Goal: Task Accomplishment & Management: Manage account settings

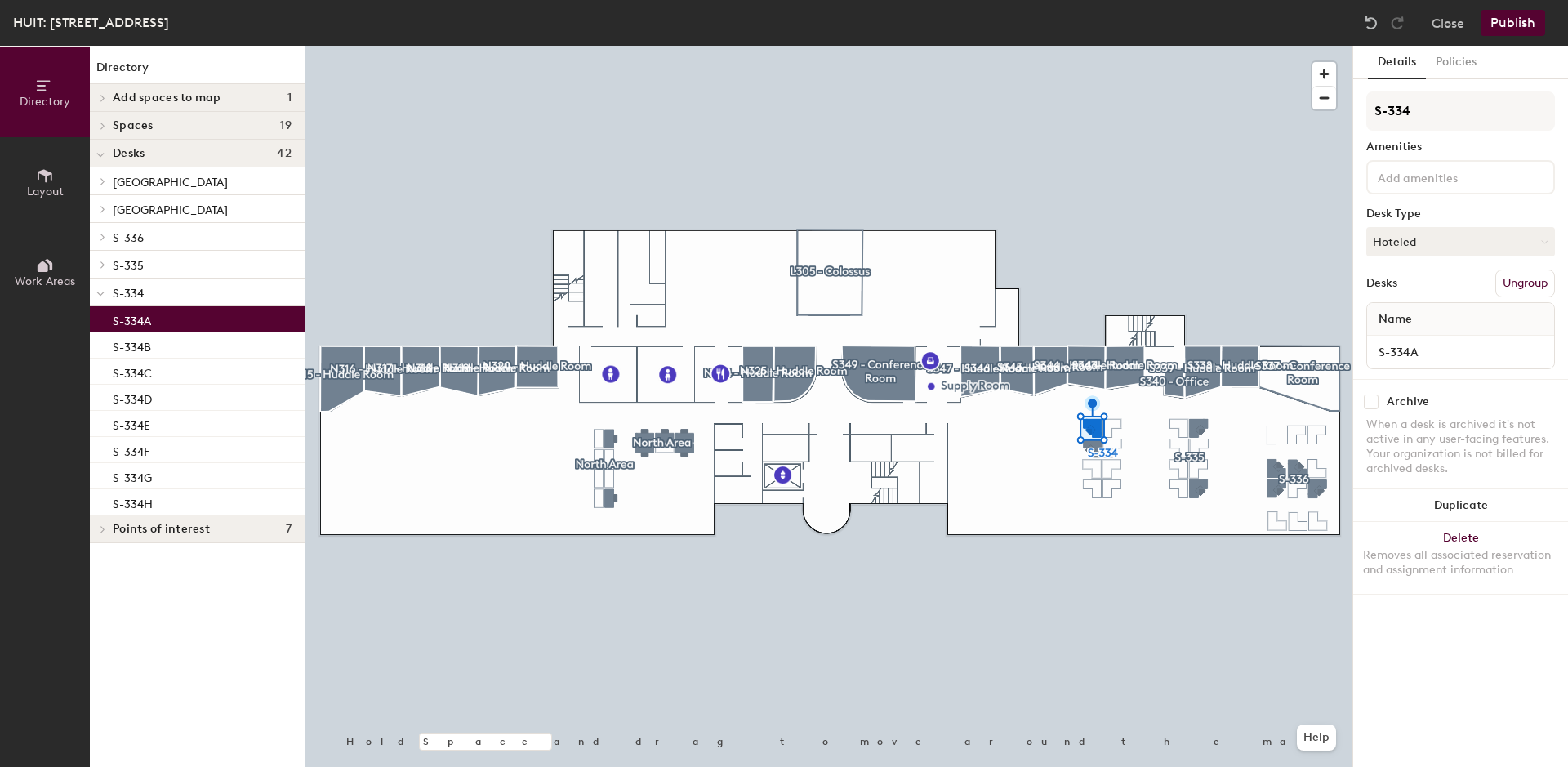
click at [1384, 64] on button "Details" at bounding box center [1396, 62] width 58 height 34
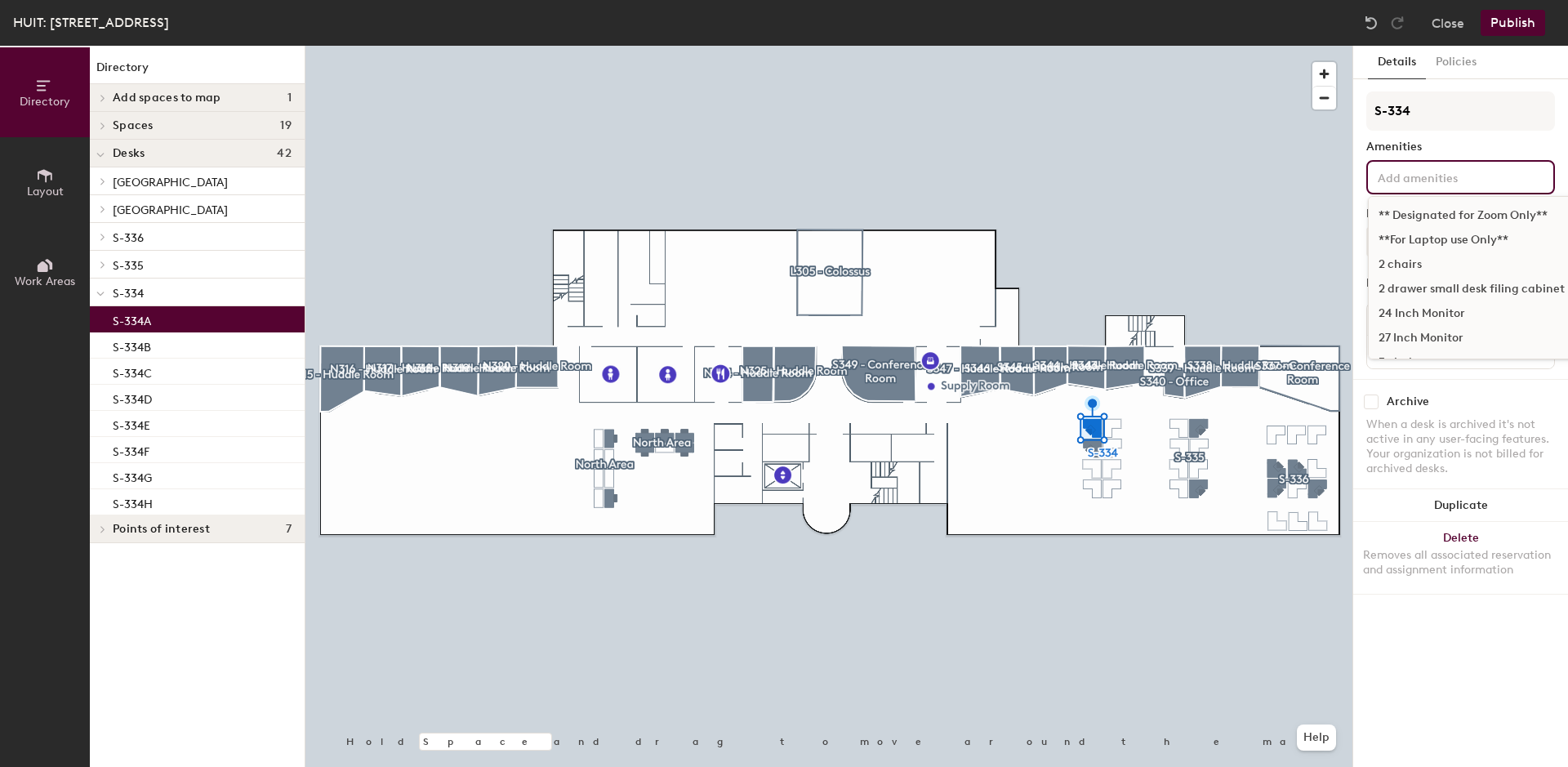
click at [1386, 176] on input at bounding box center [1448, 177] width 147 height 20
click at [1400, 288] on div "Adjustable Height" at bounding box center [1553, 285] width 370 height 25
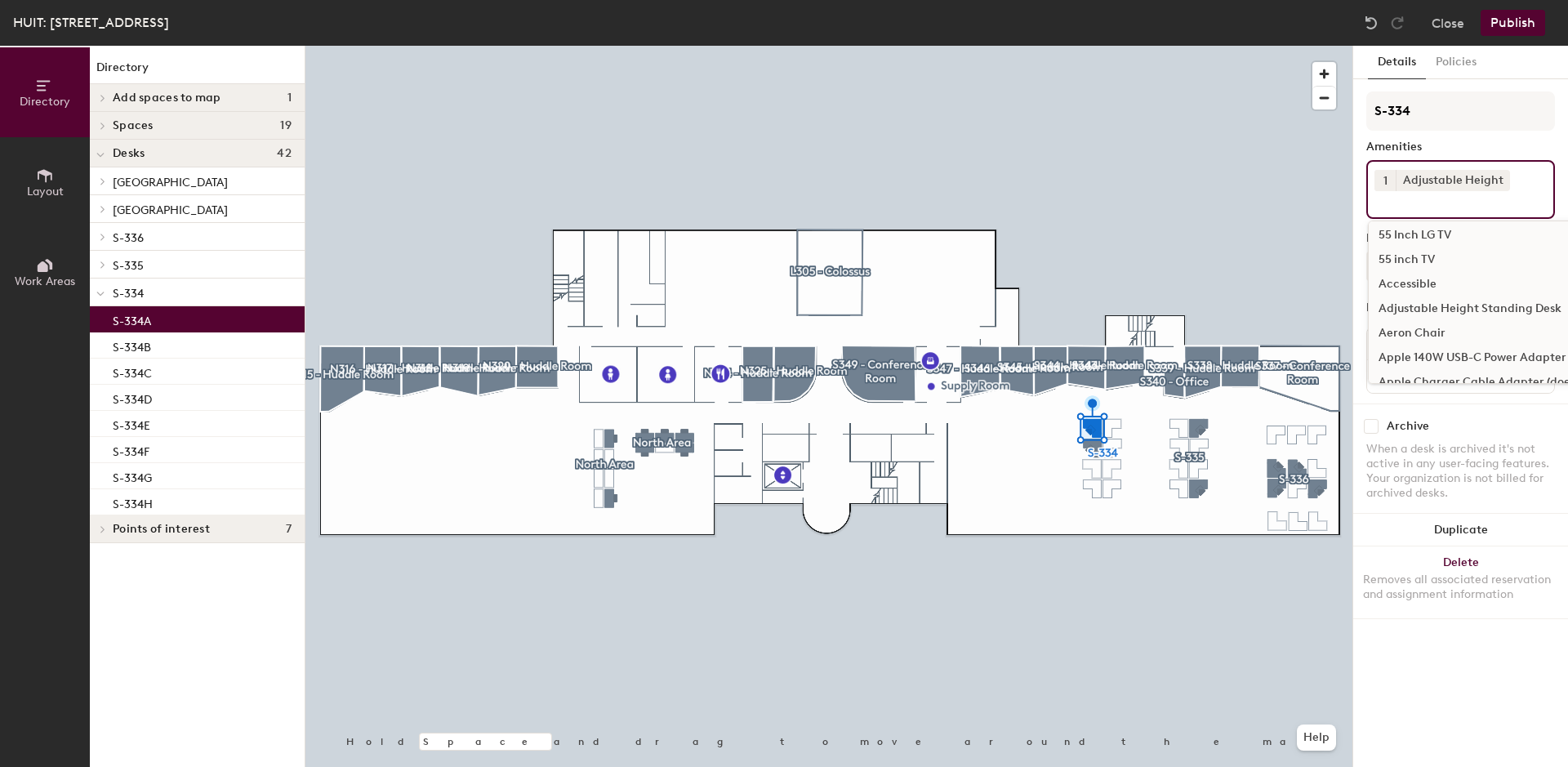
click at [1404, 330] on div "Aeron Chair" at bounding box center [1553, 334] width 370 height 25
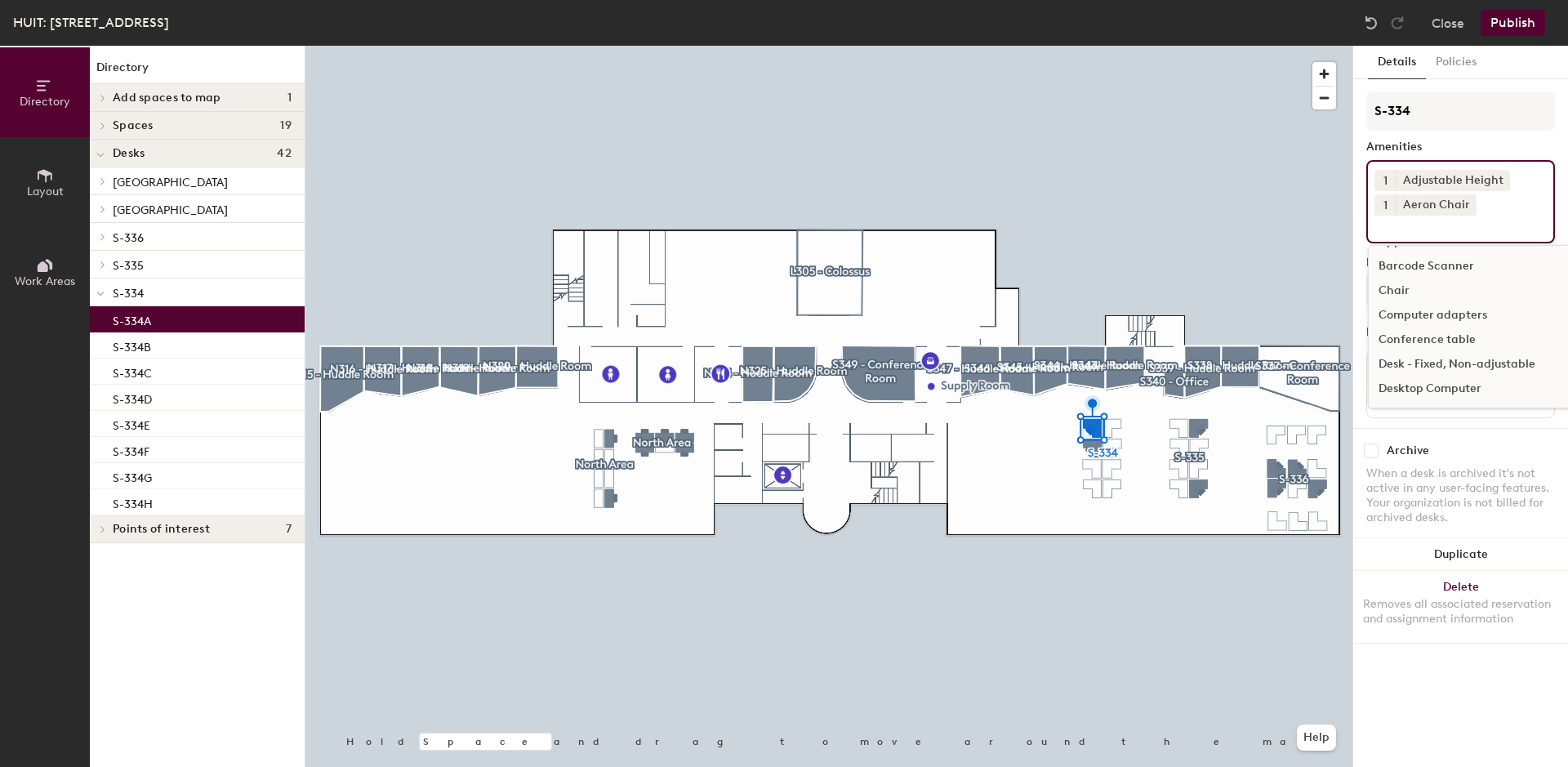
scroll to position [416, 0]
click at [1396, 293] on div "Chair" at bounding box center [1553, 289] width 370 height 25
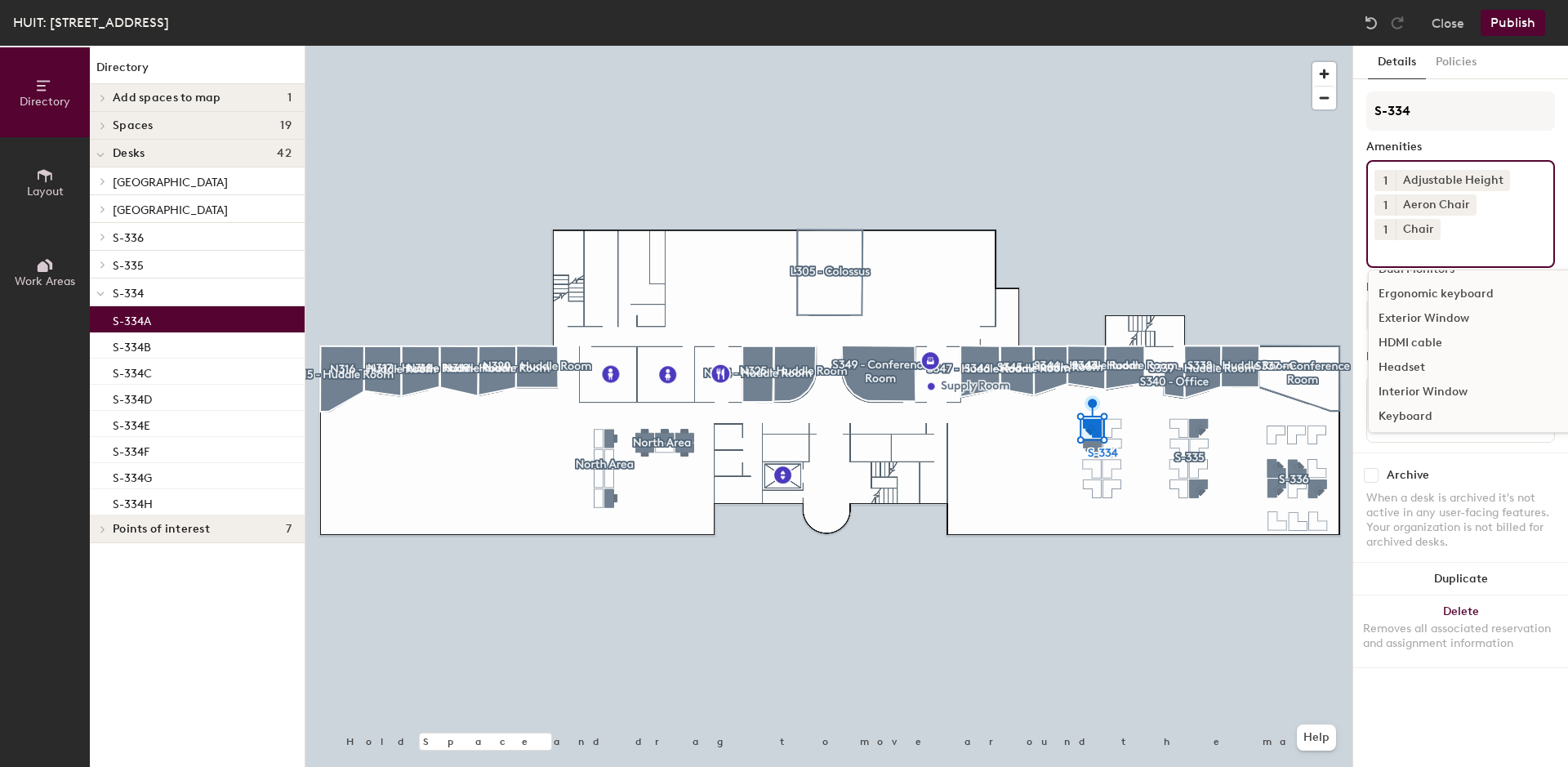
scroll to position [500, 0]
click at [1407, 316] on div "[GEOGRAPHIC_DATA]" at bounding box center [1553, 329] width 370 height 25
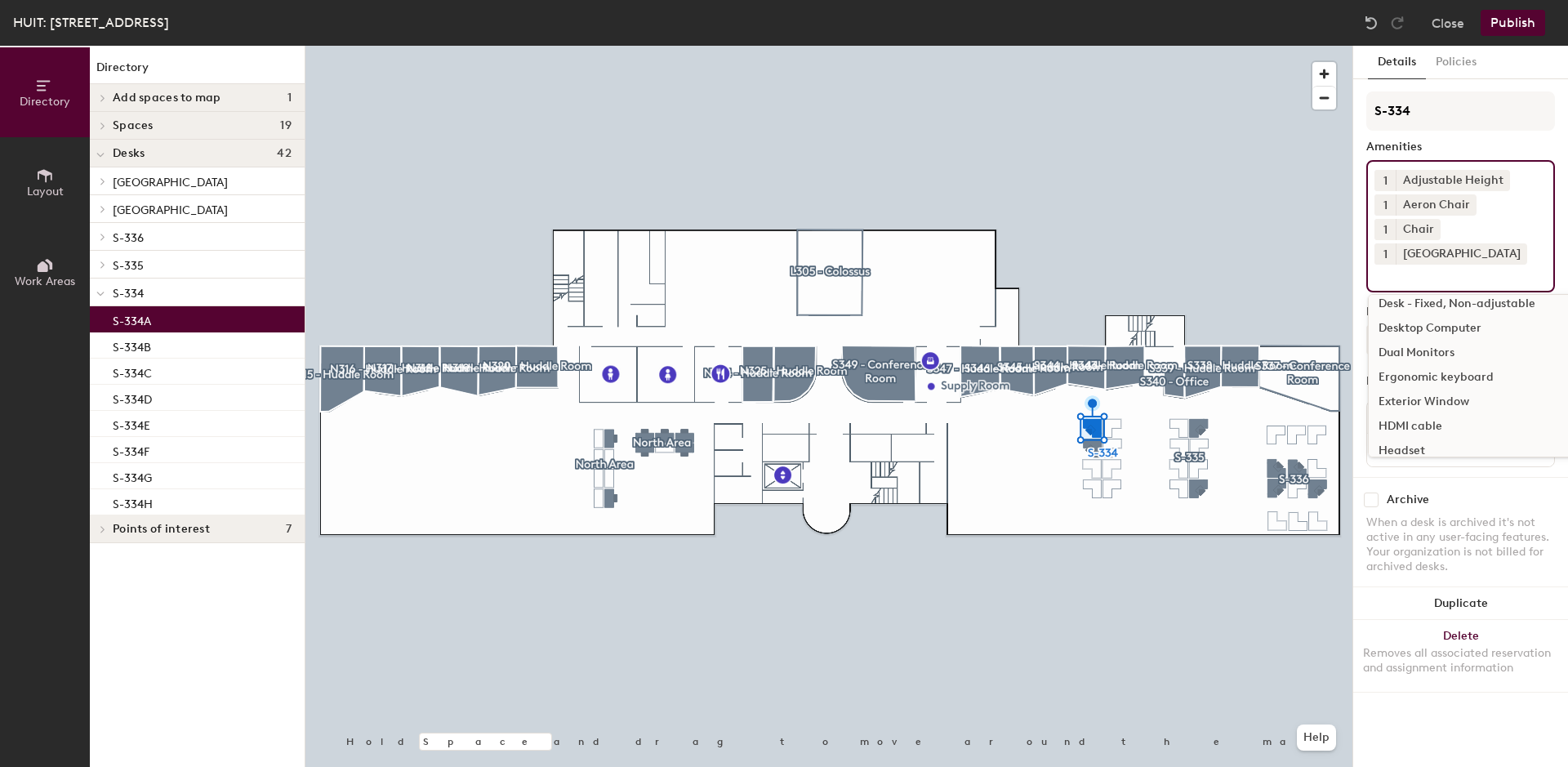
click at [1408, 340] on div "Dual Monitors" at bounding box center [1553, 352] width 370 height 25
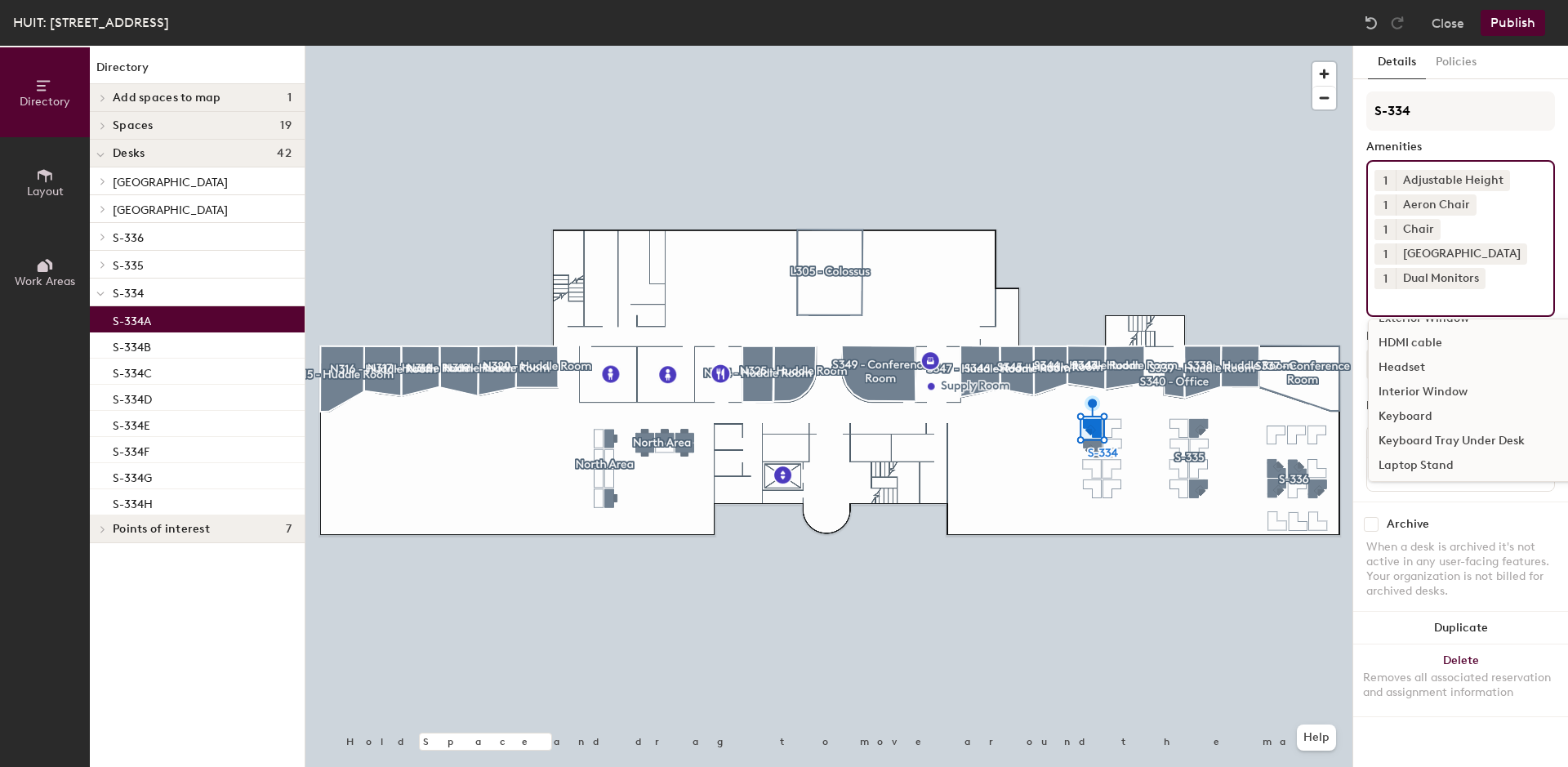
scroll to position [666, 0]
click at [1407, 321] on div "Keyboard" at bounding box center [1553, 334] width 370 height 25
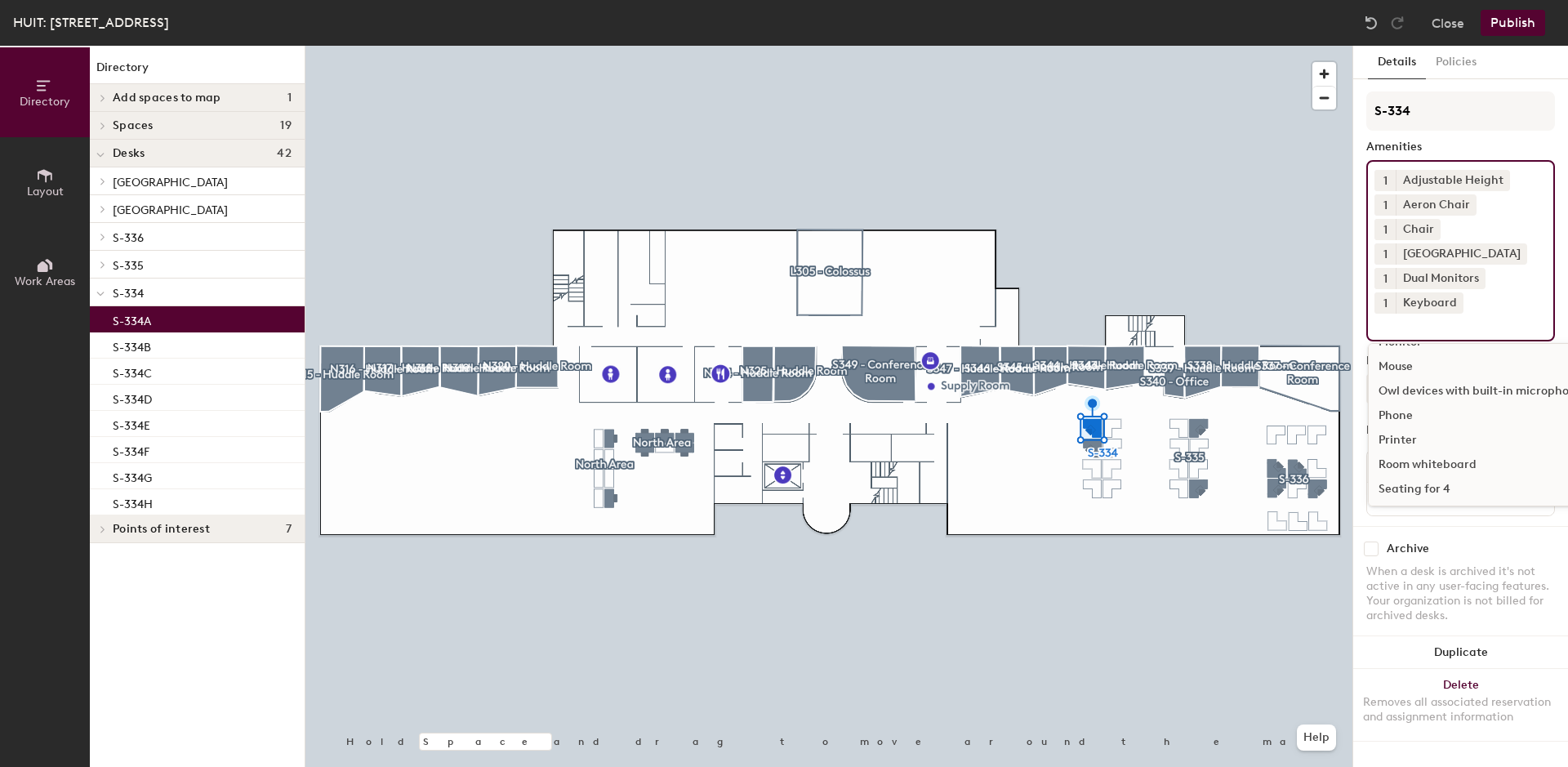
scroll to position [833, 0]
click at [1408, 350] on div "Mouse" at bounding box center [1553, 362] width 370 height 25
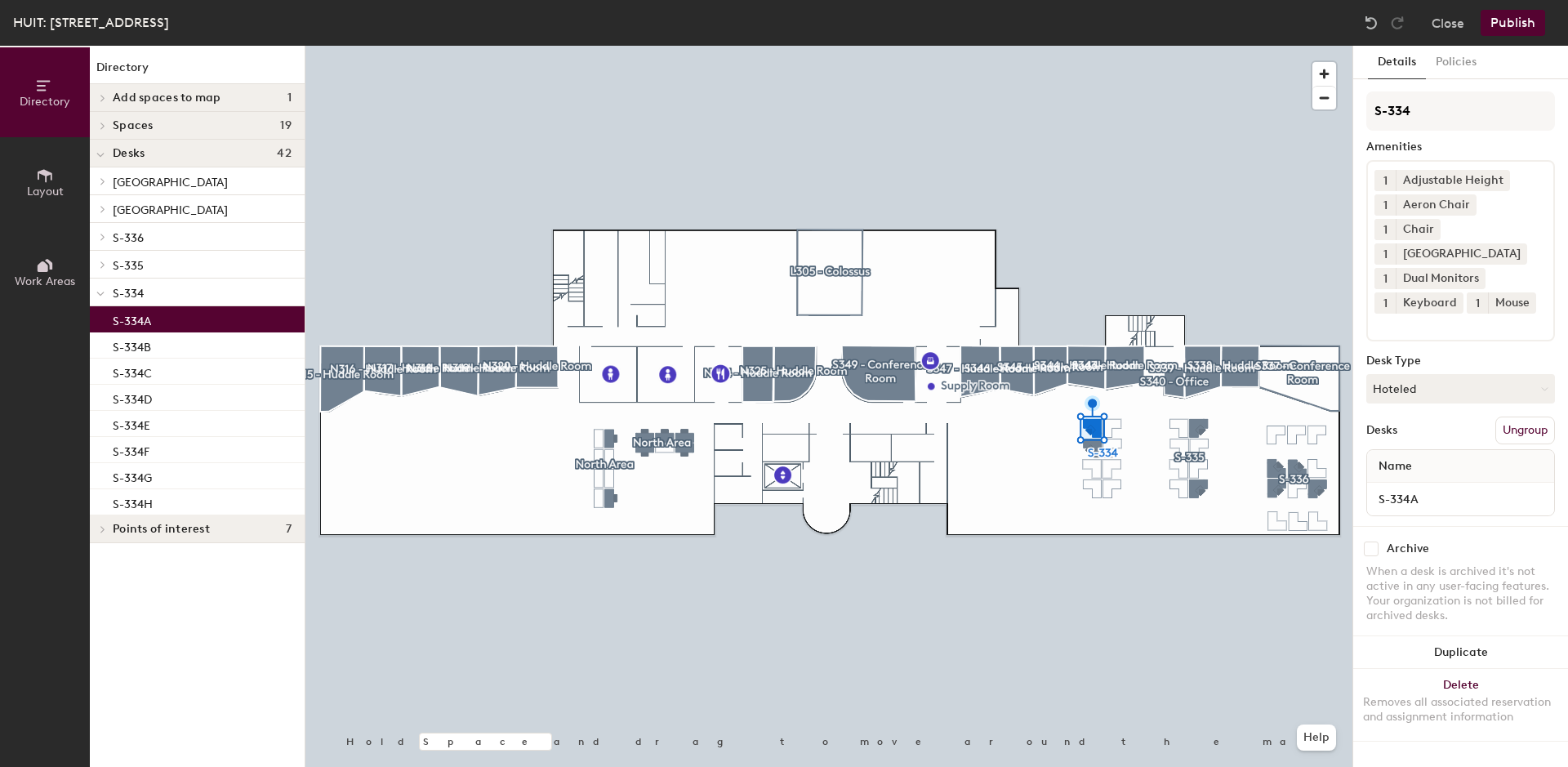
click at [175, 327] on div "S-334A" at bounding box center [197, 320] width 215 height 26
click at [176, 324] on div "S-334A" at bounding box center [197, 320] width 215 height 26
click at [177, 324] on div "S-334A" at bounding box center [197, 320] width 215 height 26
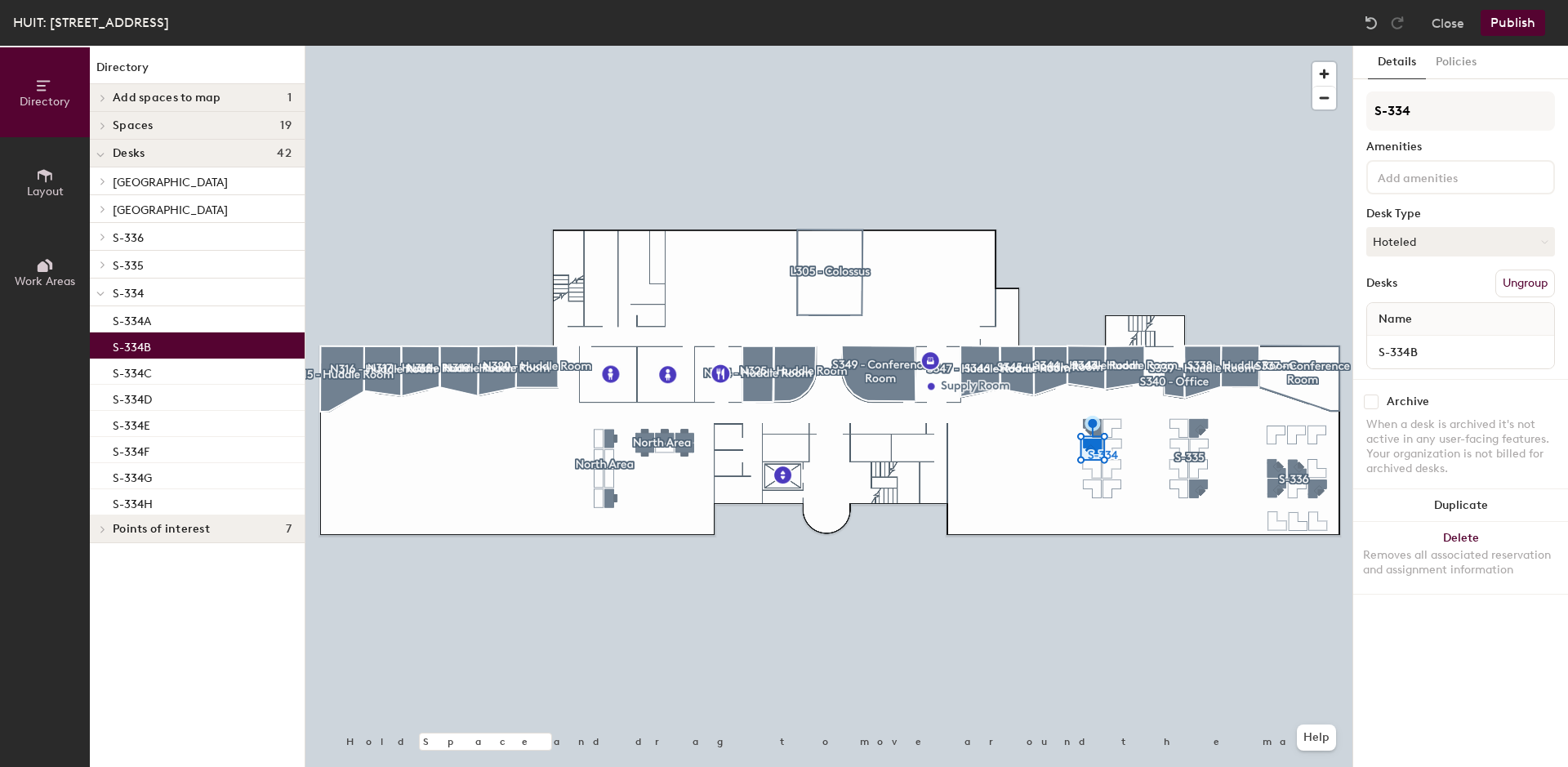
click at [1380, 150] on div "Amenities" at bounding box center [1460, 147] width 189 height 13
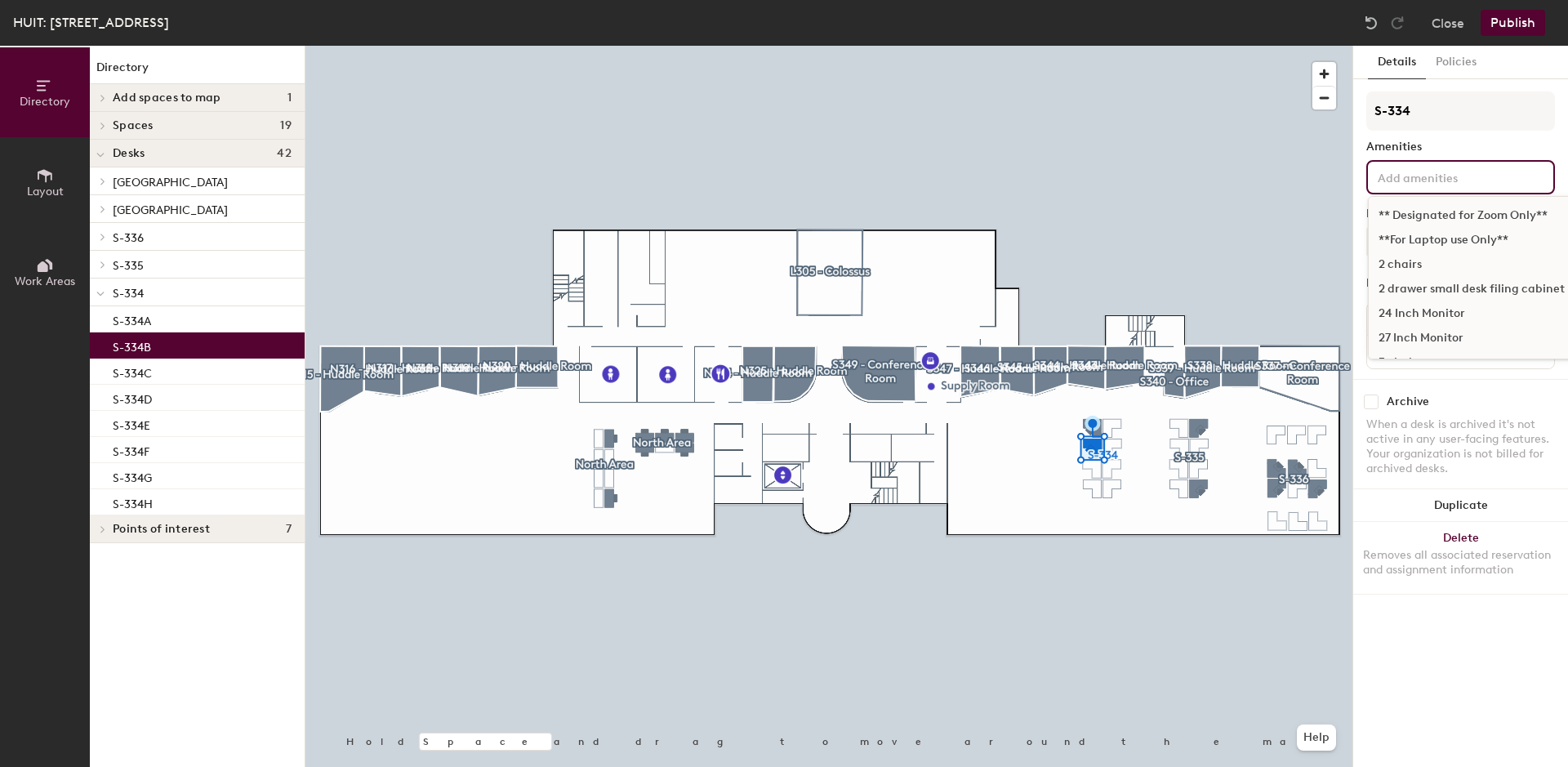
click at [1391, 173] on input at bounding box center [1448, 177] width 147 height 20
click at [1417, 225] on div "Adjustable Height Standing Desk" at bounding box center [1553, 226] width 370 height 25
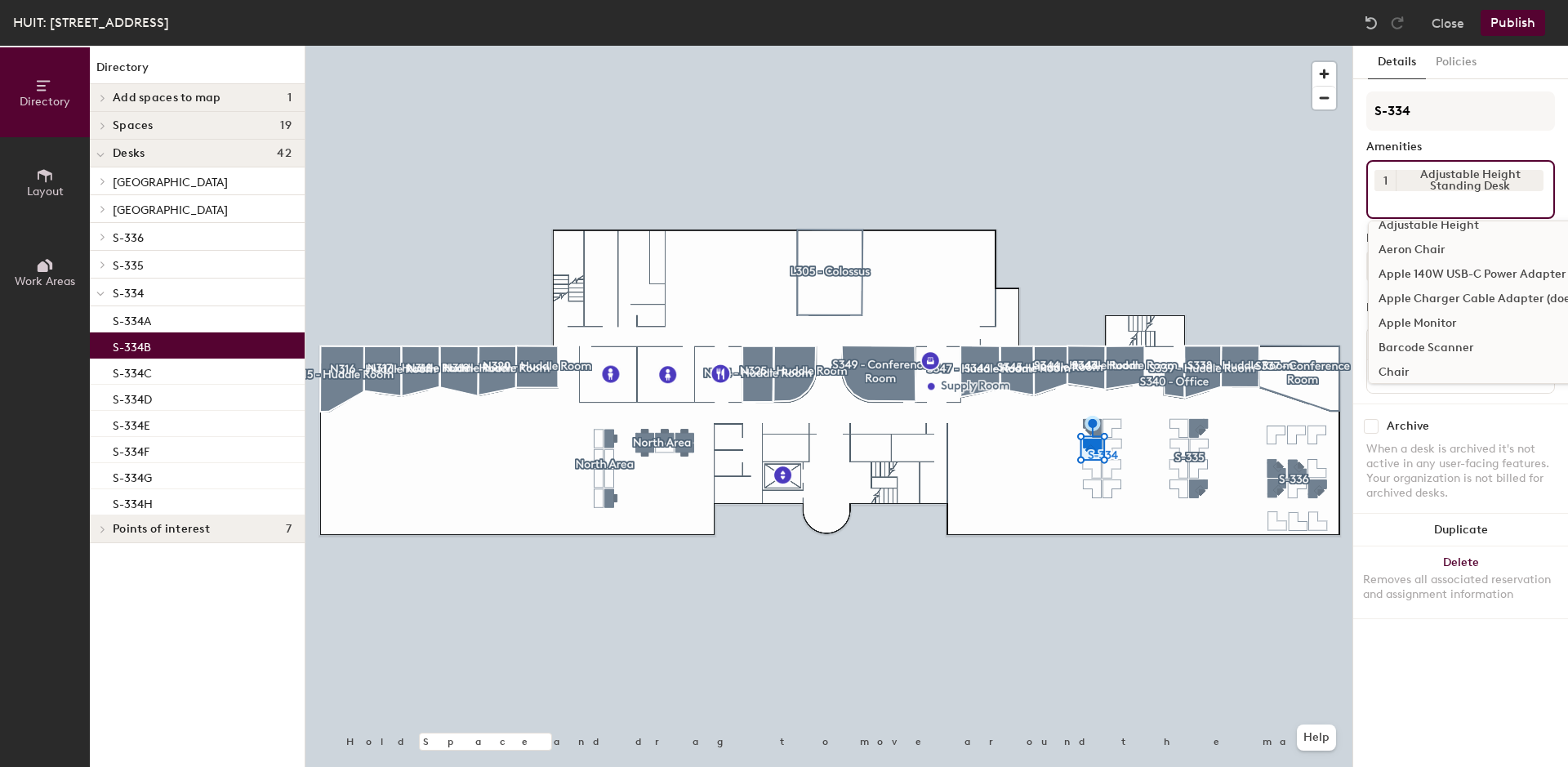
click at [1419, 254] on div "Aeron Chair" at bounding box center [1553, 250] width 370 height 25
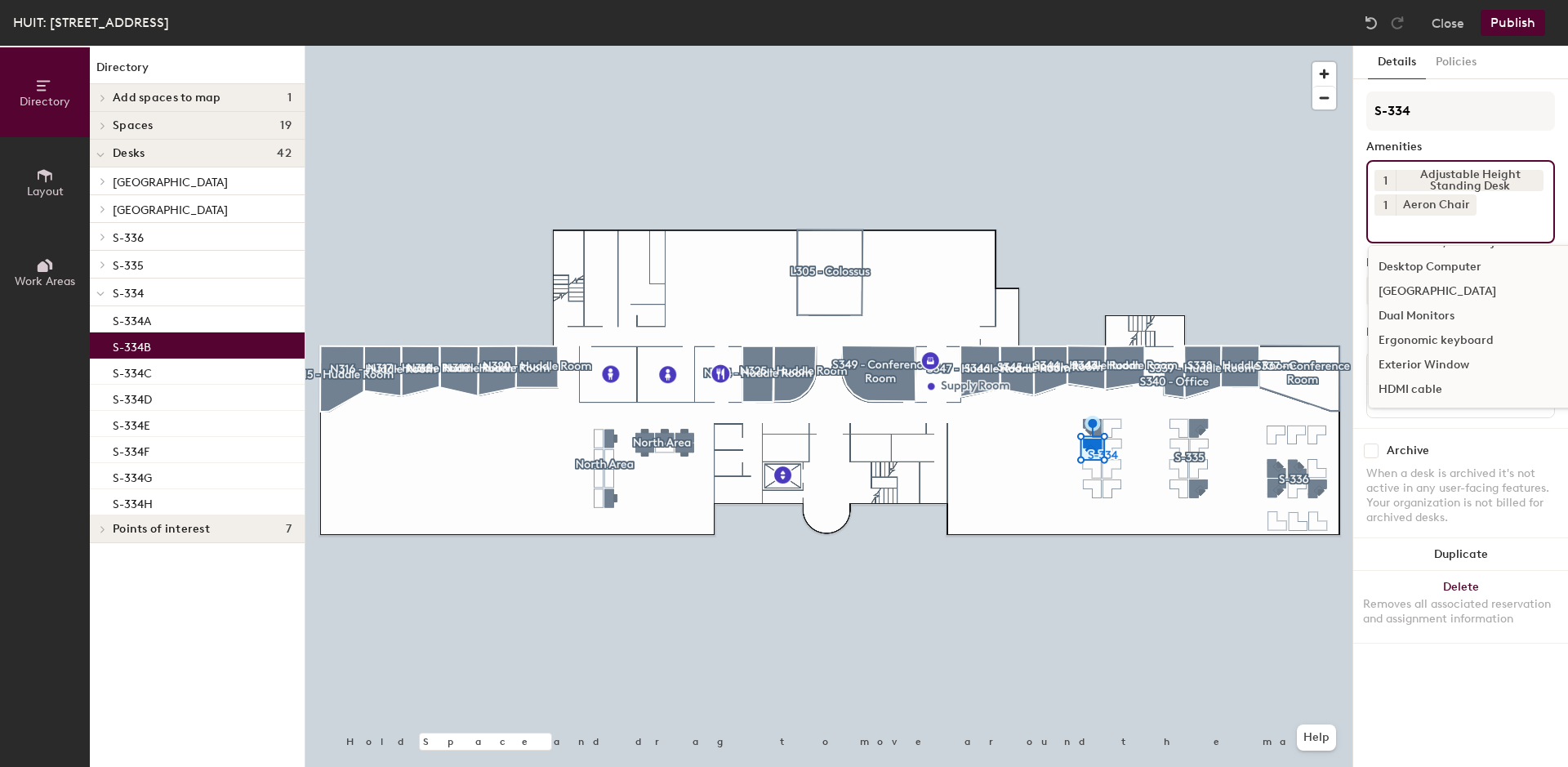
scroll to position [583, 0]
click at [1408, 273] on div "Dual Monitors" at bounding box center [1553, 270] width 370 height 25
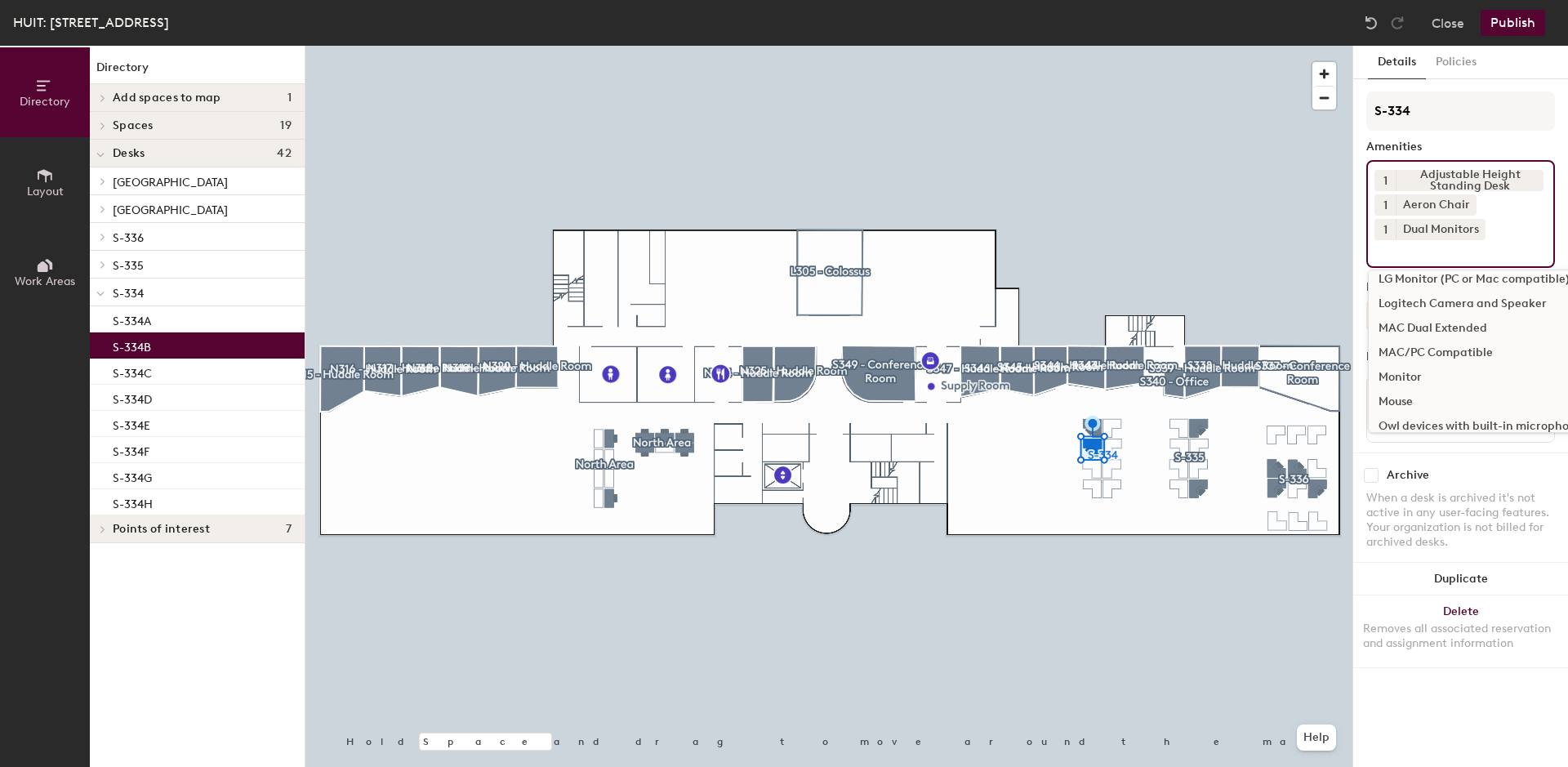
scroll to position [833, 0]
click at [1411, 362] on div "Mouse" at bounding box center [1553, 362] width 370 height 25
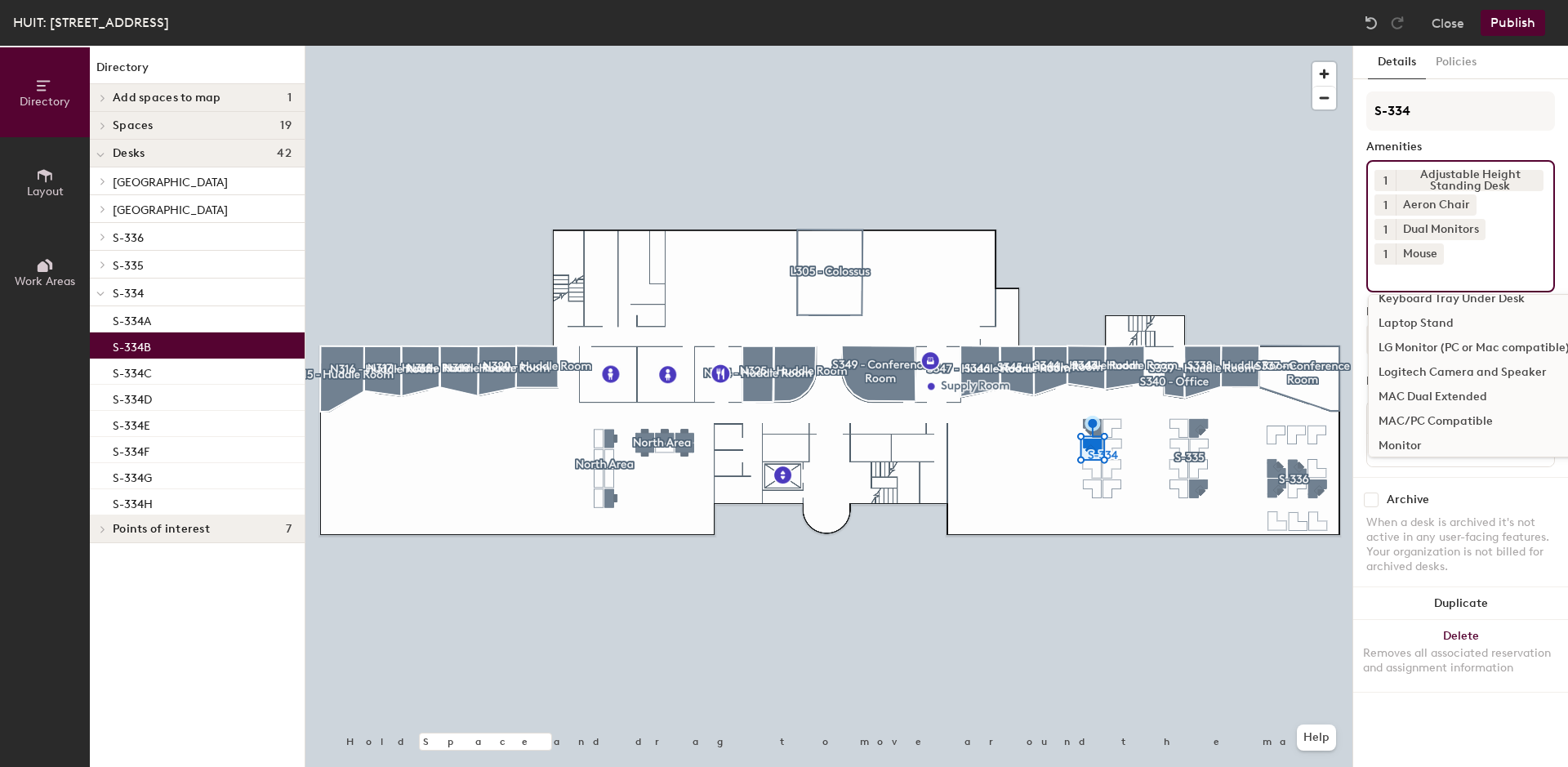
scroll to position [666, 0]
click at [1415, 361] on div "Keyboard" at bounding box center [1553, 357] width 370 height 25
click at [1417, 375] on div "[GEOGRAPHIC_DATA]" at bounding box center [1553, 377] width 370 height 25
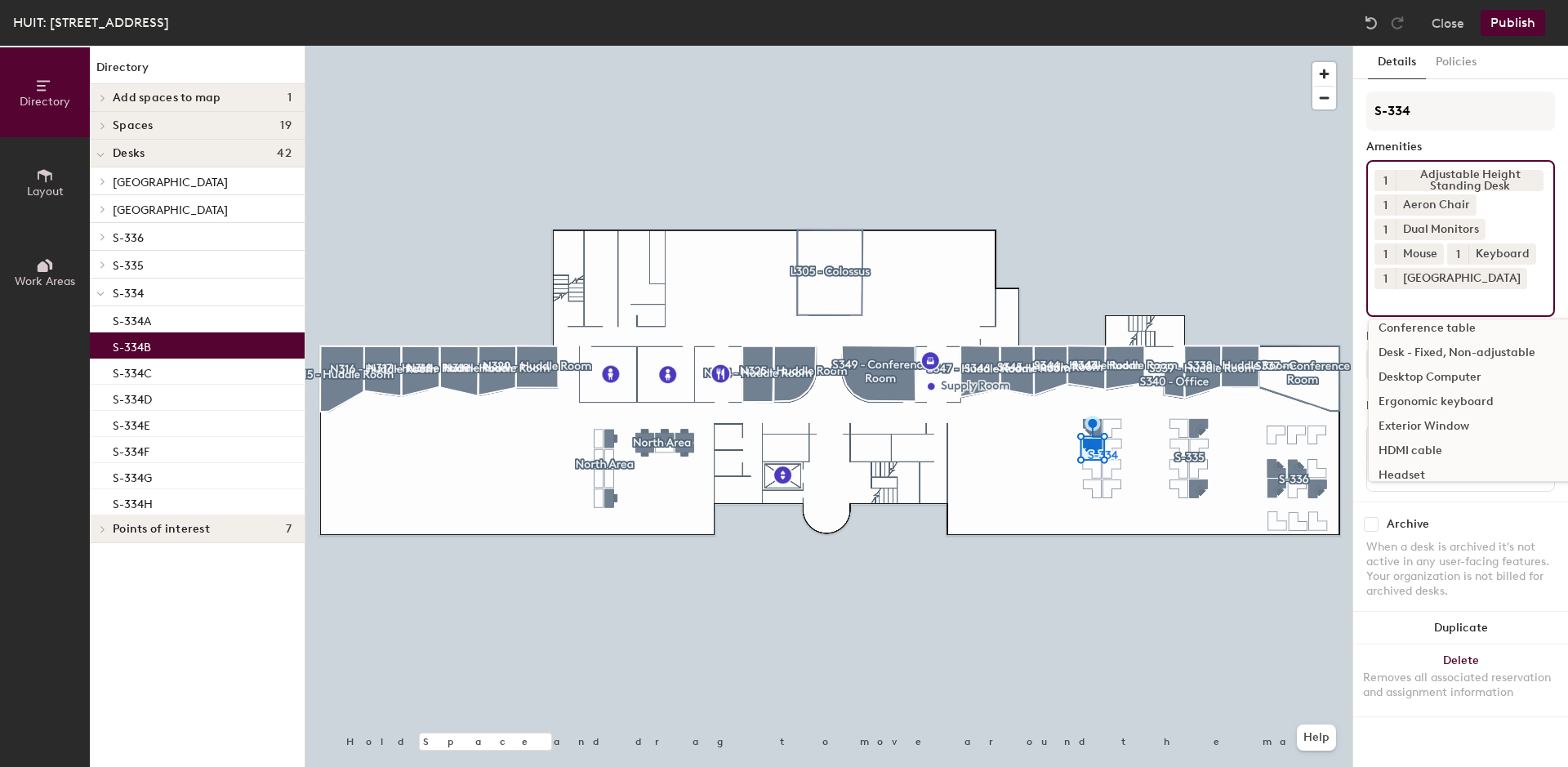
click at [1491, 24] on button "Publish" at bounding box center [1512, 23] width 65 height 26
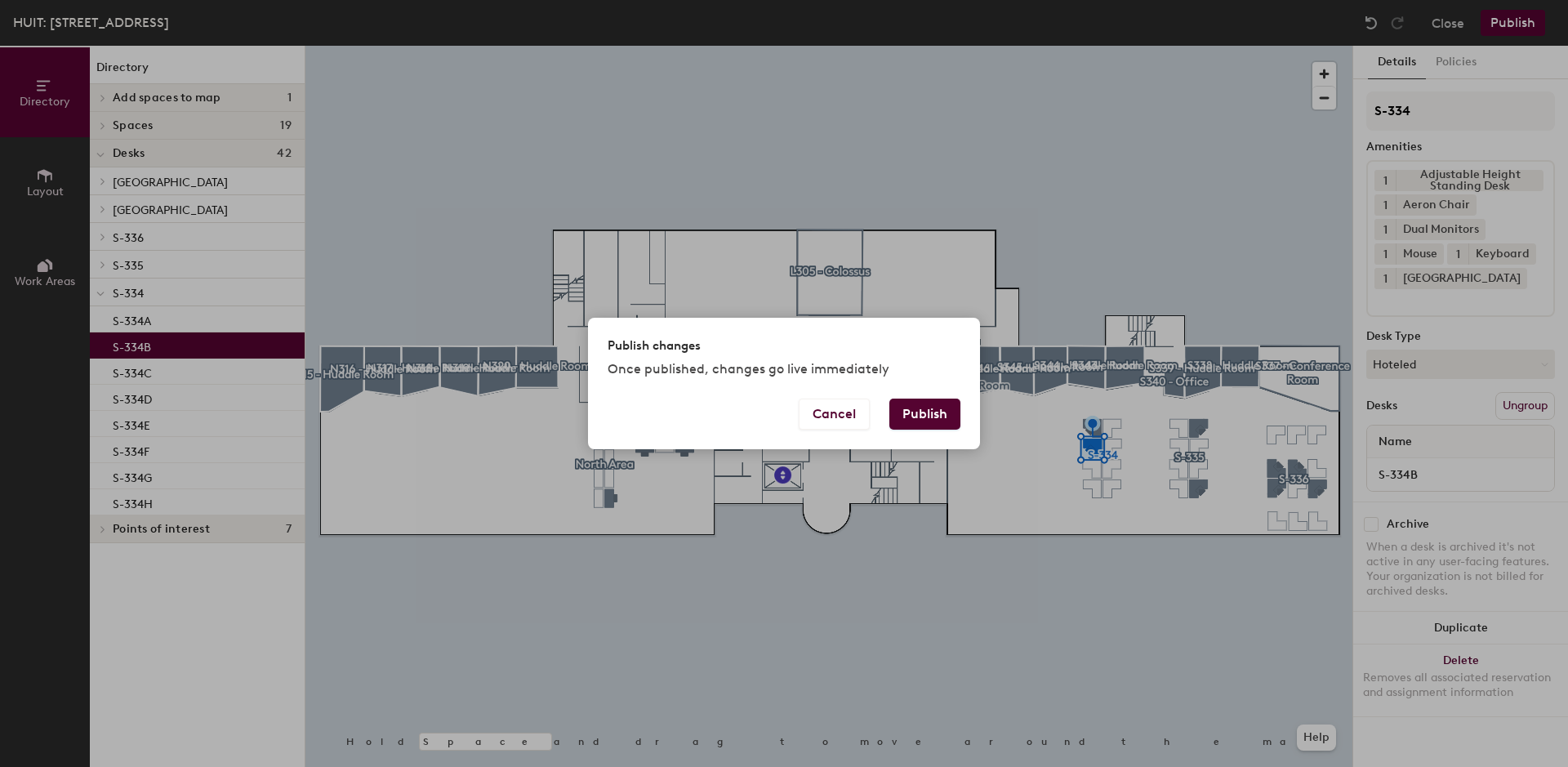
click at [931, 415] on button "Publish" at bounding box center [925, 414] width 71 height 31
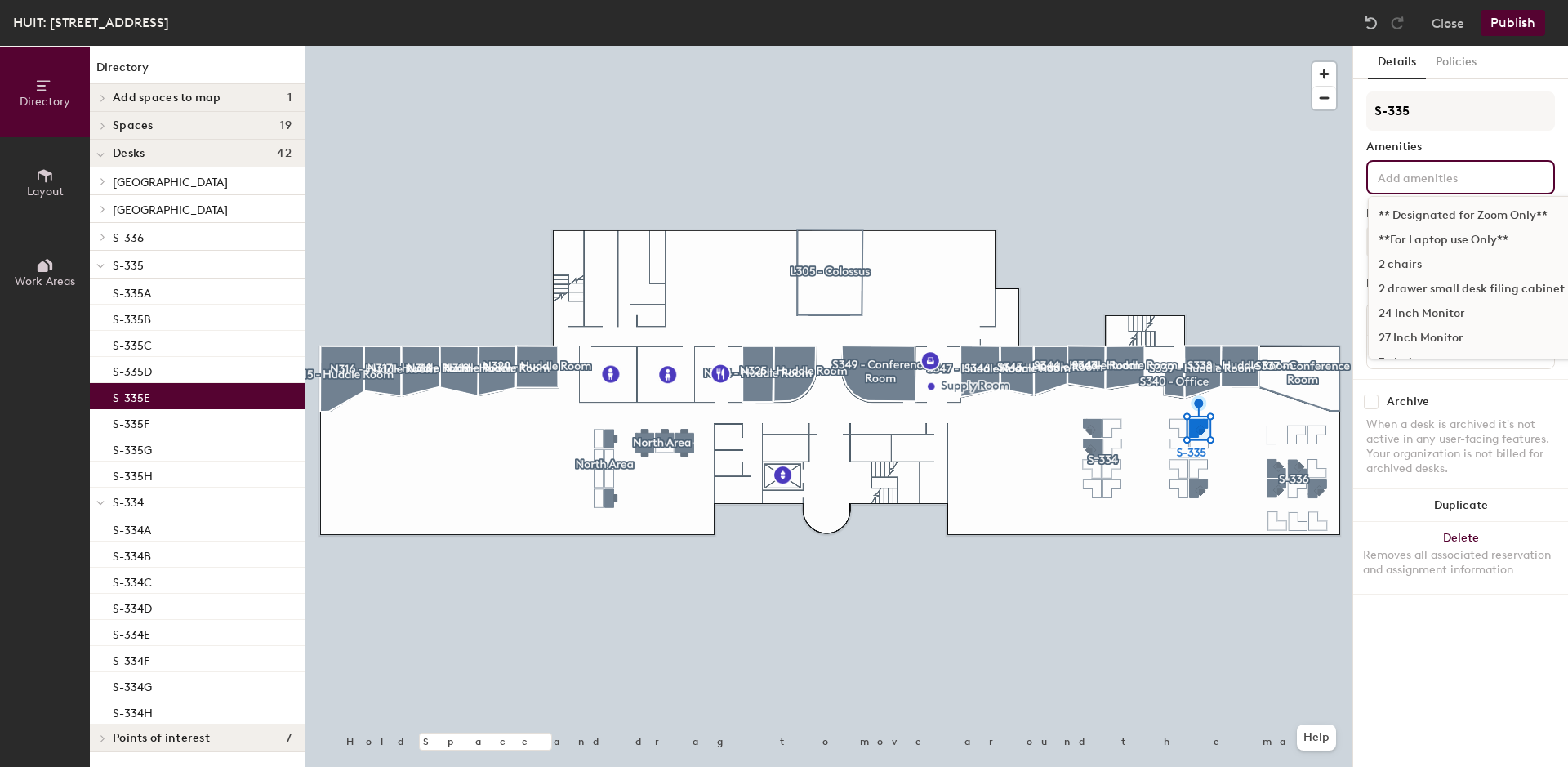
click at [1397, 173] on input at bounding box center [1448, 177] width 147 height 20
click at [1403, 225] on div "Adjustable Height Standing Desk" at bounding box center [1553, 226] width 370 height 25
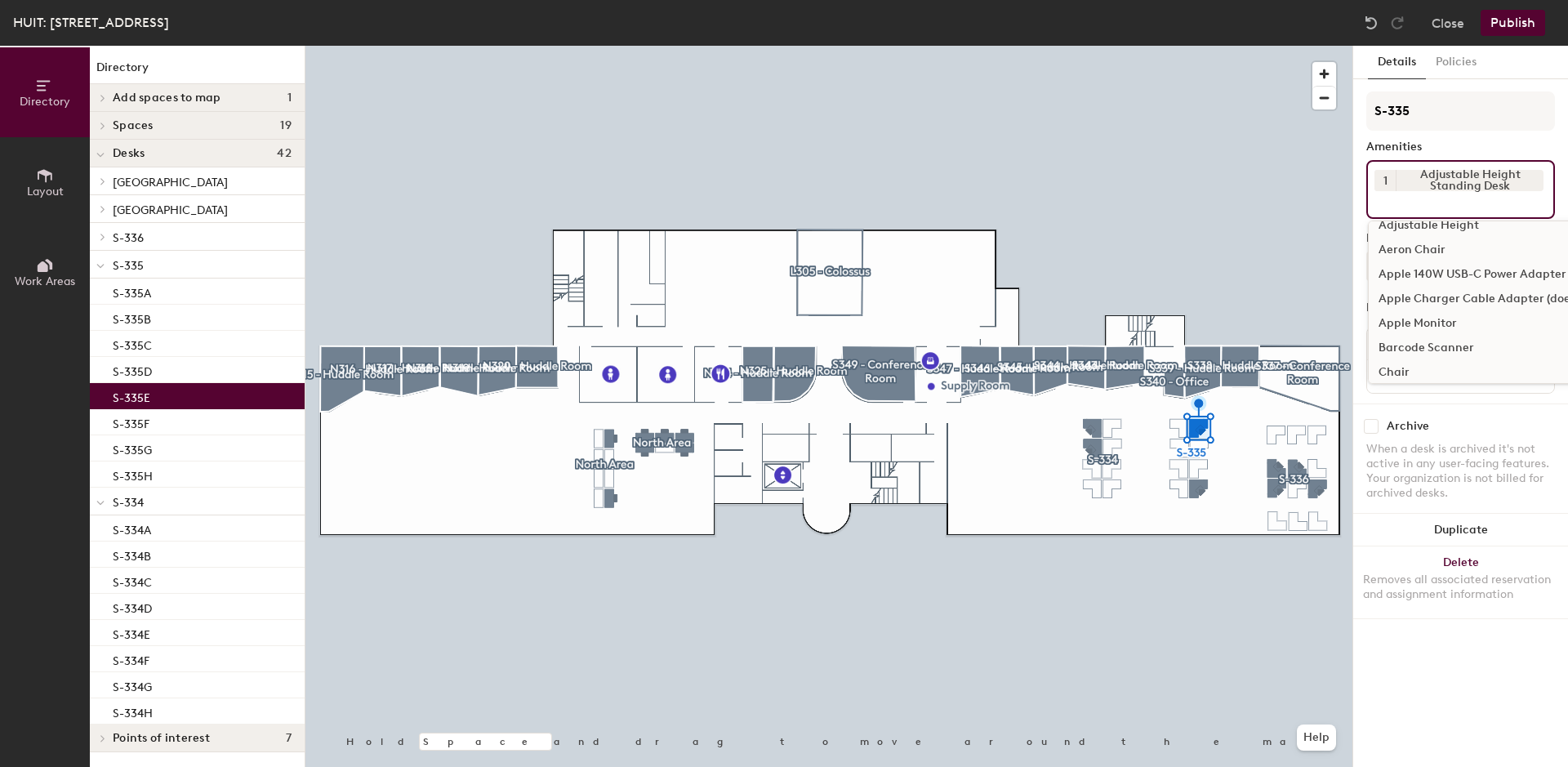
click at [1403, 247] on div "Aeron Chair" at bounding box center [1553, 250] width 370 height 25
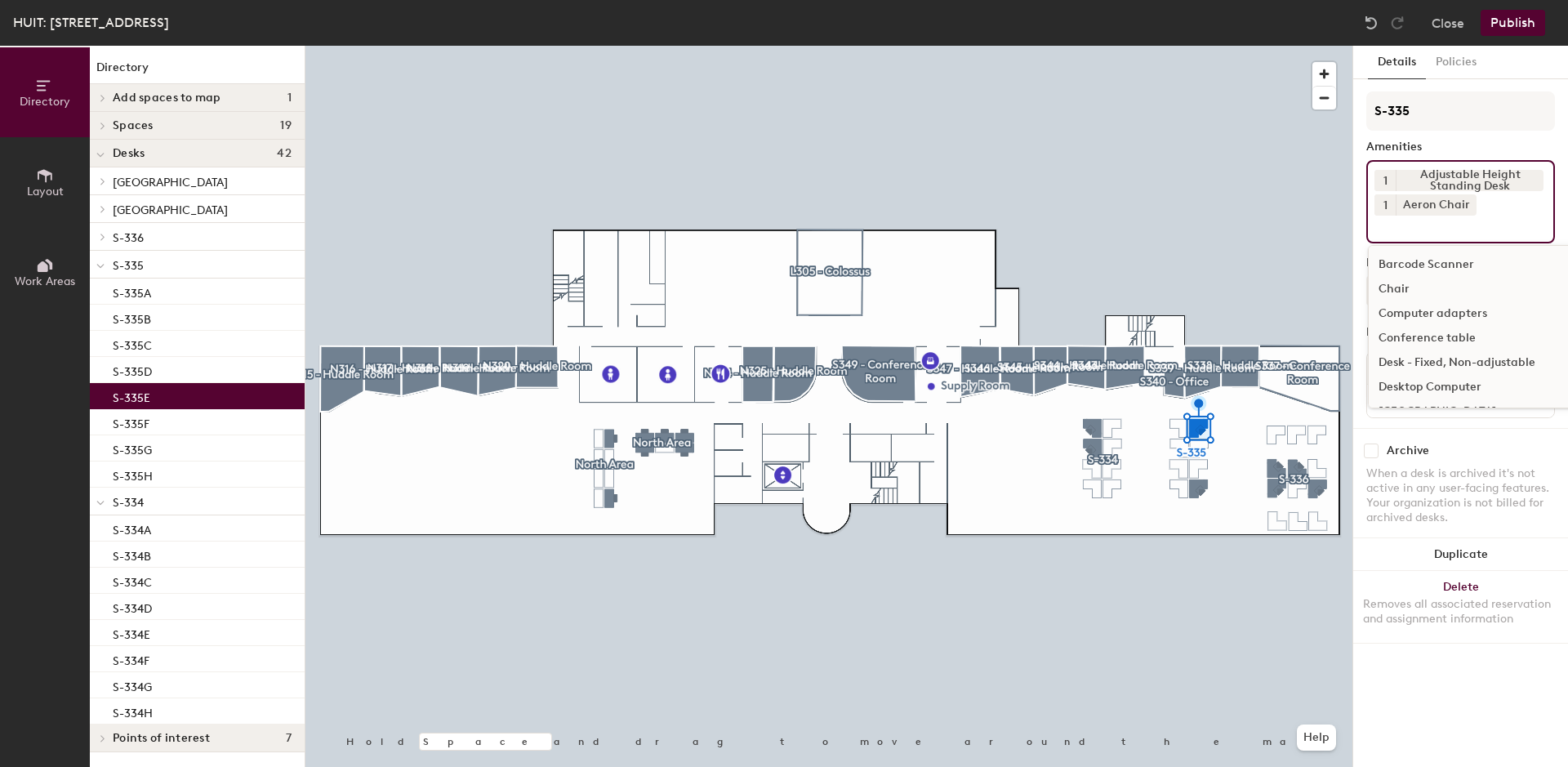
scroll to position [500, 0]
click at [1420, 327] on div "[GEOGRAPHIC_DATA]" at bounding box center [1553, 329] width 370 height 25
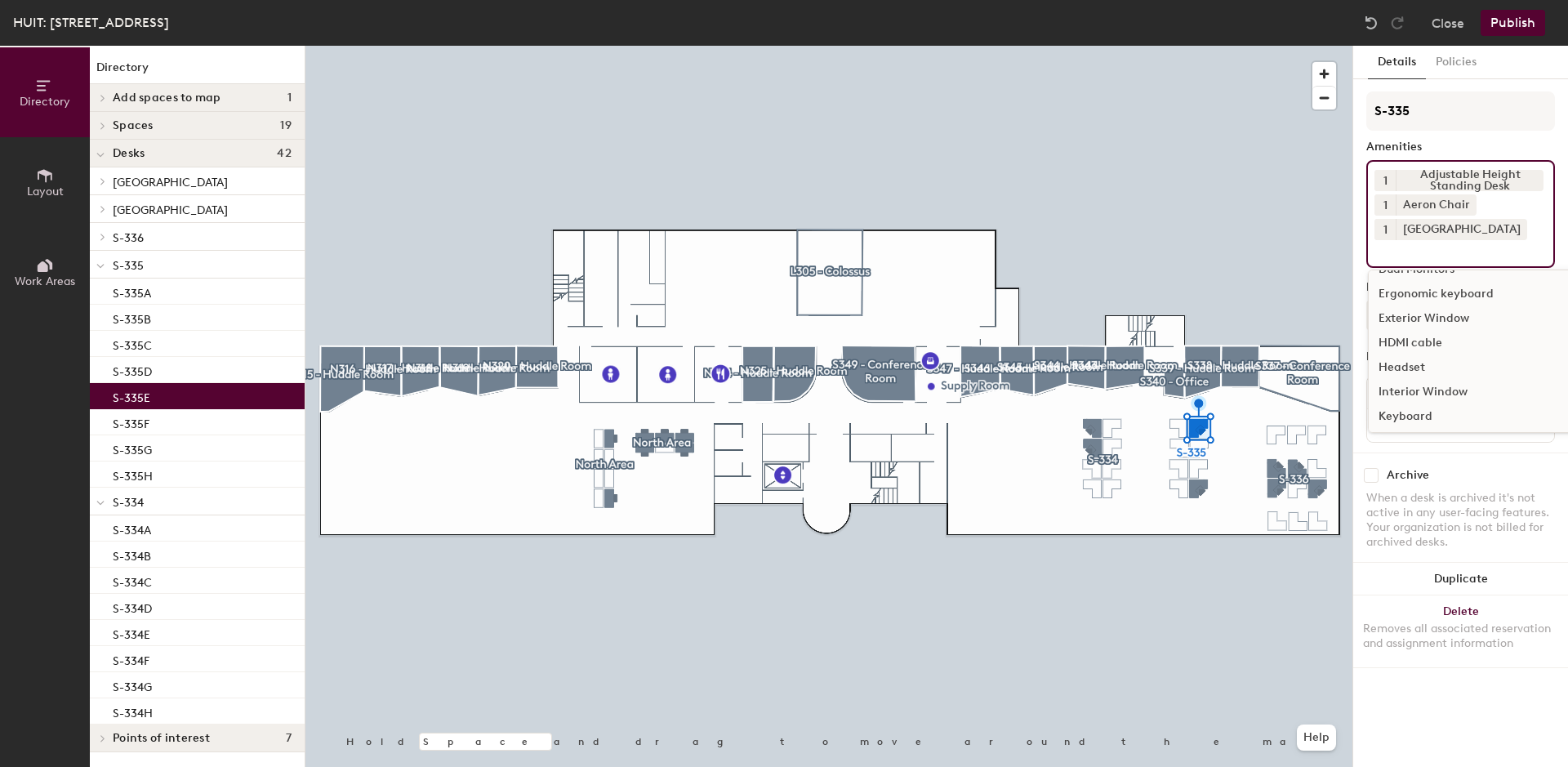
scroll to position [666, 0]
click at [1418, 331] on div "Keyboard" at bounding box center [1553, 334] width 370 height 25
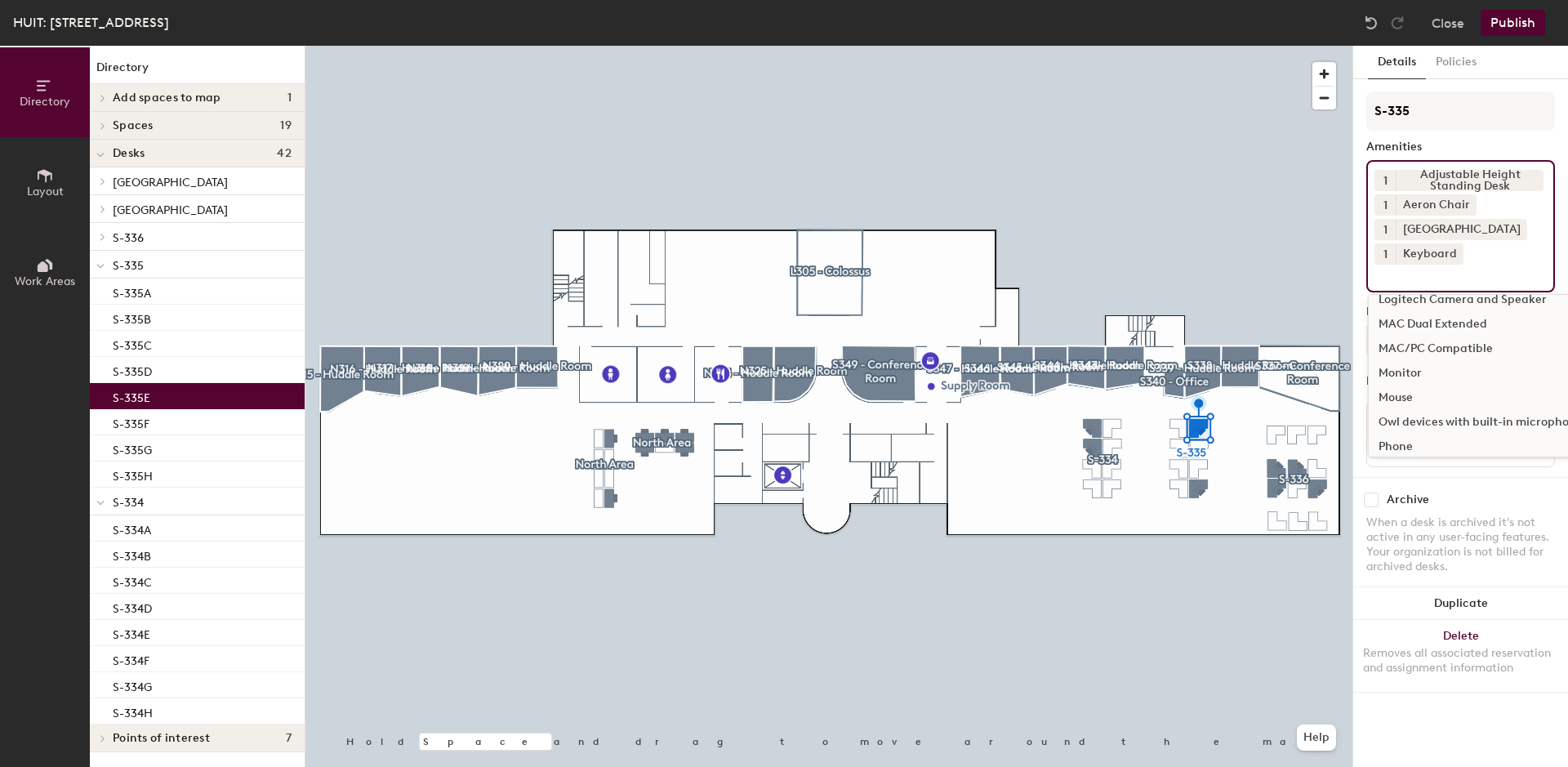
scroll to position [833, 0]
click at [1407, 358] on div "Mouse" at bounding box center [1553, 362] width 370 height 25
click at [1502, 25] on button "Publish" at bounding box center [1512, 23] width 65 height 26
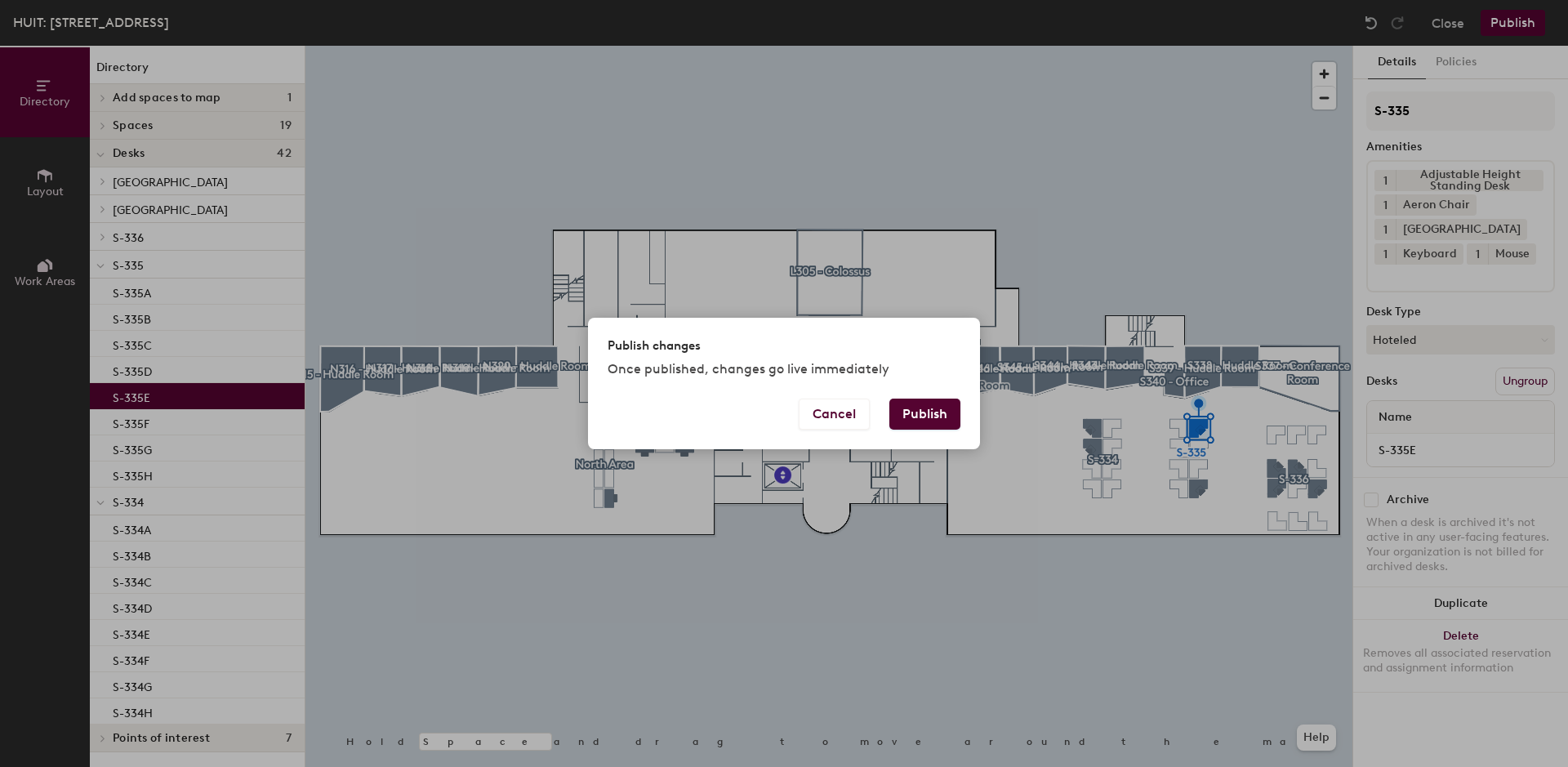
click at [927, 413] on button "Publish" at bounding box center [925, 414] width 71 height 31
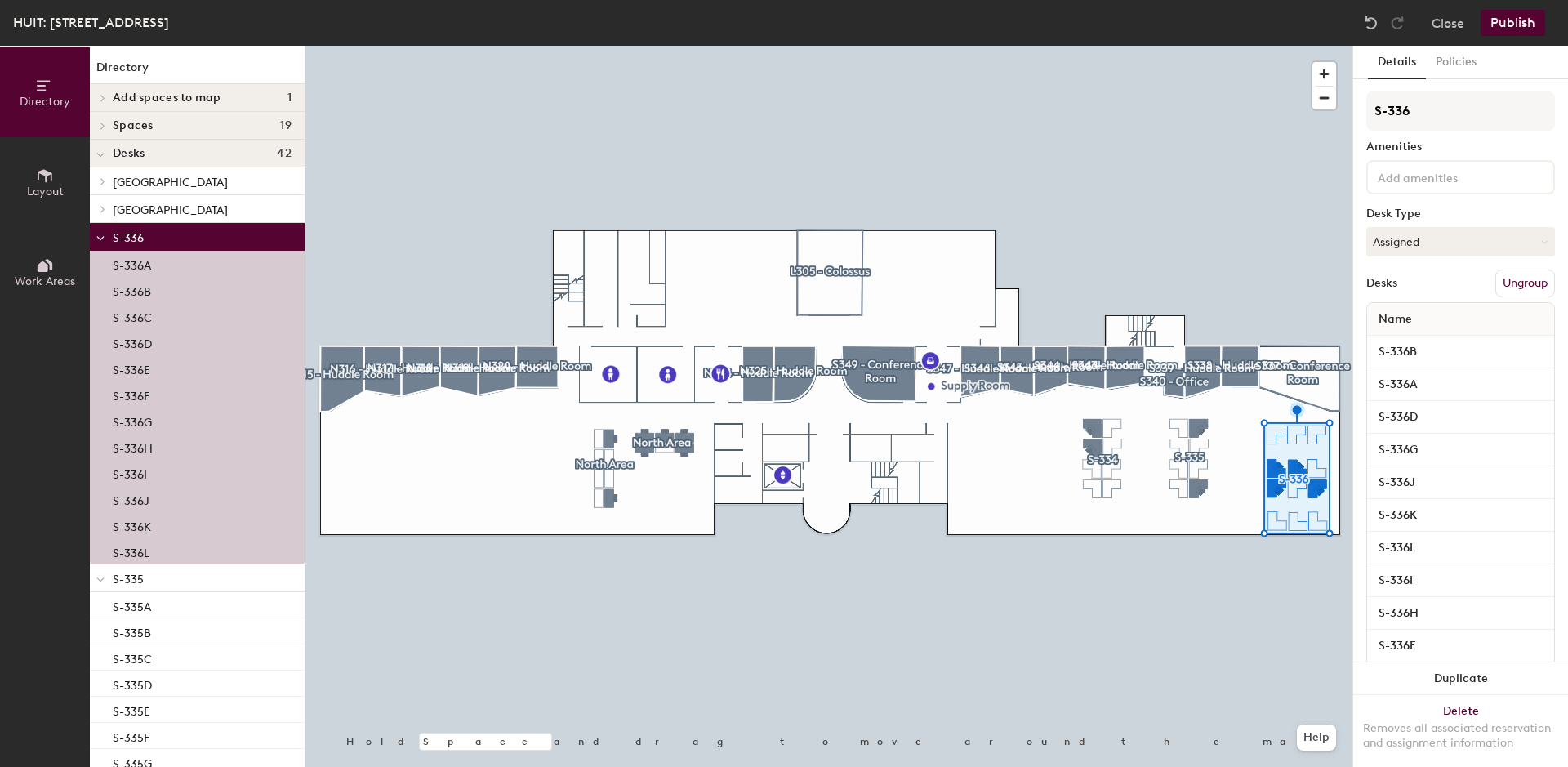
click at [1386, 191] on div at bounding box center [1460, 177] width 189 height 34
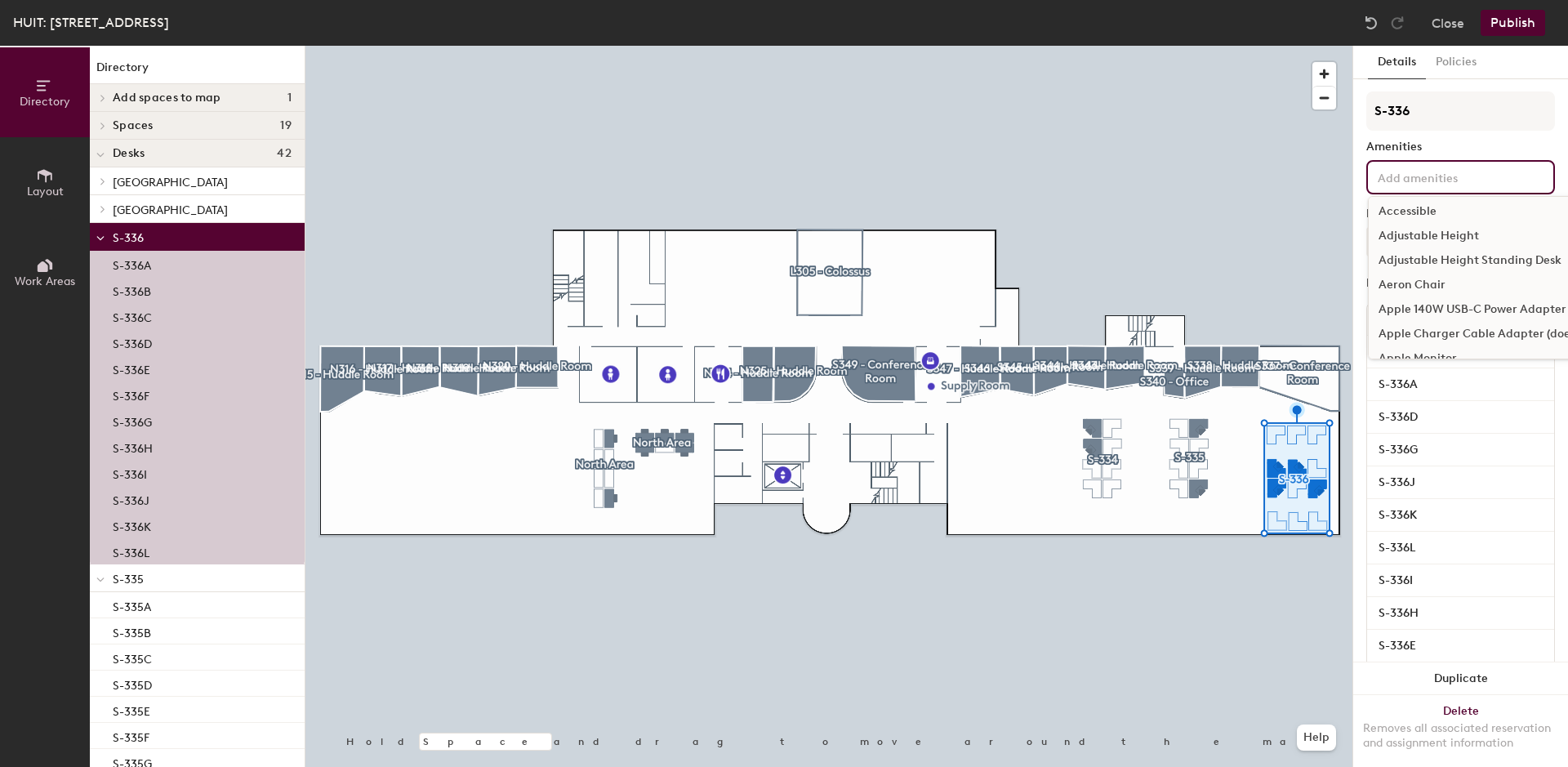
scroll to position [333, 0]
click at [1400, 228] on div "Adjustable Height Standing Desk" at bounding box center [1553, 226] width 370 height 25
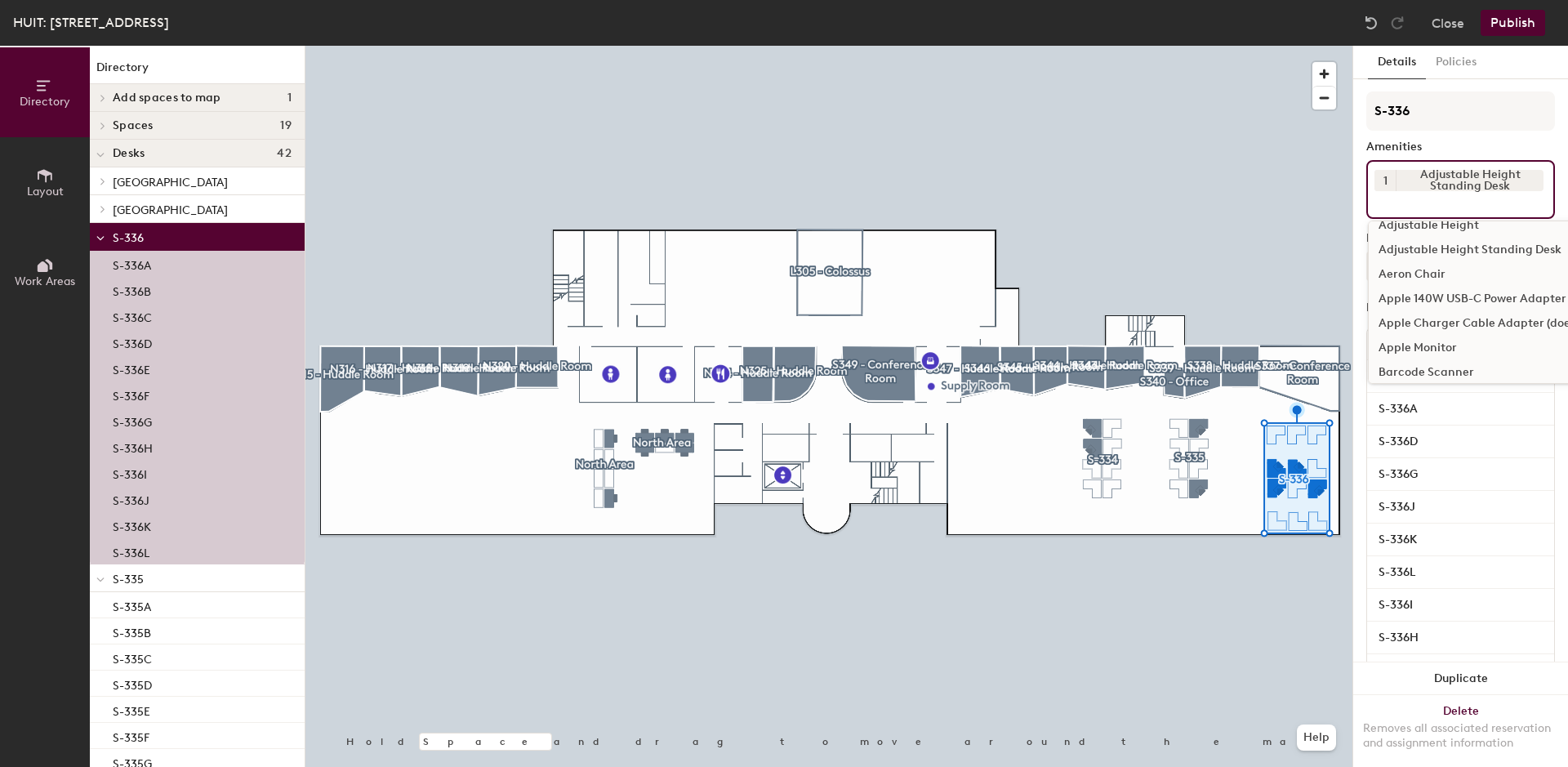
click at [1403, 273] on div "Aeron Chair" at bounding box center [1553, 275] width 370 height 25
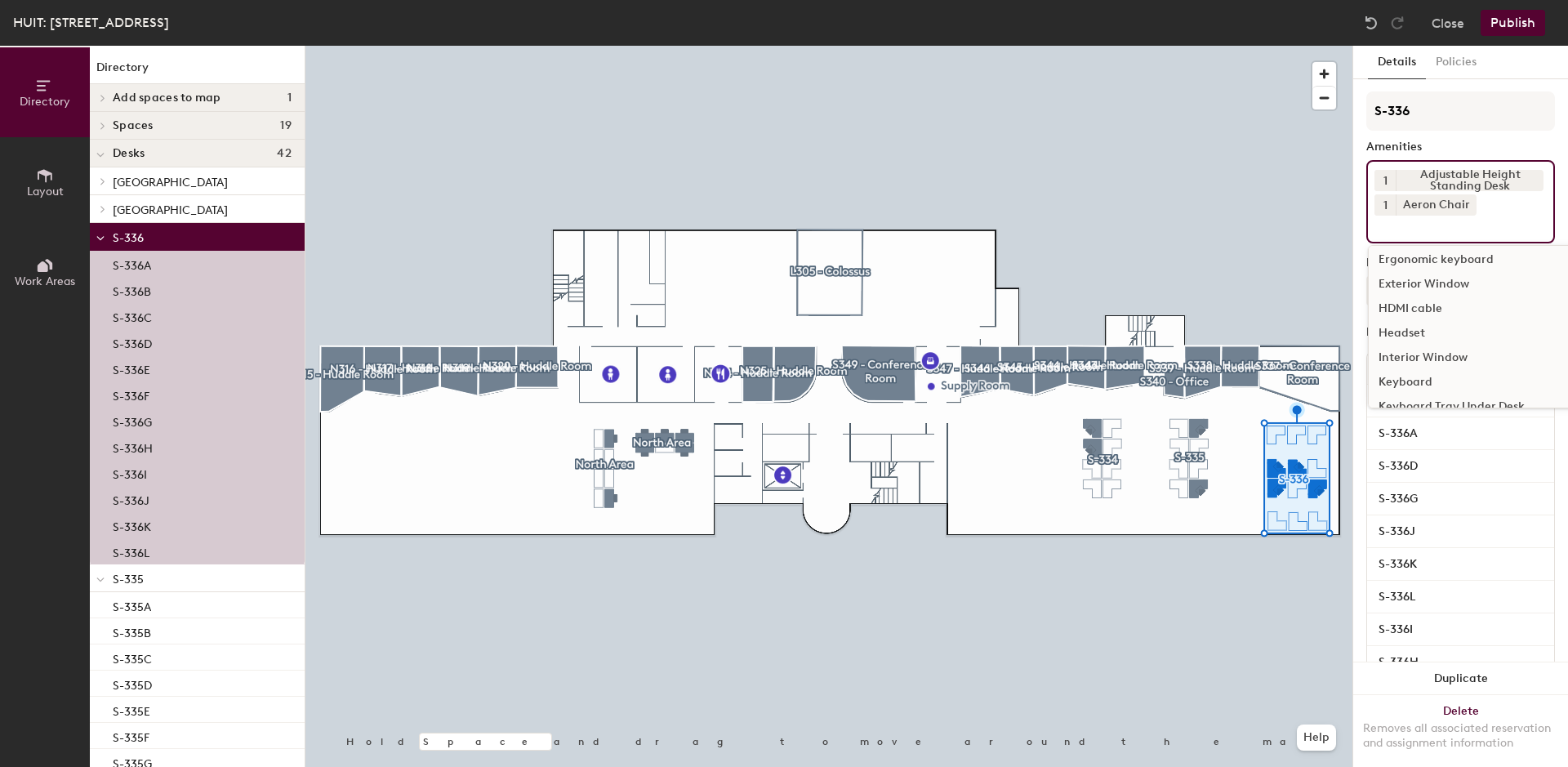
scroll to position [750, 0]
click at [1406, 294] on div "Keyboard" at bounding box center [1553, 299] width 370 height 25
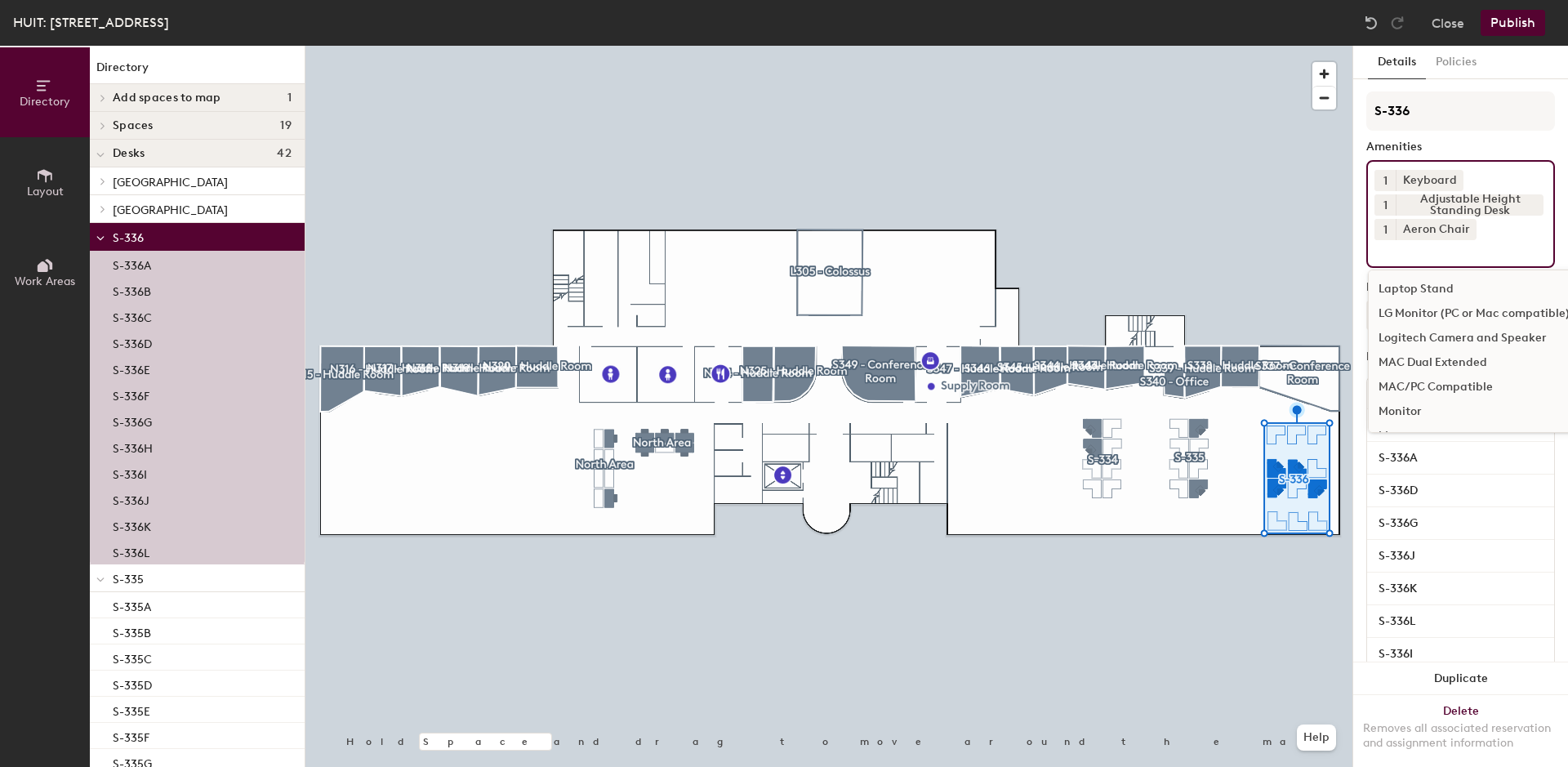
scroll to position [917, 0]
click at [1401, 352] on div "Mouse" at bounding box center [1553, 352] width 370 height 25
click at [1408, 401] on div "[GEOGRAPHIC_DATA]" at bounding box center [1553, 401] width 370 height 25
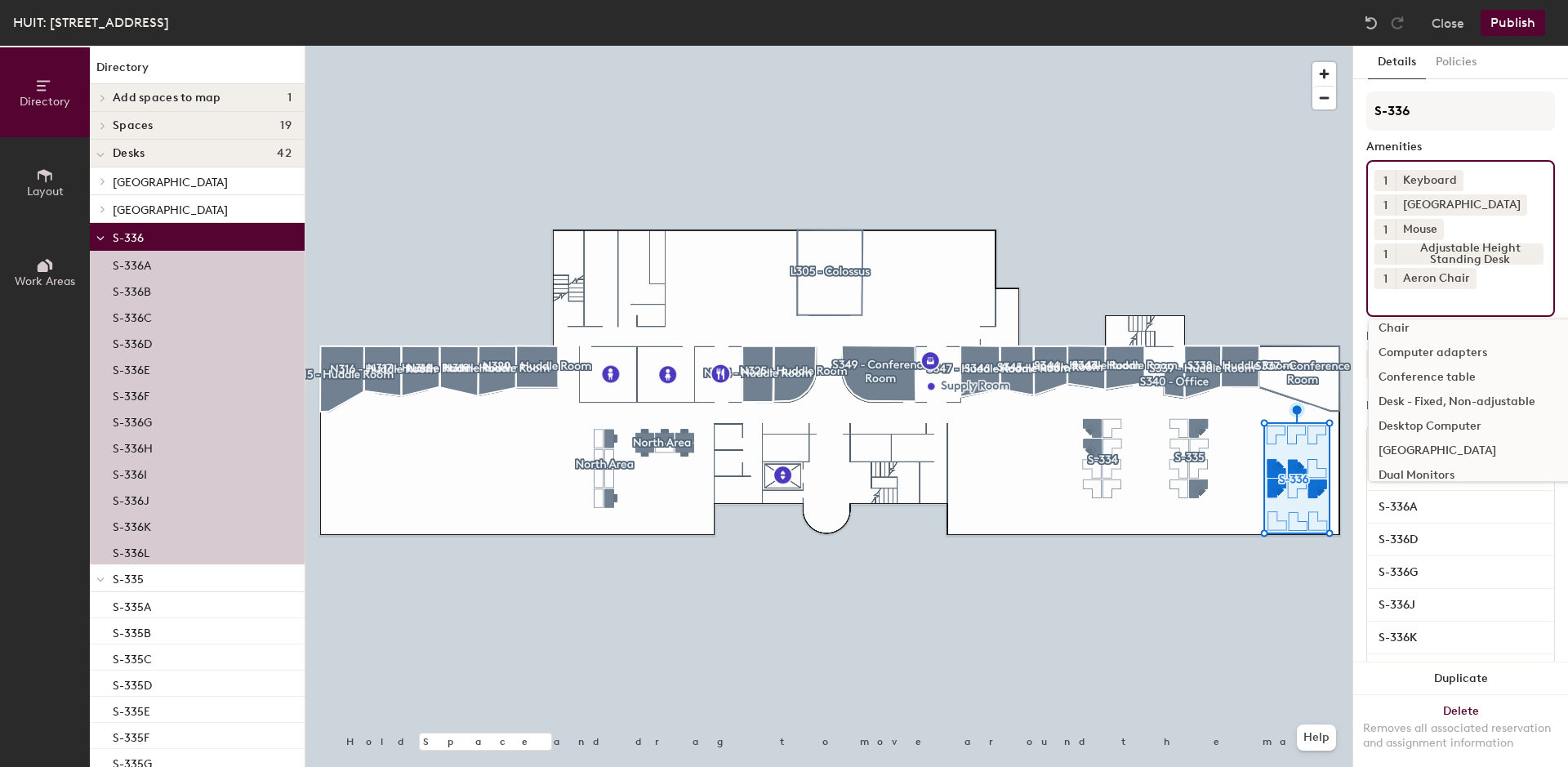
click at [1499, 20] on button "Publish" at bounding box center [1512, 23] width 65 height 26
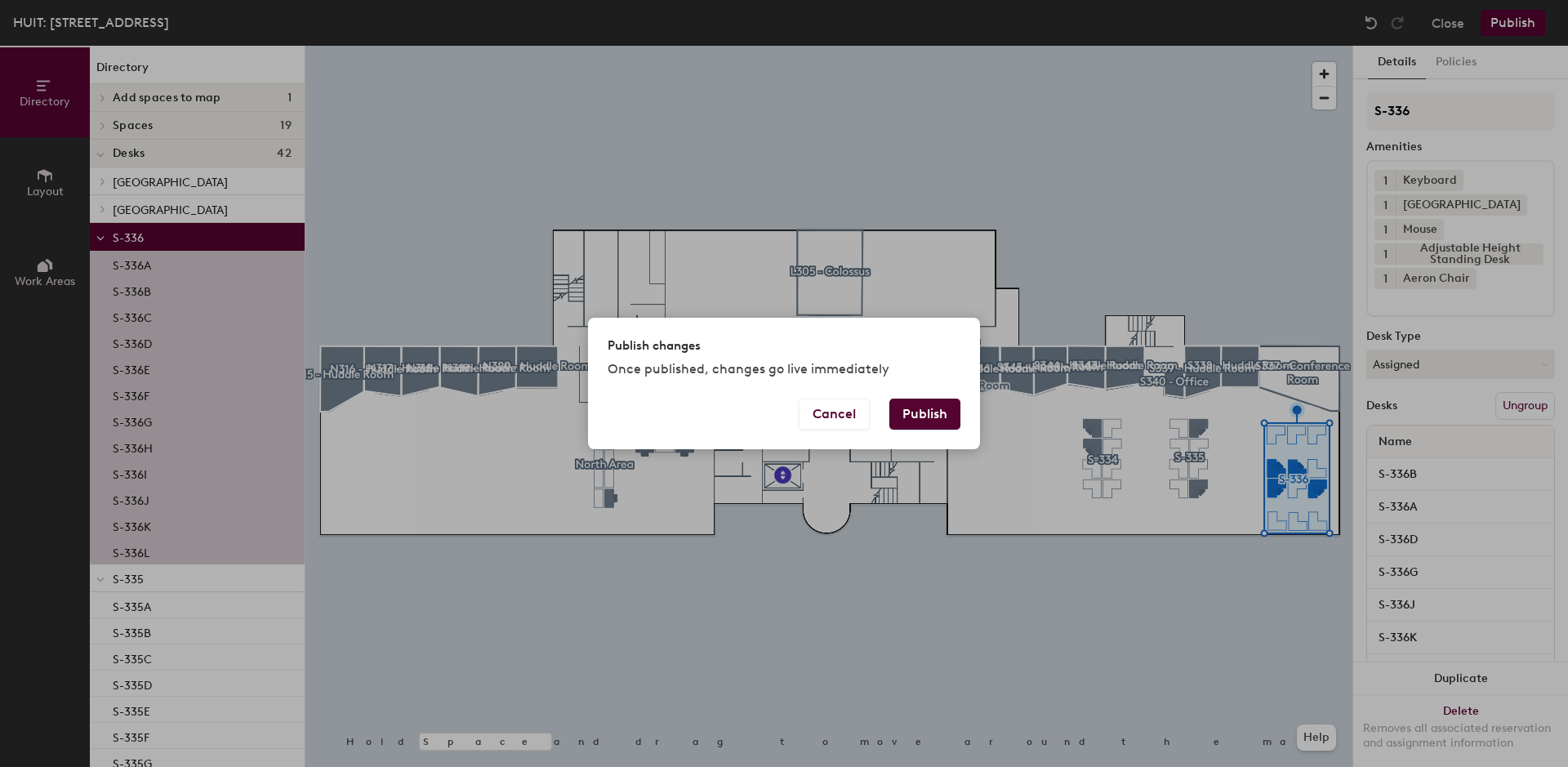
click at [937, 418] on button "Publish" at bounding box center [925, 414] width 71 height 31
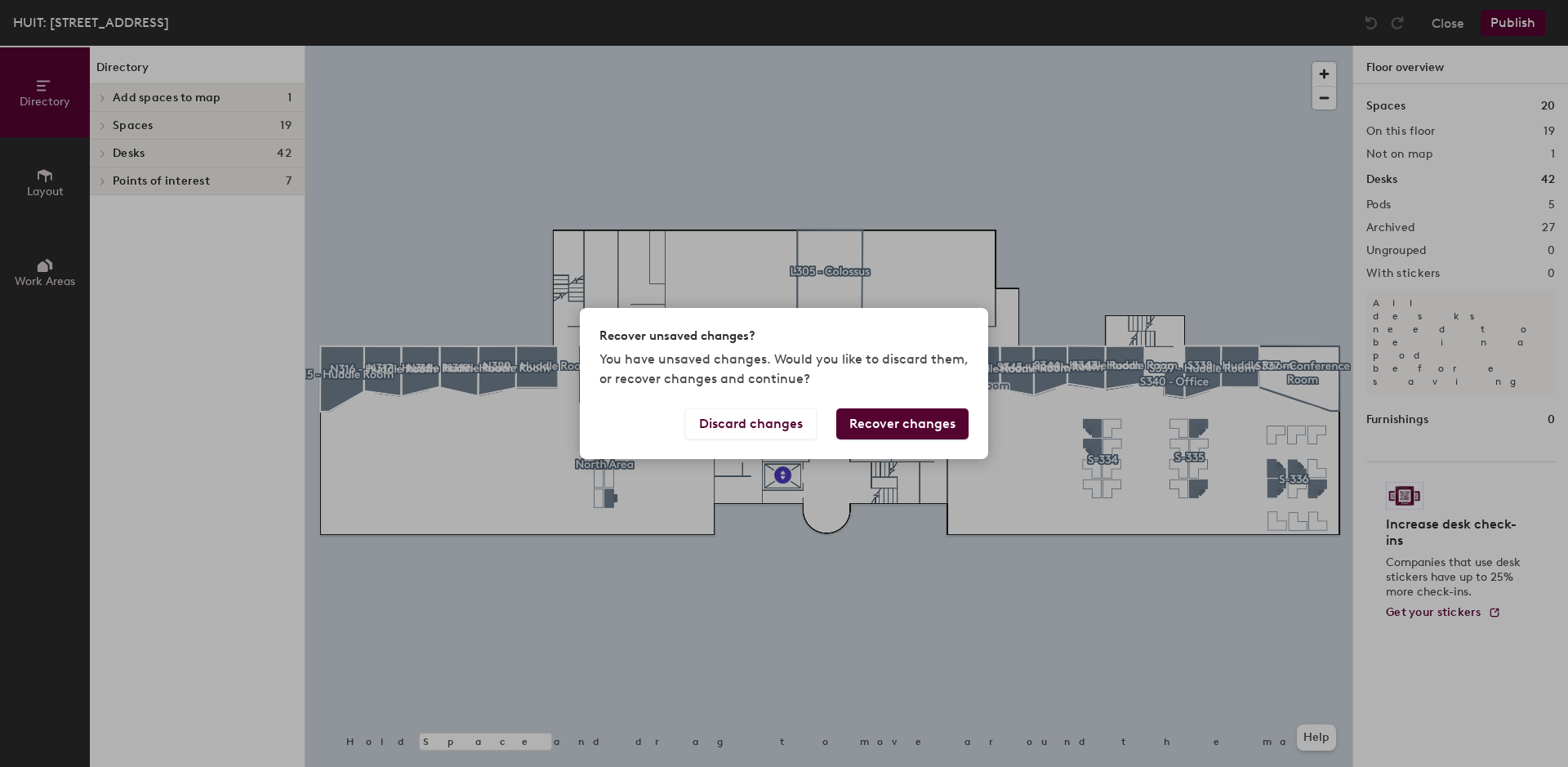
click at [858, 428] on button "Recover changes" at bounding box center [903, 424] width 132 height 31
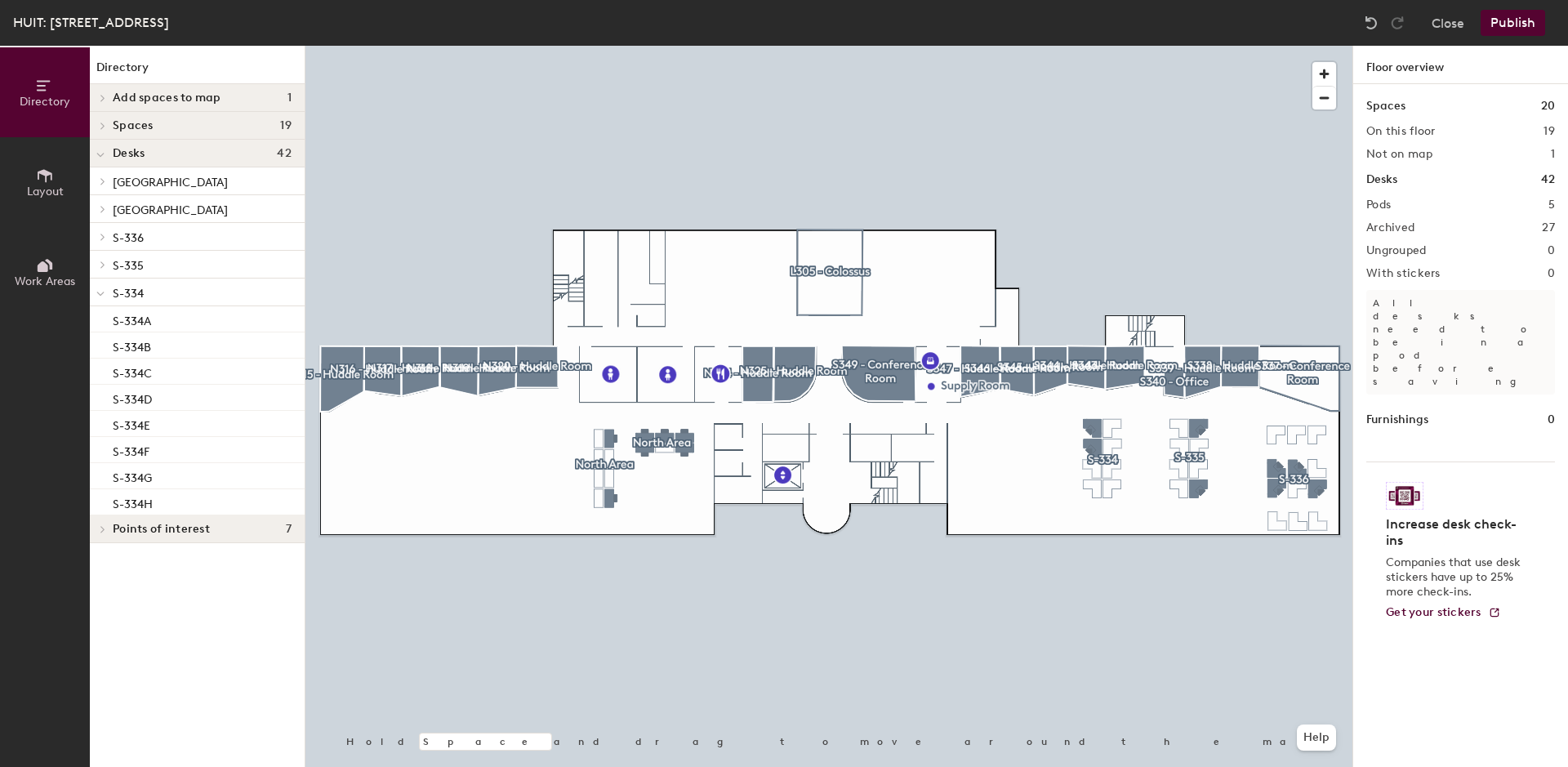
click at [51, 263] on icon at bounding box center [48, 264] width 7 height 11
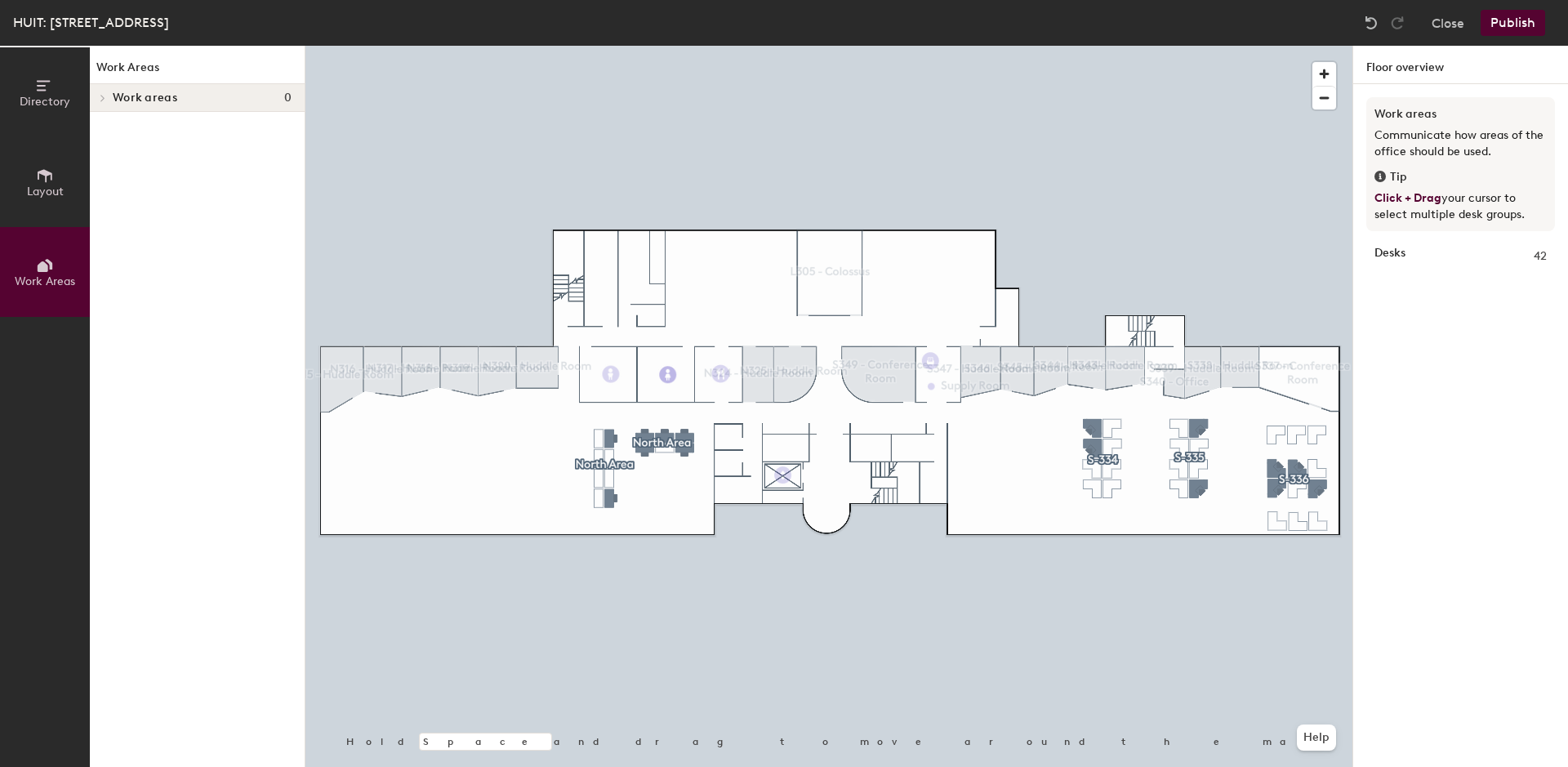
click at [44, 188] on span "Layout" at bounding box center [45, 191] width 37 height 14
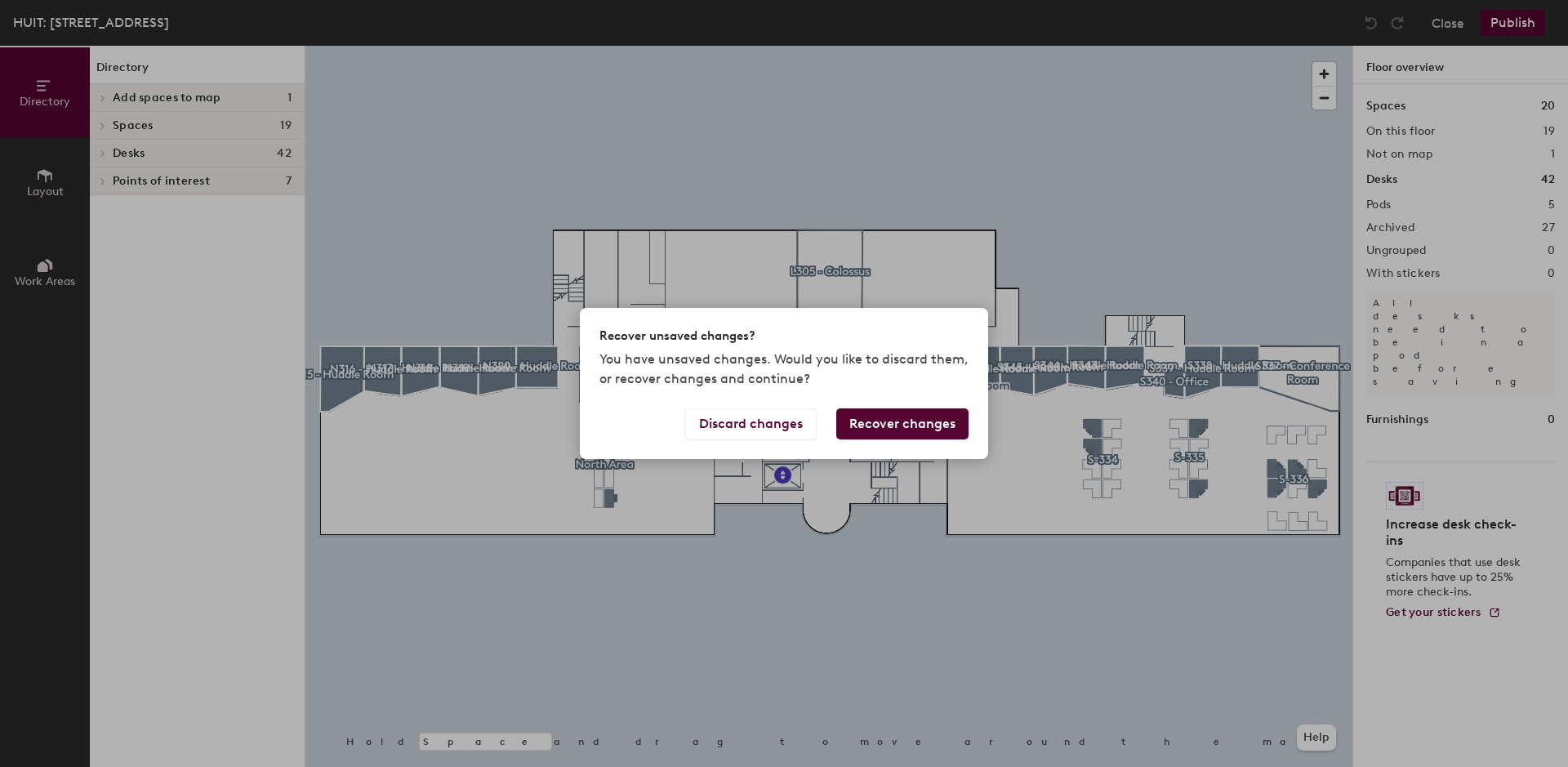
click at [849, 431] on button "Recover changes" at bounding box center [903, 424] width 132 height 31
click at [933, 427] on button "Recover changes" at bounding box center [903, 424] width 132 height 31
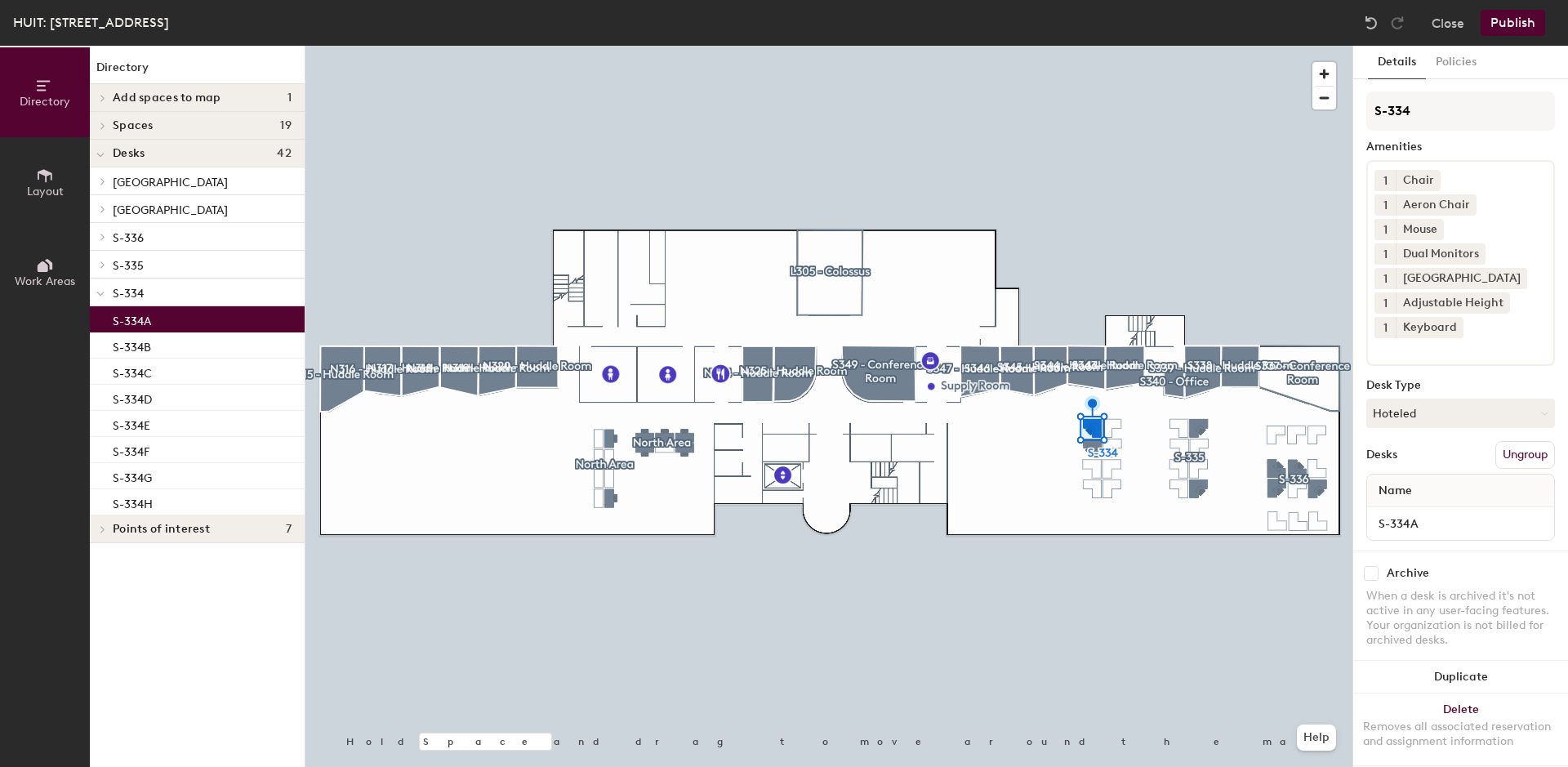
click at [280, 324] on div "S-334A" at bounding box center [197, 320] width 215 height 26
click at [1394, 66] on button "Details" at bounding box center [1396, 62] width 58 height 34
click at [1405, 398] on button "Hoteled" at bounding box center [1460, 413] width 189 height 29
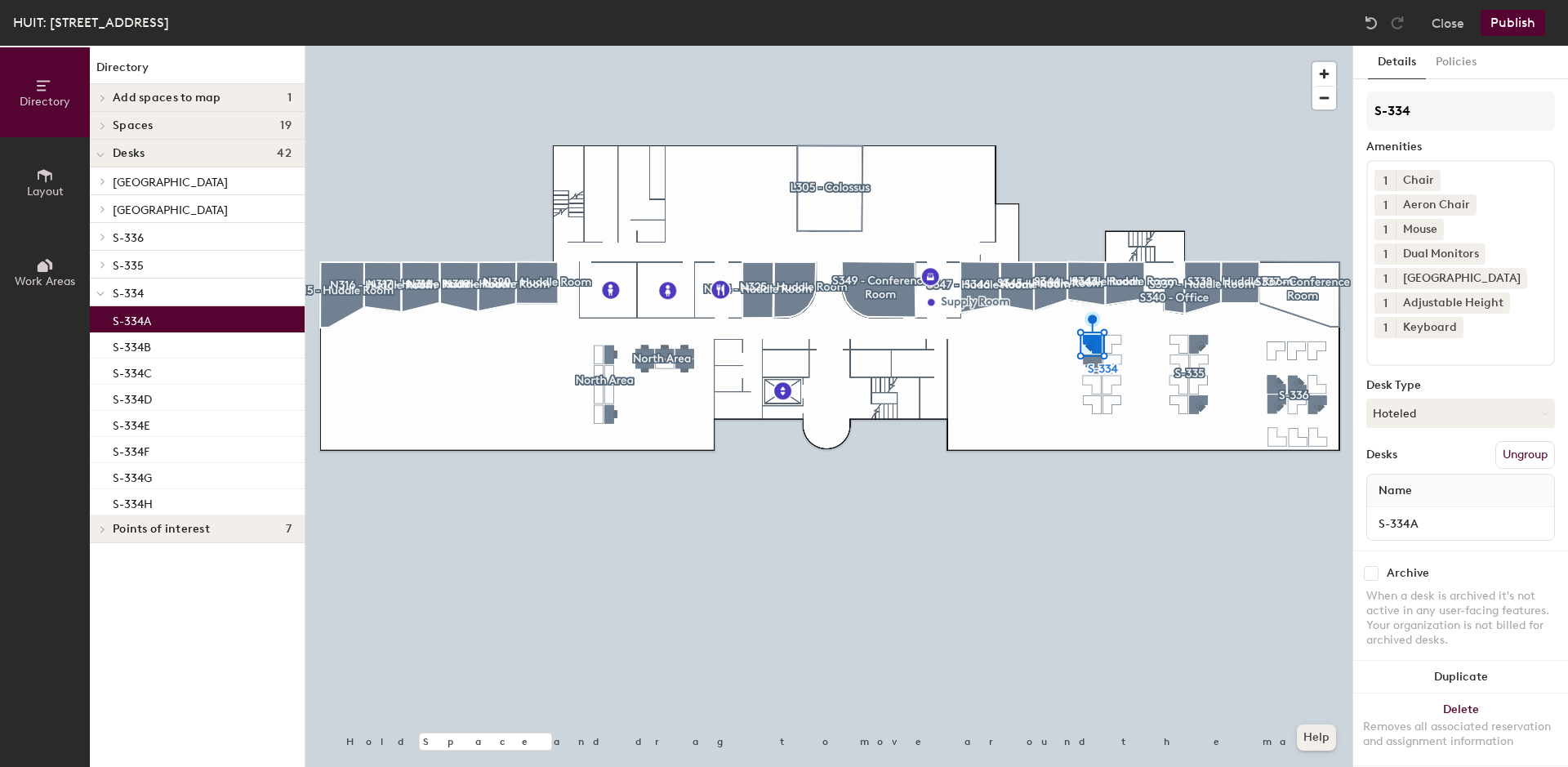
click at [1317, 739] on button "Help" at bounding box center [1316, 738] width 39 height 26
click at [1321, 73] on span "button" at bounding box center [1324, 74] width 24 height 24
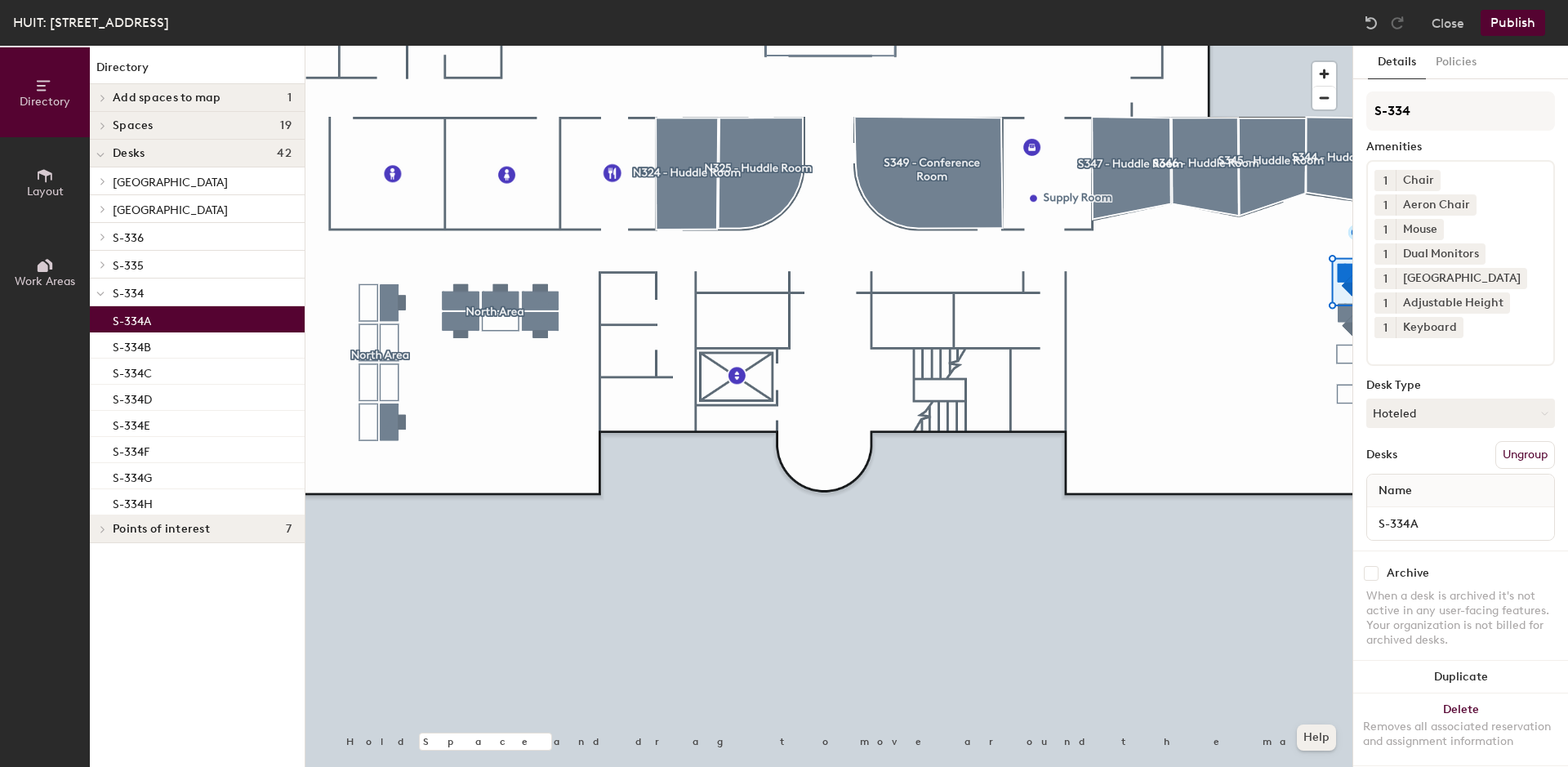
click at [1315, 742] on button "Help" at bounding box center [1316, 738] width 39 height 26
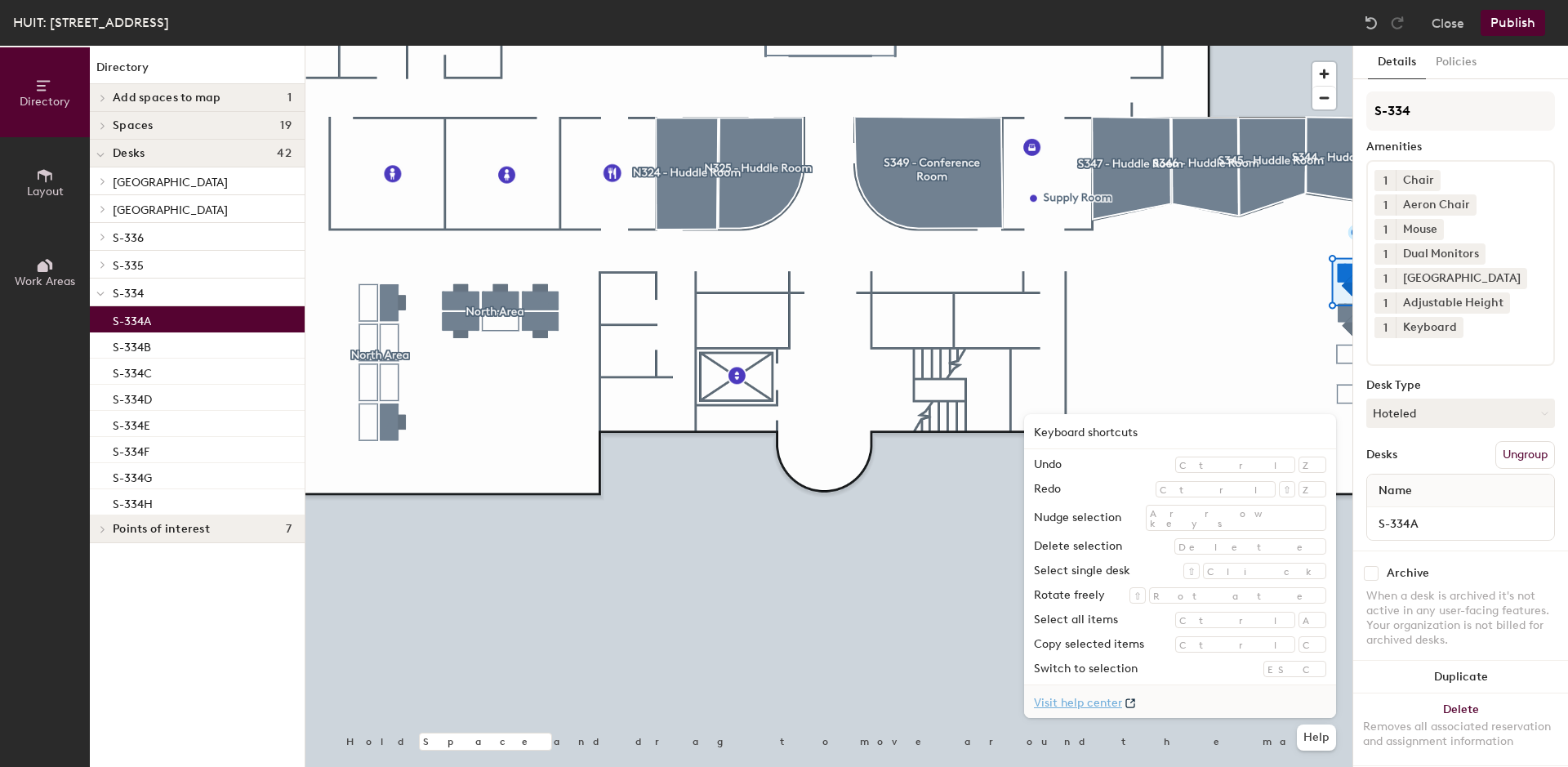
click at [1167, 702] on link "Visit help center" at bounding box center [1180, 702] width 312 height 33
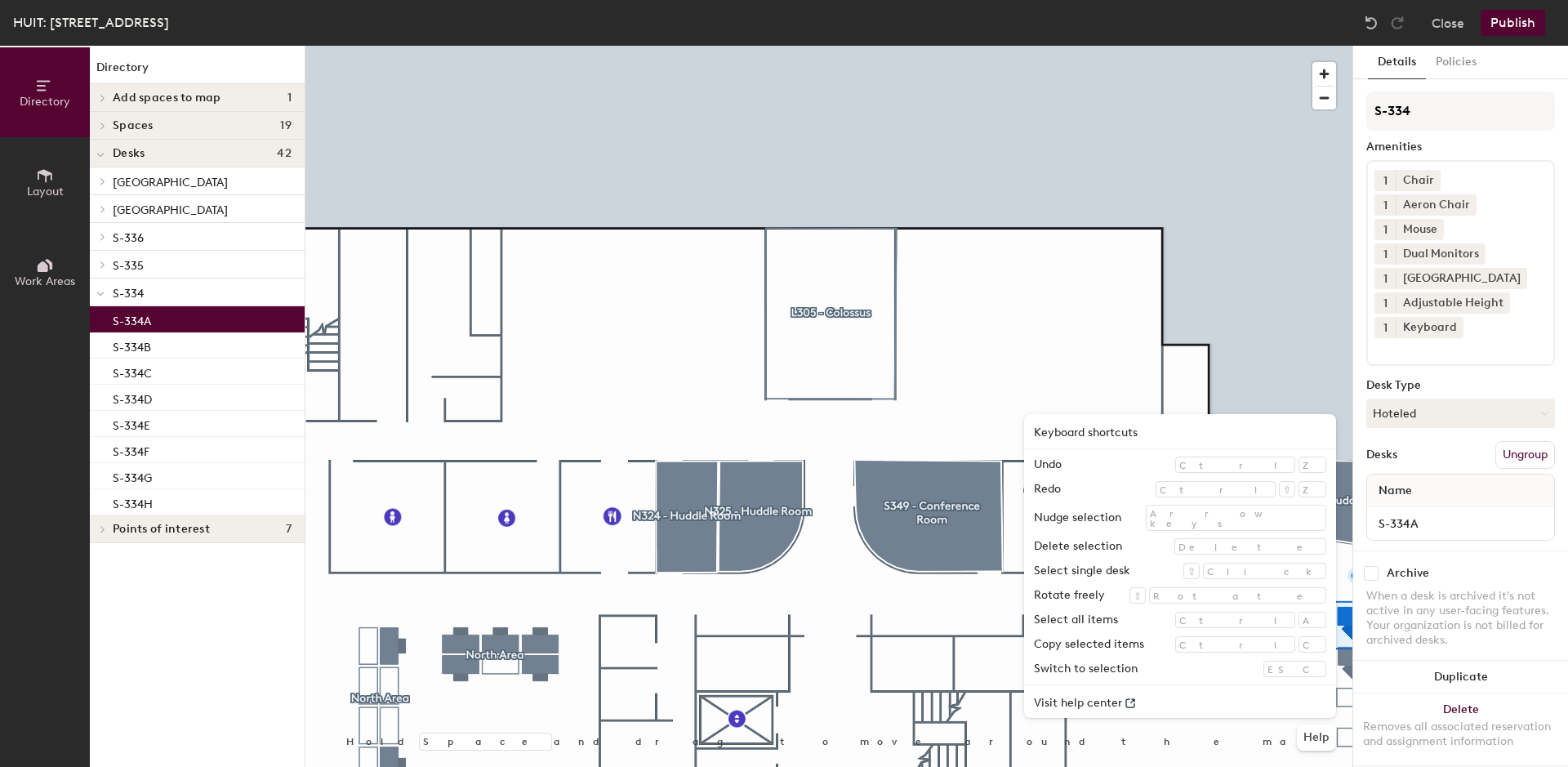
click at [50, 174] on icon at bounding box center [45, 176] width 15 height 13
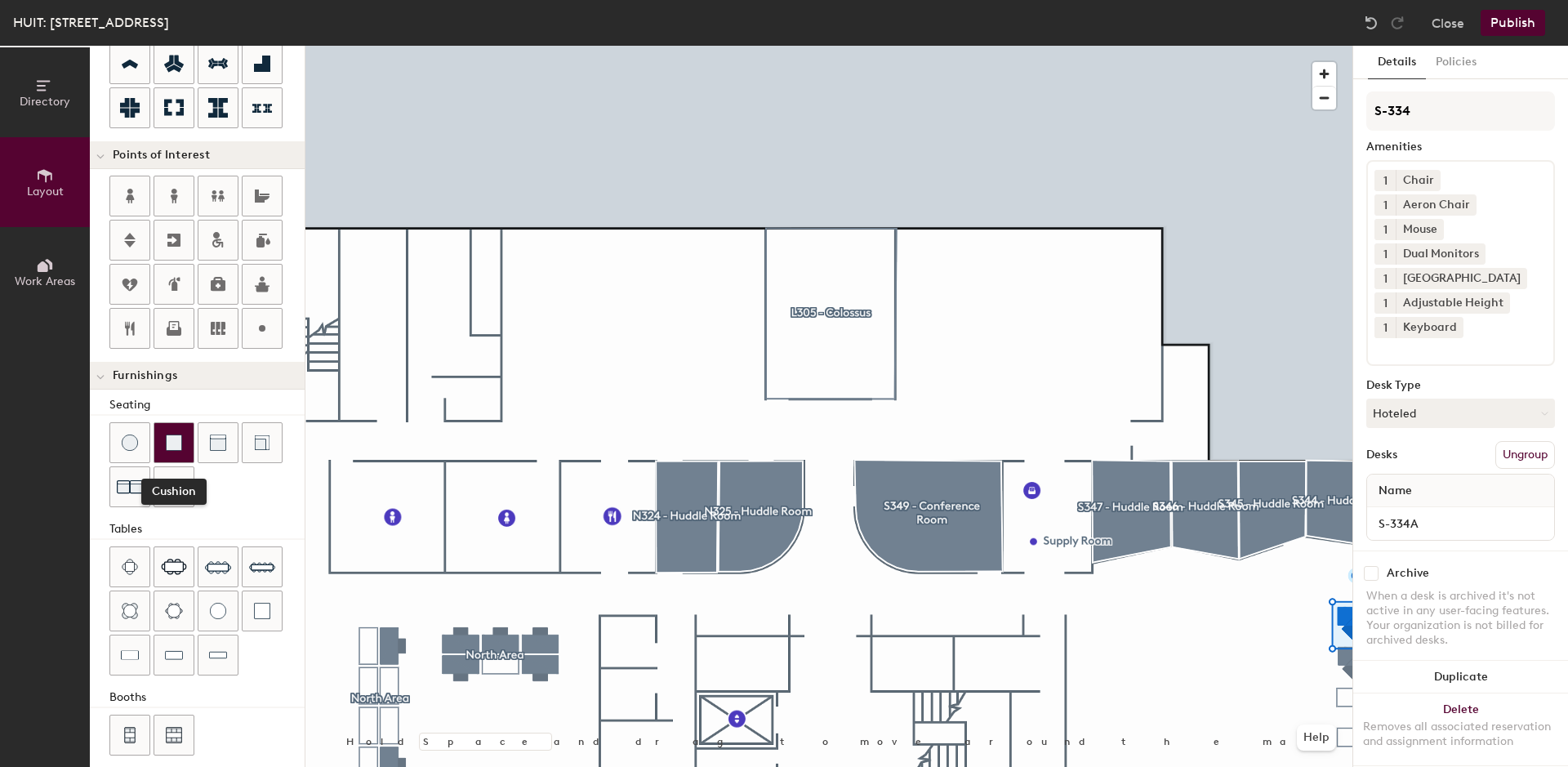
scroll to position [265, 0]
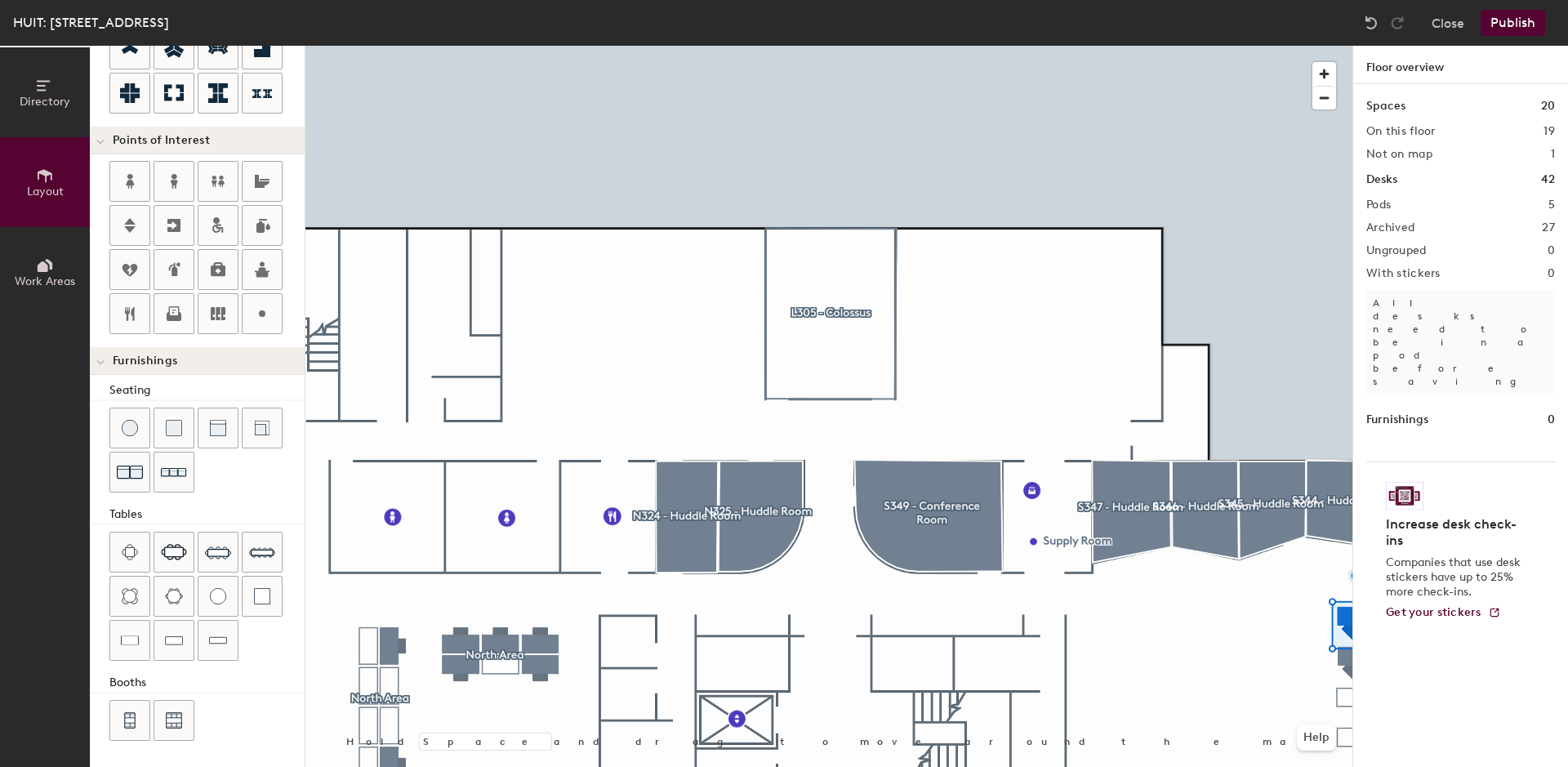
type input "20"
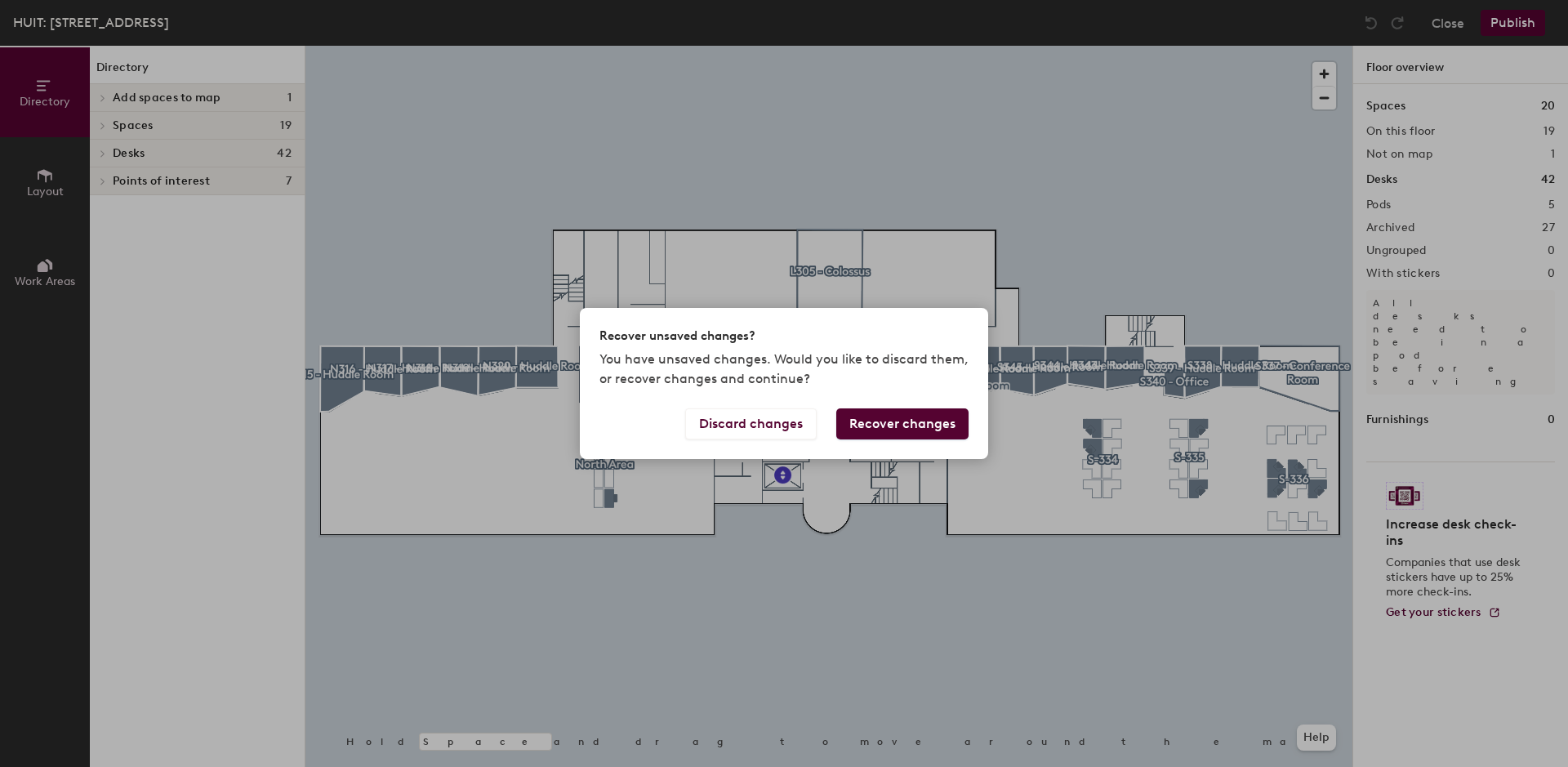
click at [879, 431] on button "Recover changes" at bounding box center [903, 424] width 132 height 31
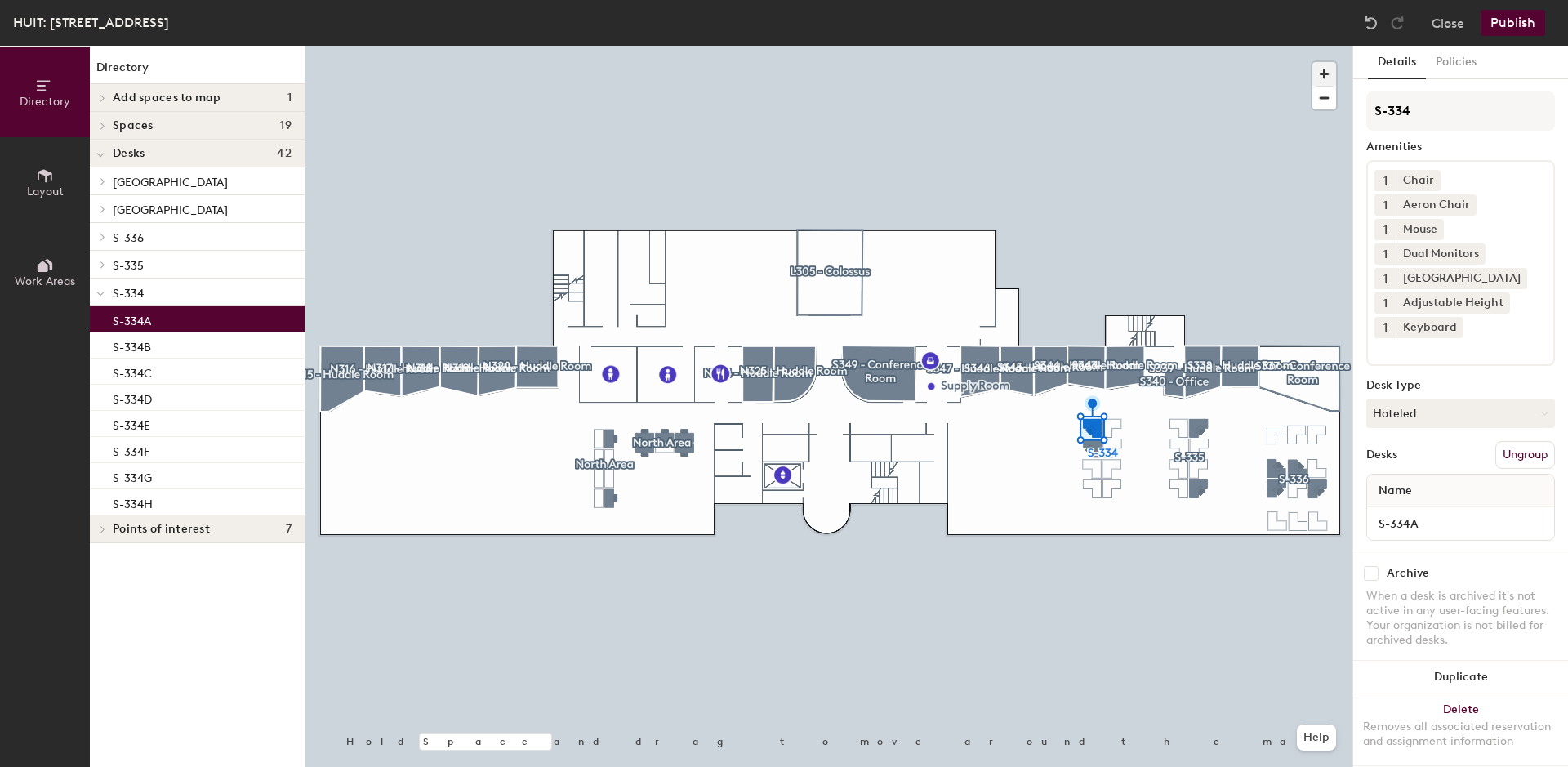
click at [1324, 76] on span "button" at bounding box center [1324, 74] width 24 height 24
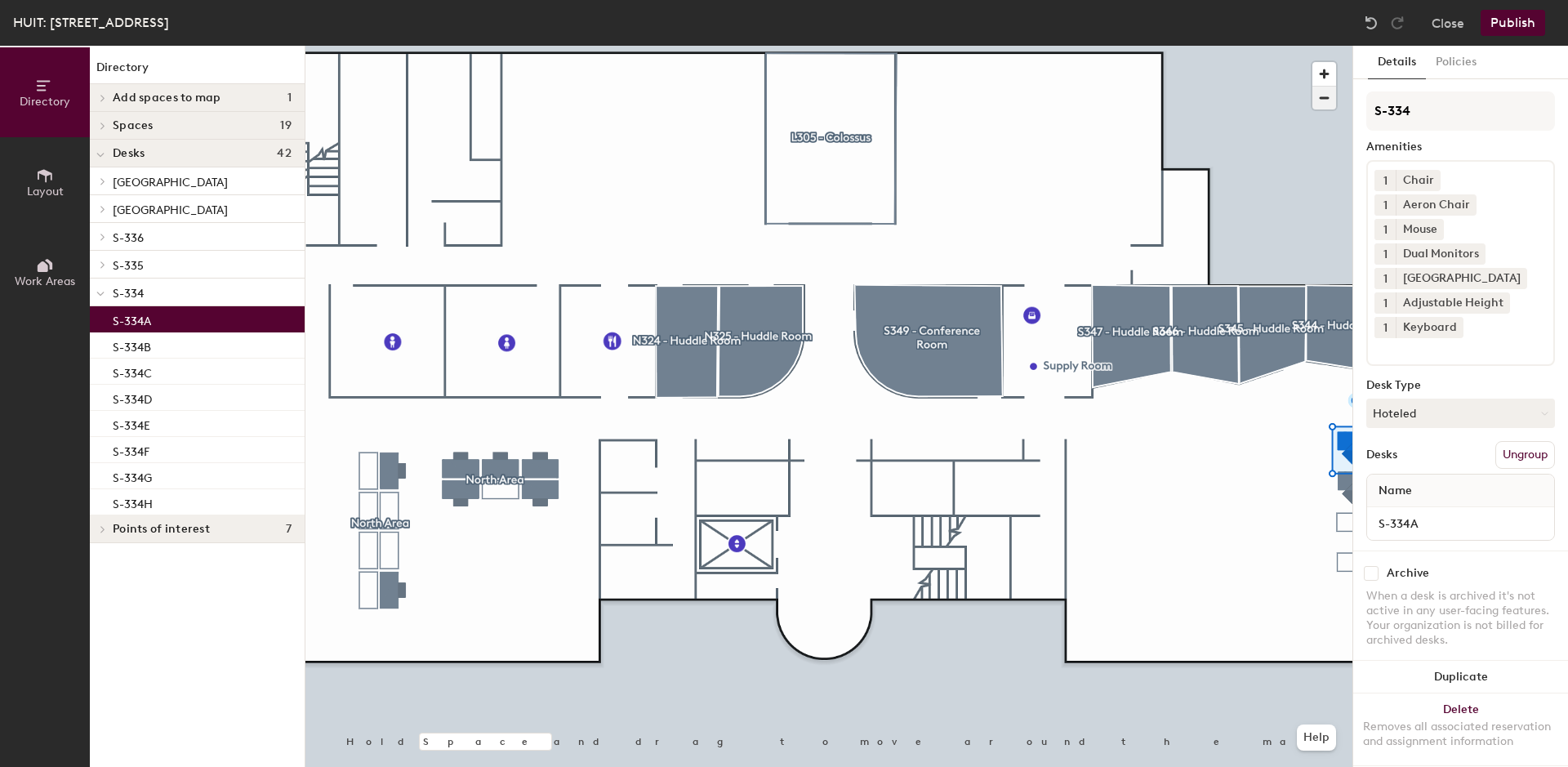
click at [1324, 101] on span "button" at bounding box center [1324, 98] width 24 height 23
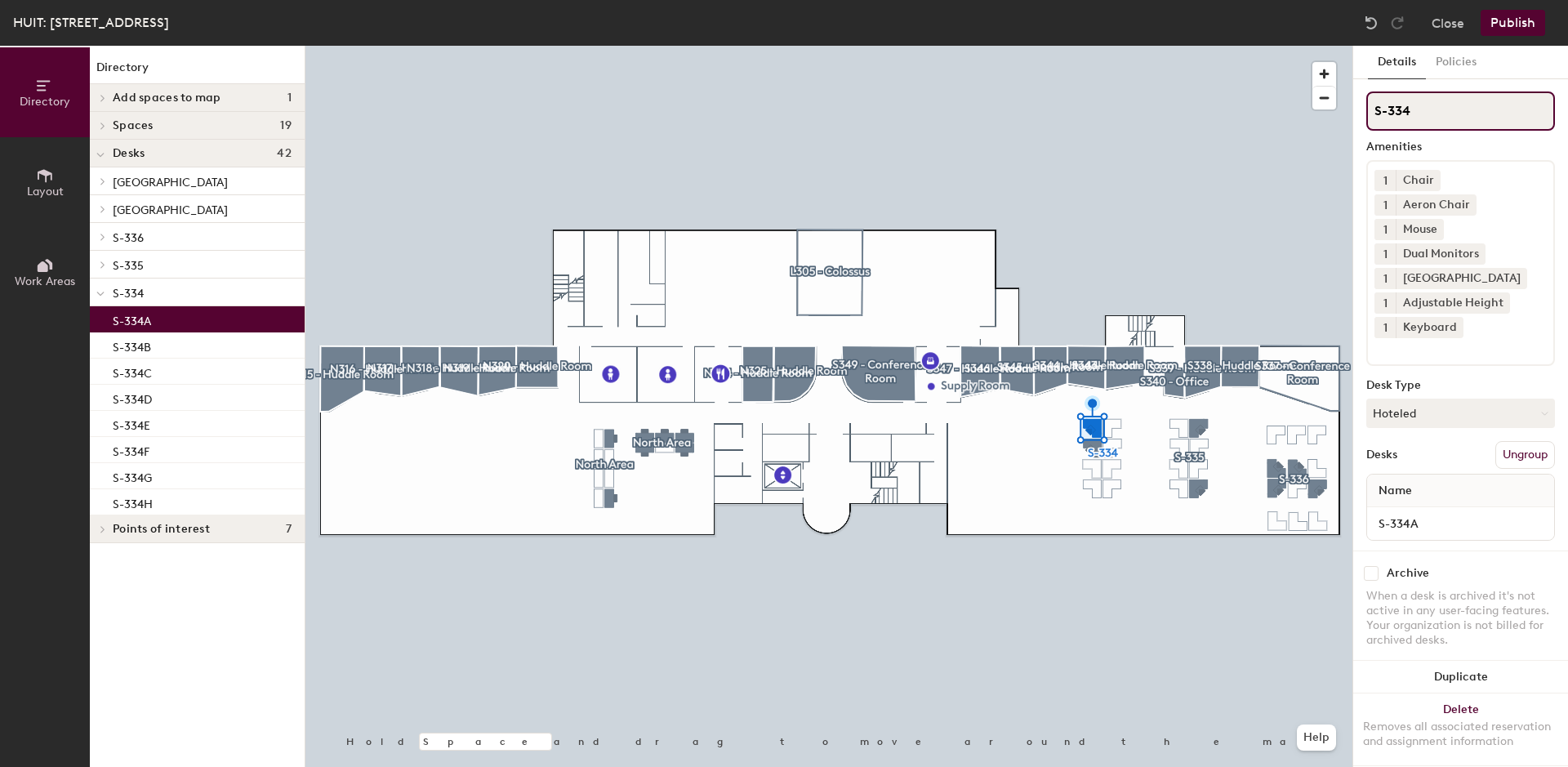
click at [1417, 111] on input "S-334" at bounding box center [1460, 111] width 189 height 39
click at [183, 318] on div "S-334A" at bounding box center [197, 320] width 215 height 26
click at [46, 270] on icon at bounding box center [43, 267] width 11 height 11
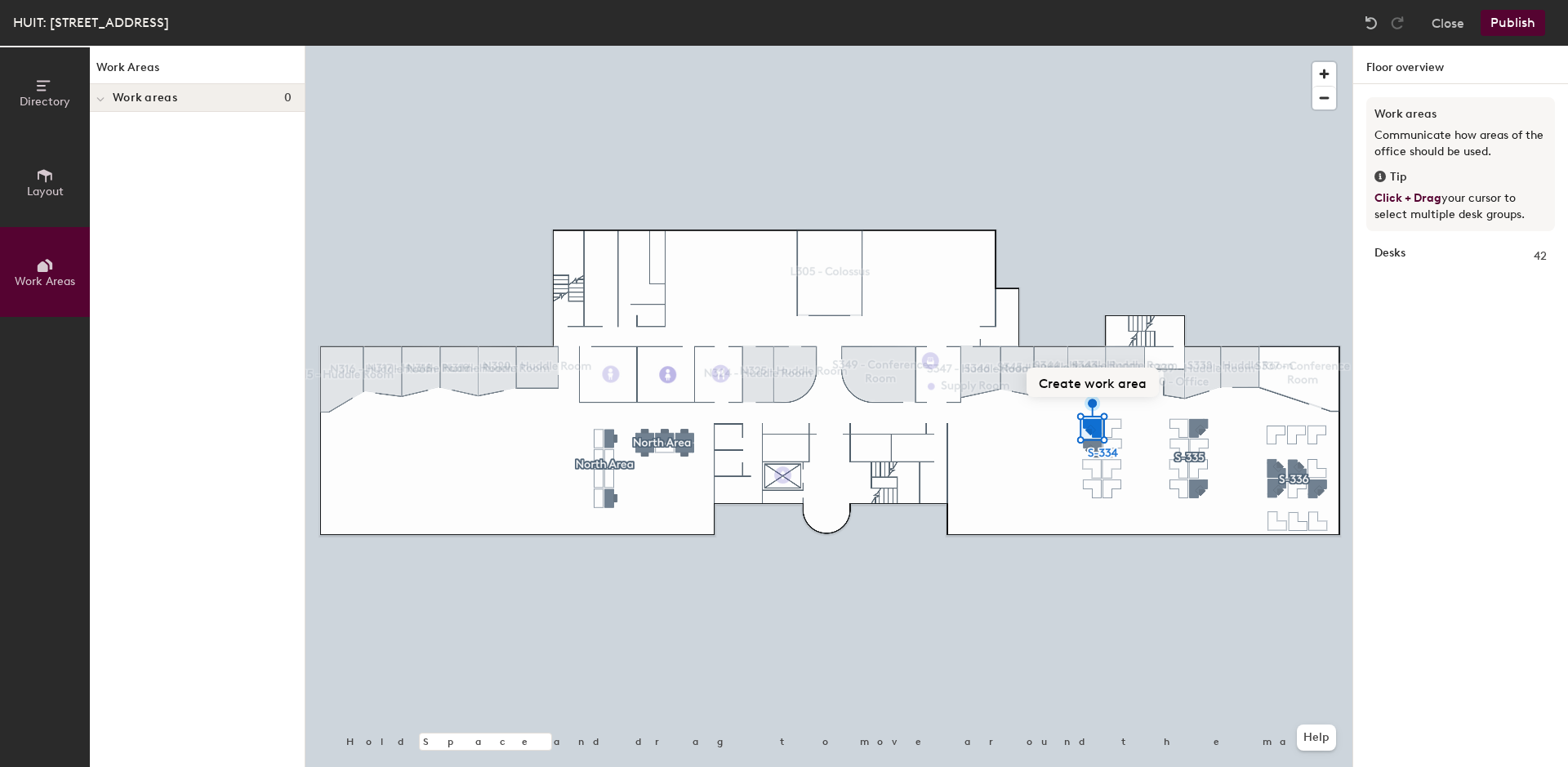
click at [1082, 380] on button "Create work area" at bounding box center [1092, 382] width 132 height 29
click at [1106, 424] on div "New work area" at bounding box center [1095, 415] width 113 height 26
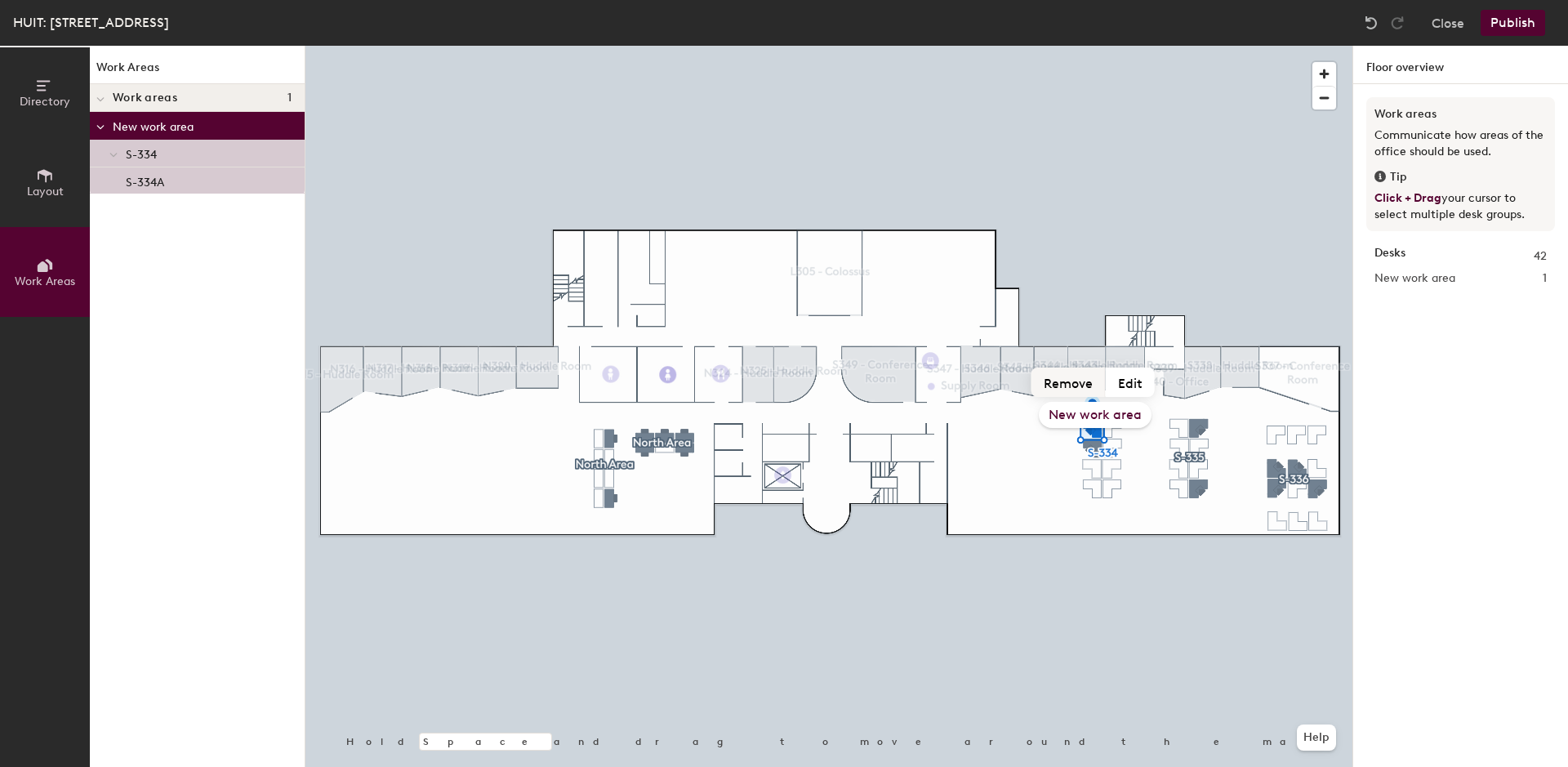
click at [1082, 387] on button "Remove" at bounding box center [1068, 382] width 74 height 29
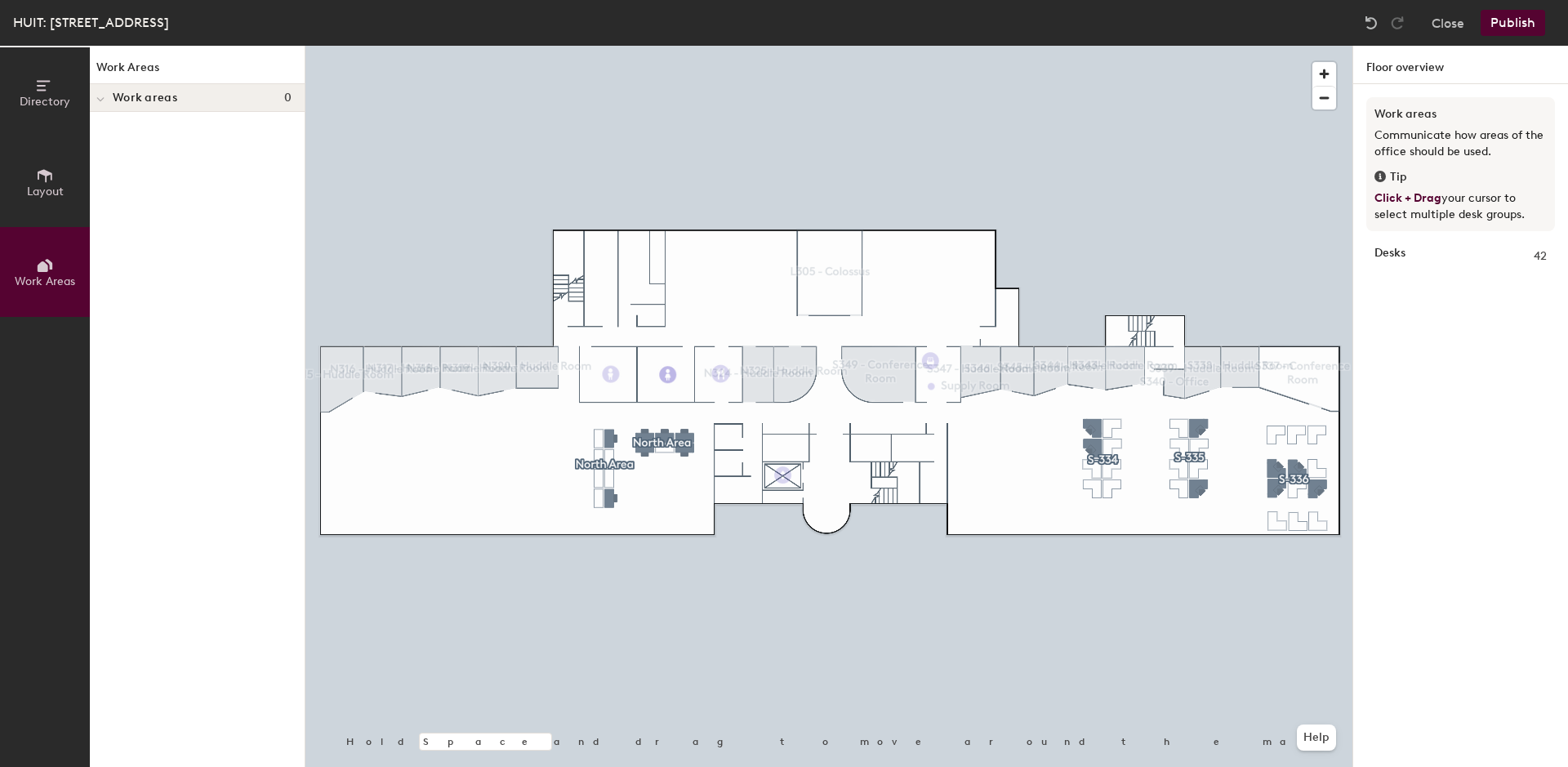
click at [40, 90] on icon at bounding box center [43, 85] width 13 height 11
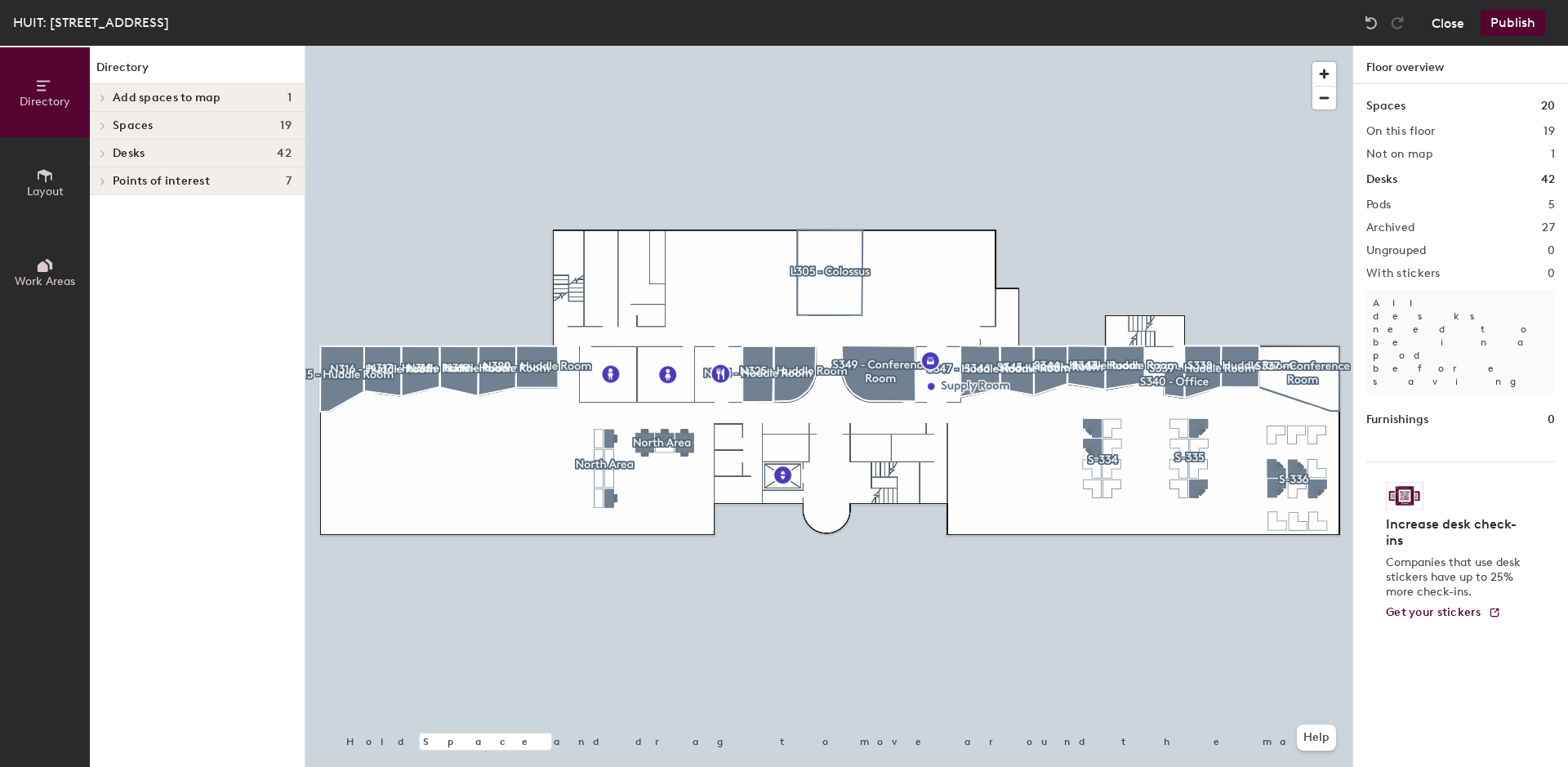
click at [1449, 25] on button "Close" at bounding box center [1448, 23] width 33 height 26
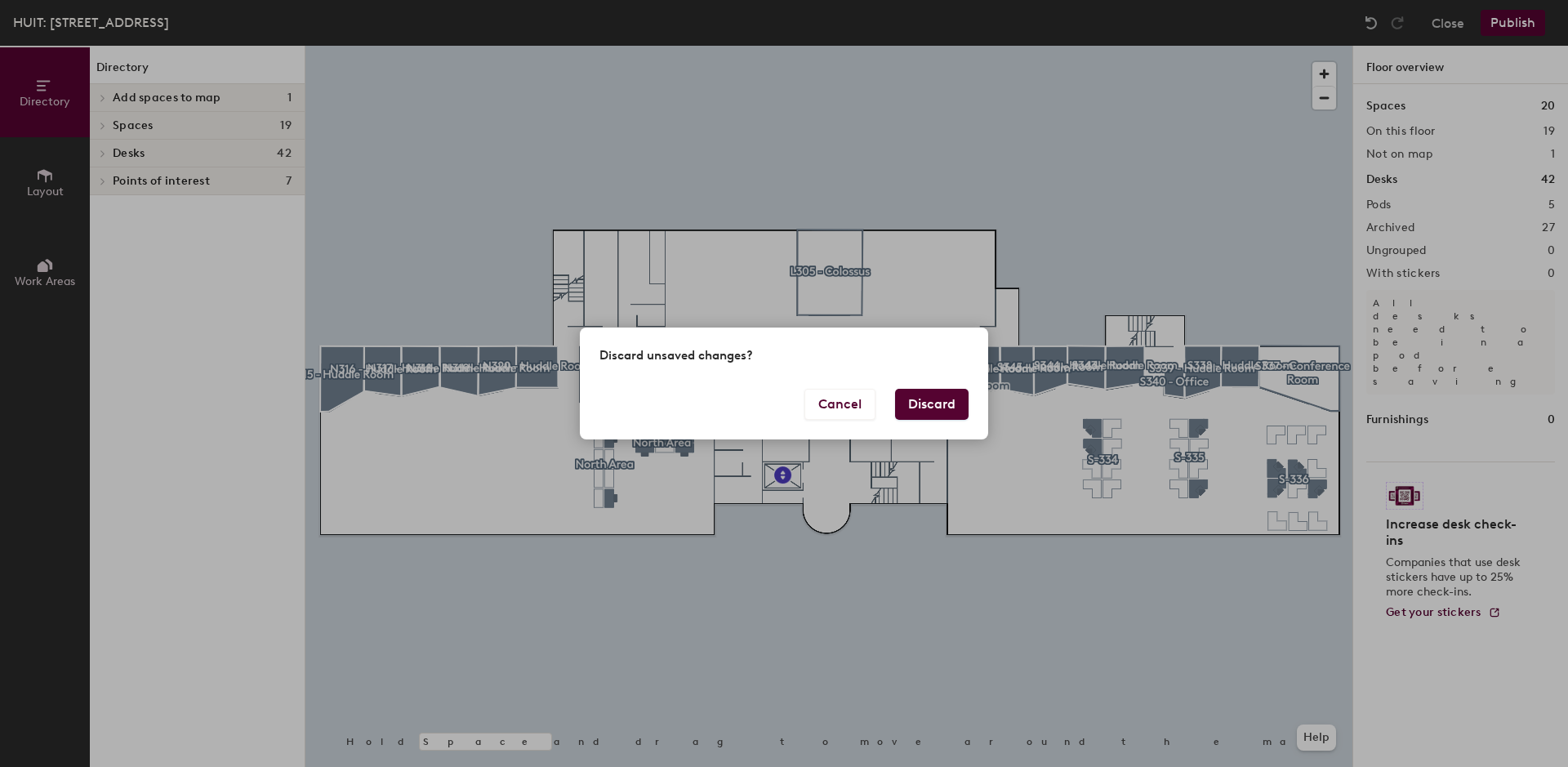
click at [939, 400] on button "Discard" at bounding box center [932, 404] width 74 height 31
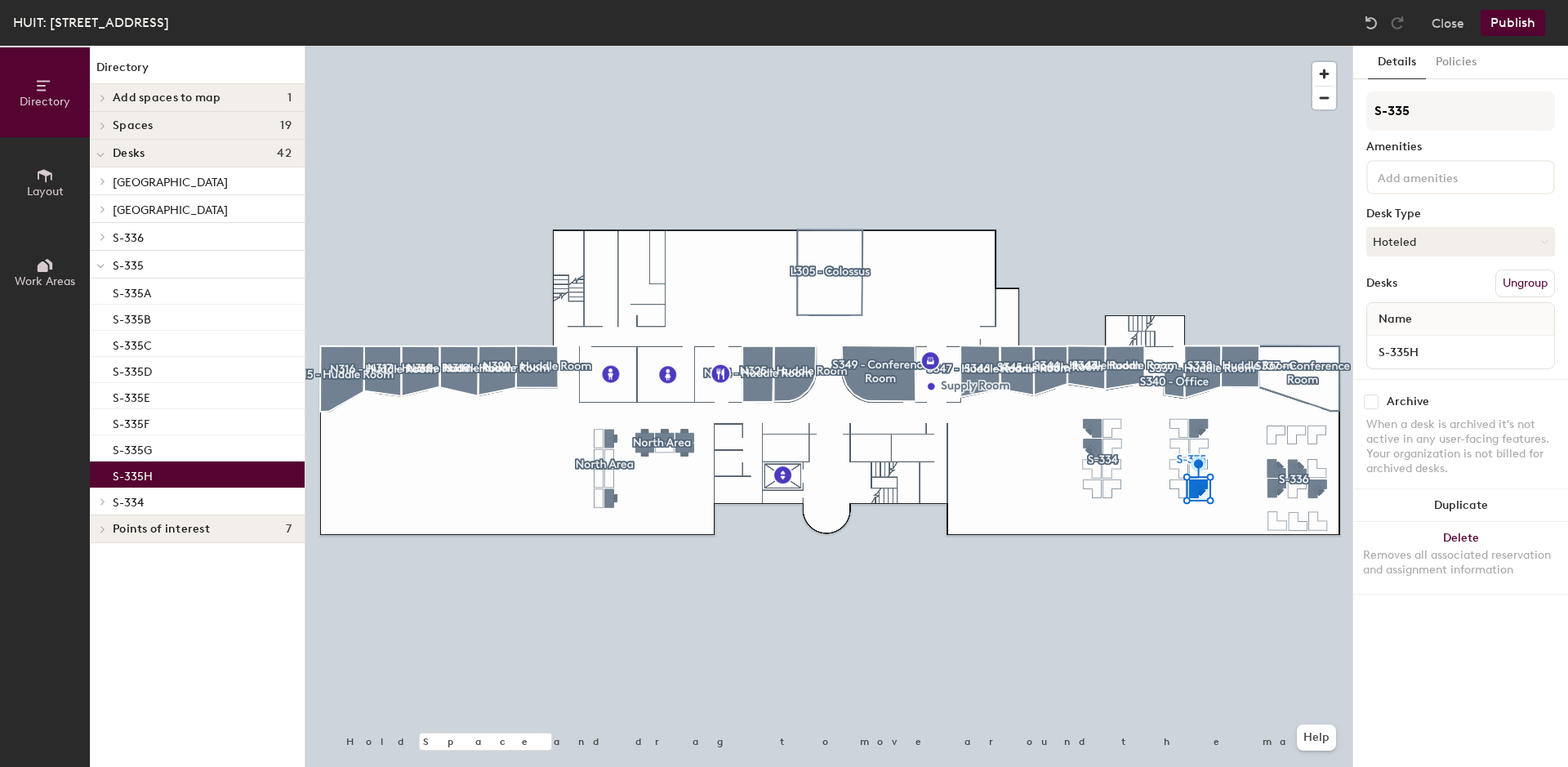
click at [1387, 168] on input at bounding box center [1448, 177] width 147 height 20
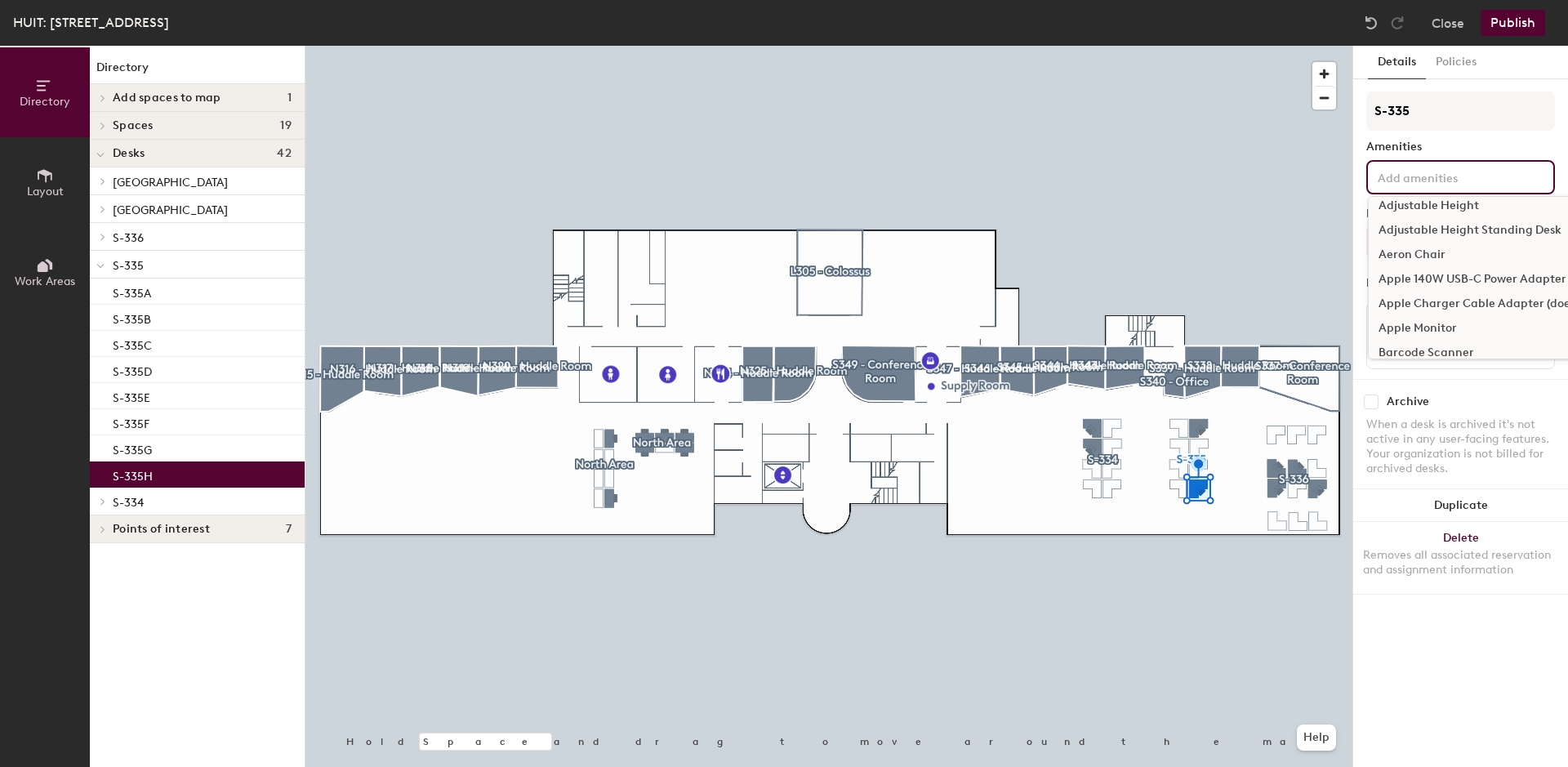
scroll to position [333, 0]
click at [1391, 227] on div "Adjustable Height Standing Desk" at bounding box center [1553, 226] width 370 height 25
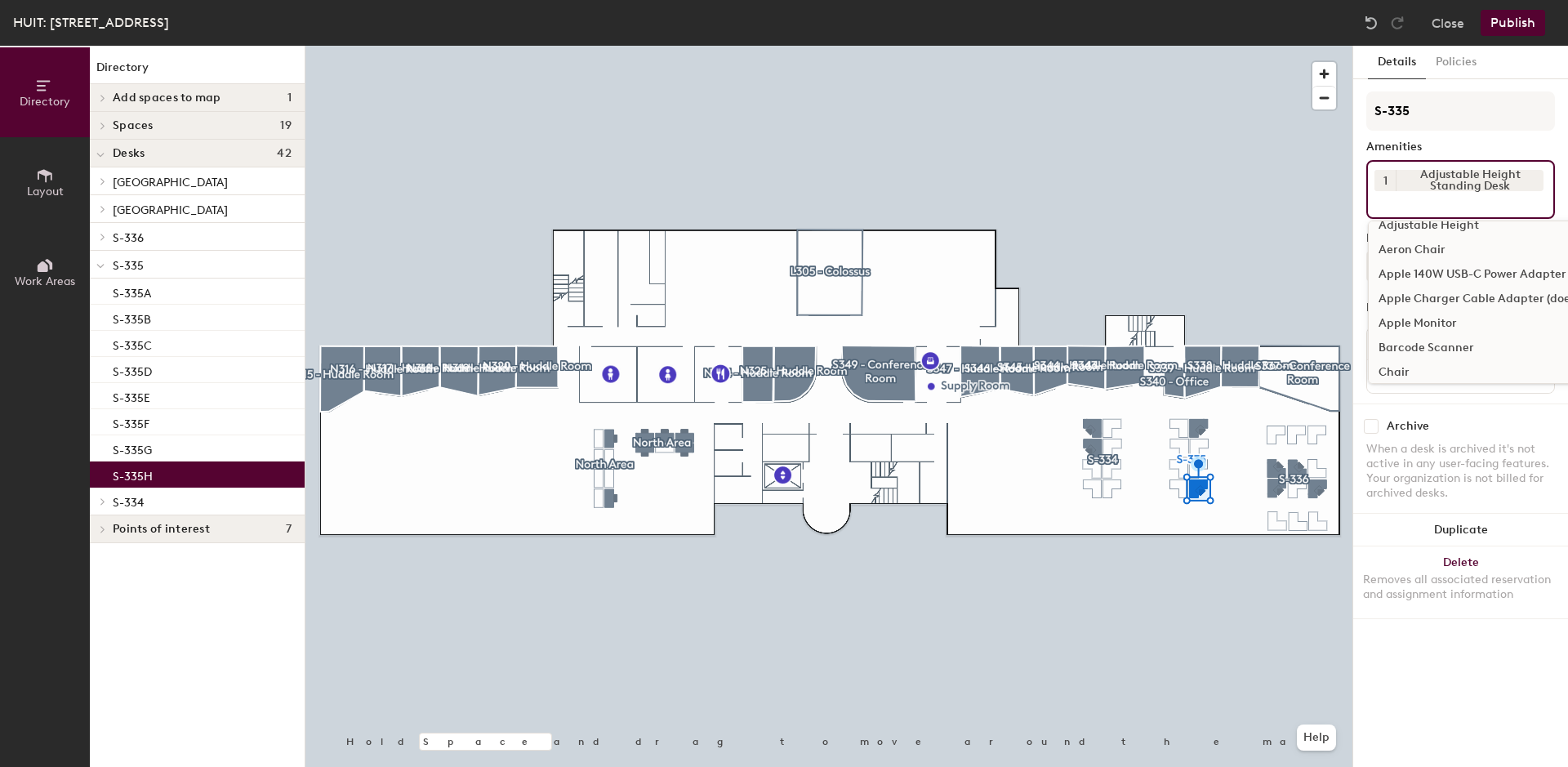
click at [1392, 244] on div "Aeron Chair" at bounding box center [1553, 250] width 370 height 25
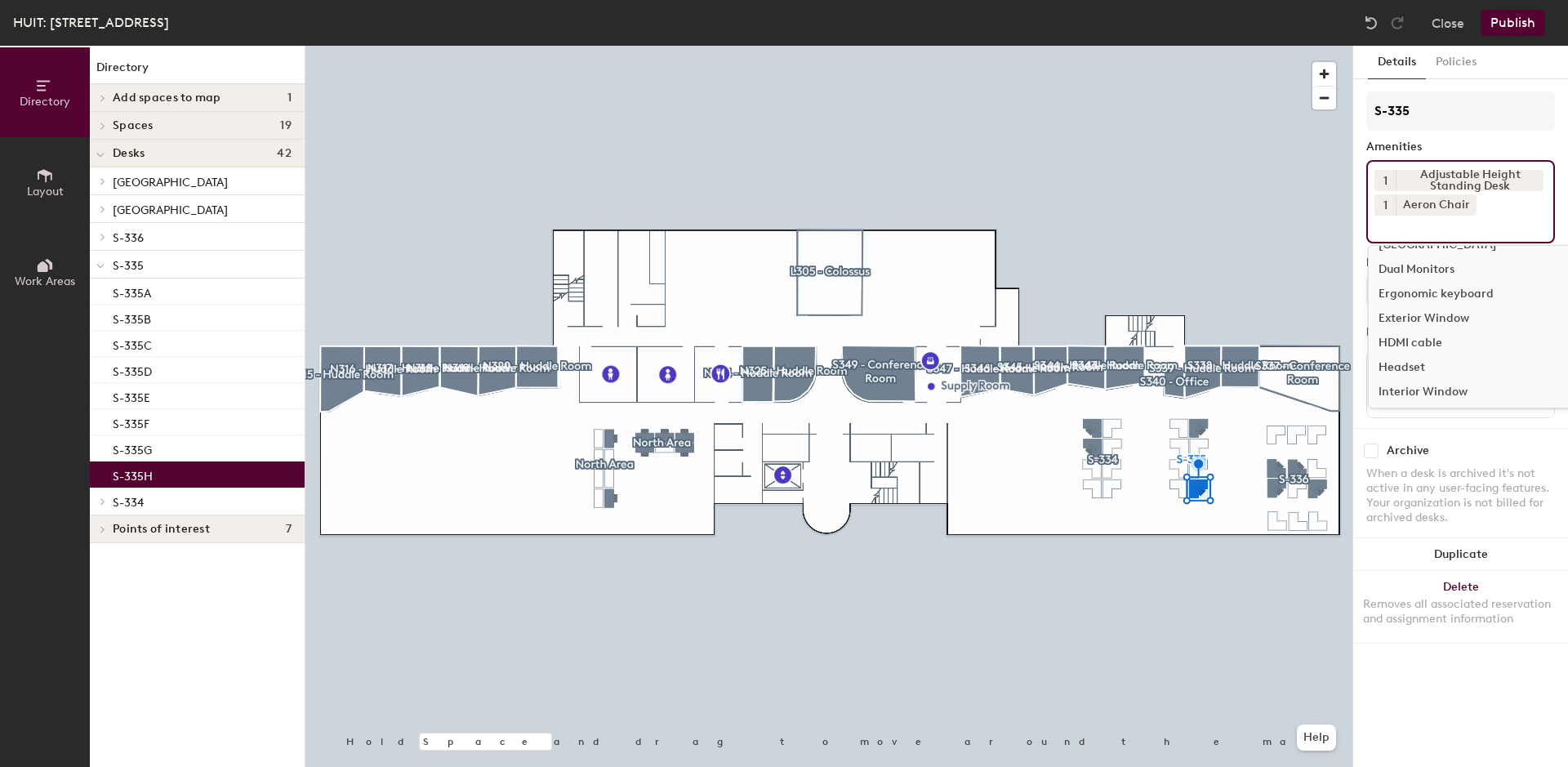
scroll to position [500, 0]
click at [1410, 325] on div "[GEOGRAPHIC_DATA]" at bounding box center [1553, 329] width 370 height 25
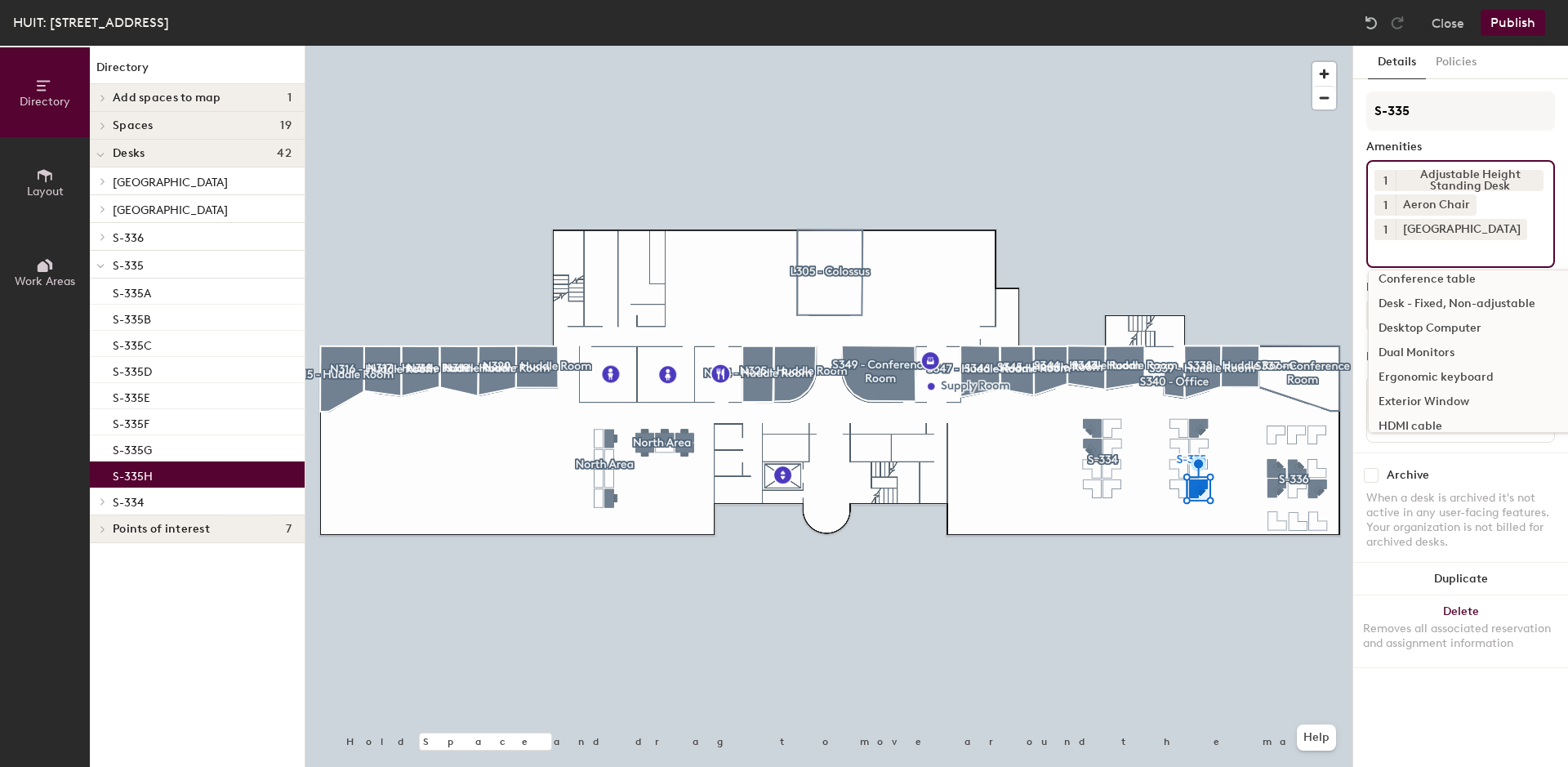
click at [1408, 348] on div "Dual Monitors" at bounding box center [1553, 352] width 370 height 25
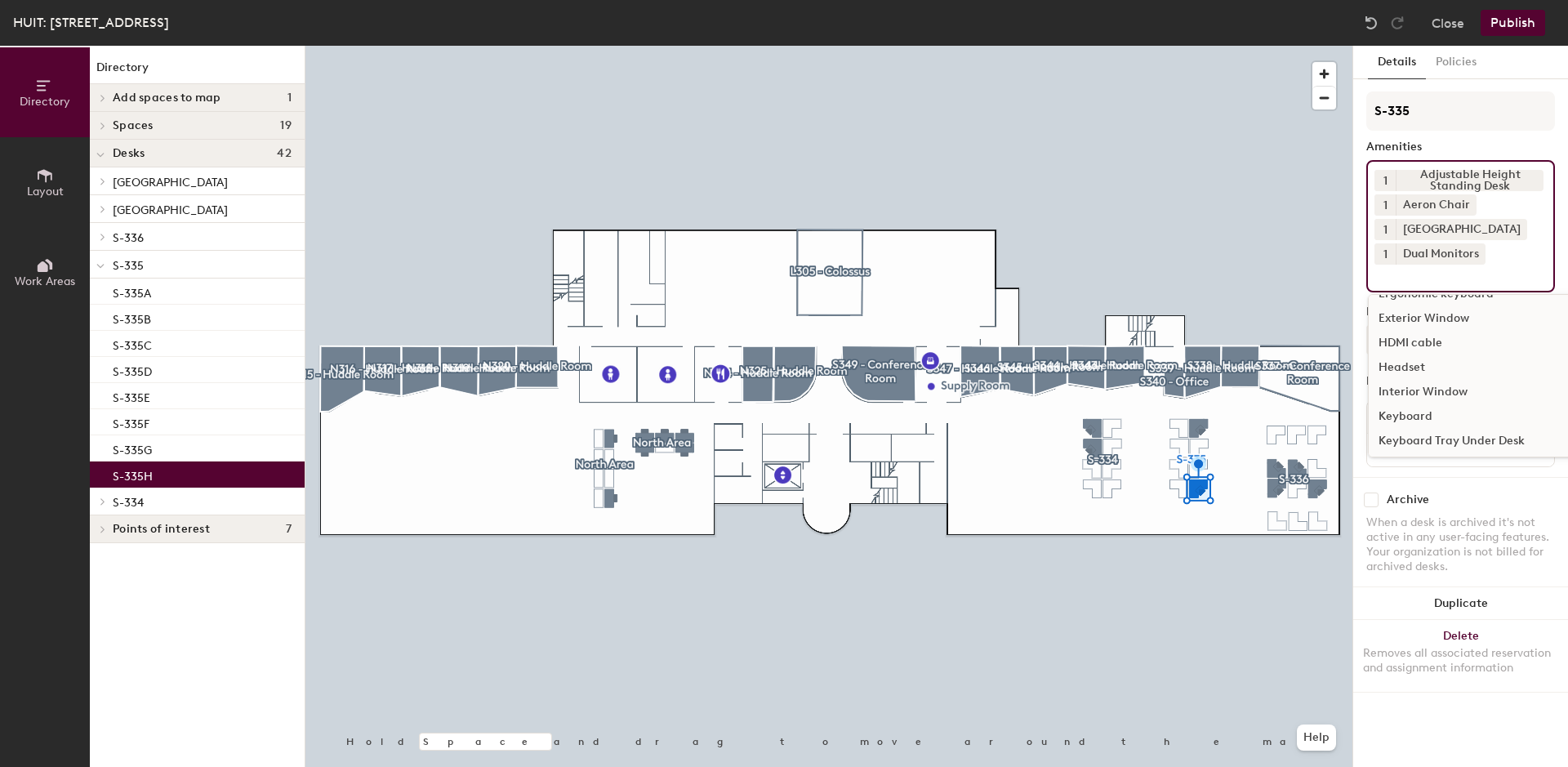
scroll to position [666, 0]
click at [1408, 335] on div "Keyboard" at bounding box center [1553, 334] width 370 height 25
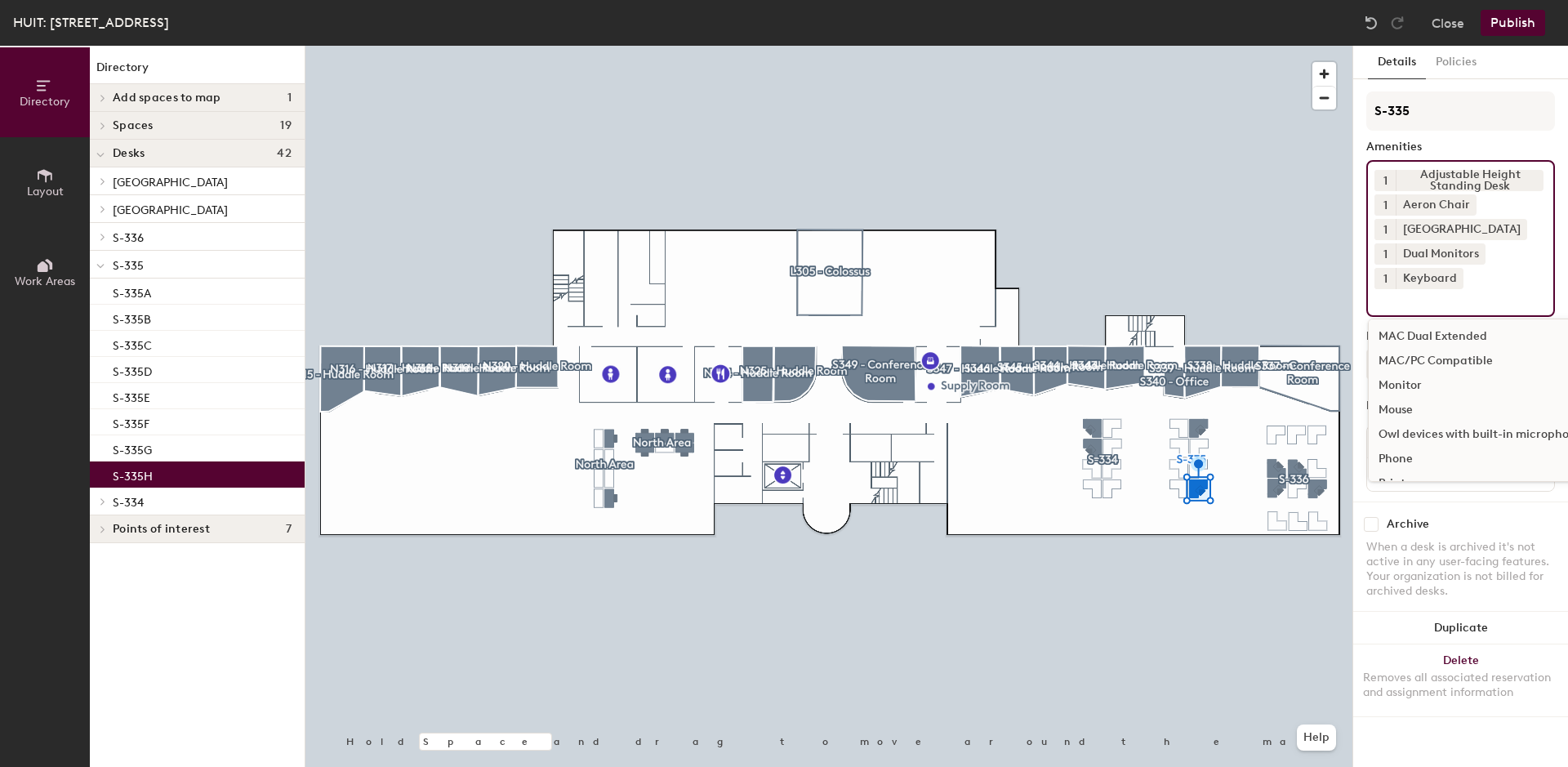
scroll to position [833, 0]
click at [1406, 360] on div "Mouse" at bounding box center [1553, 362] width 370 height 25
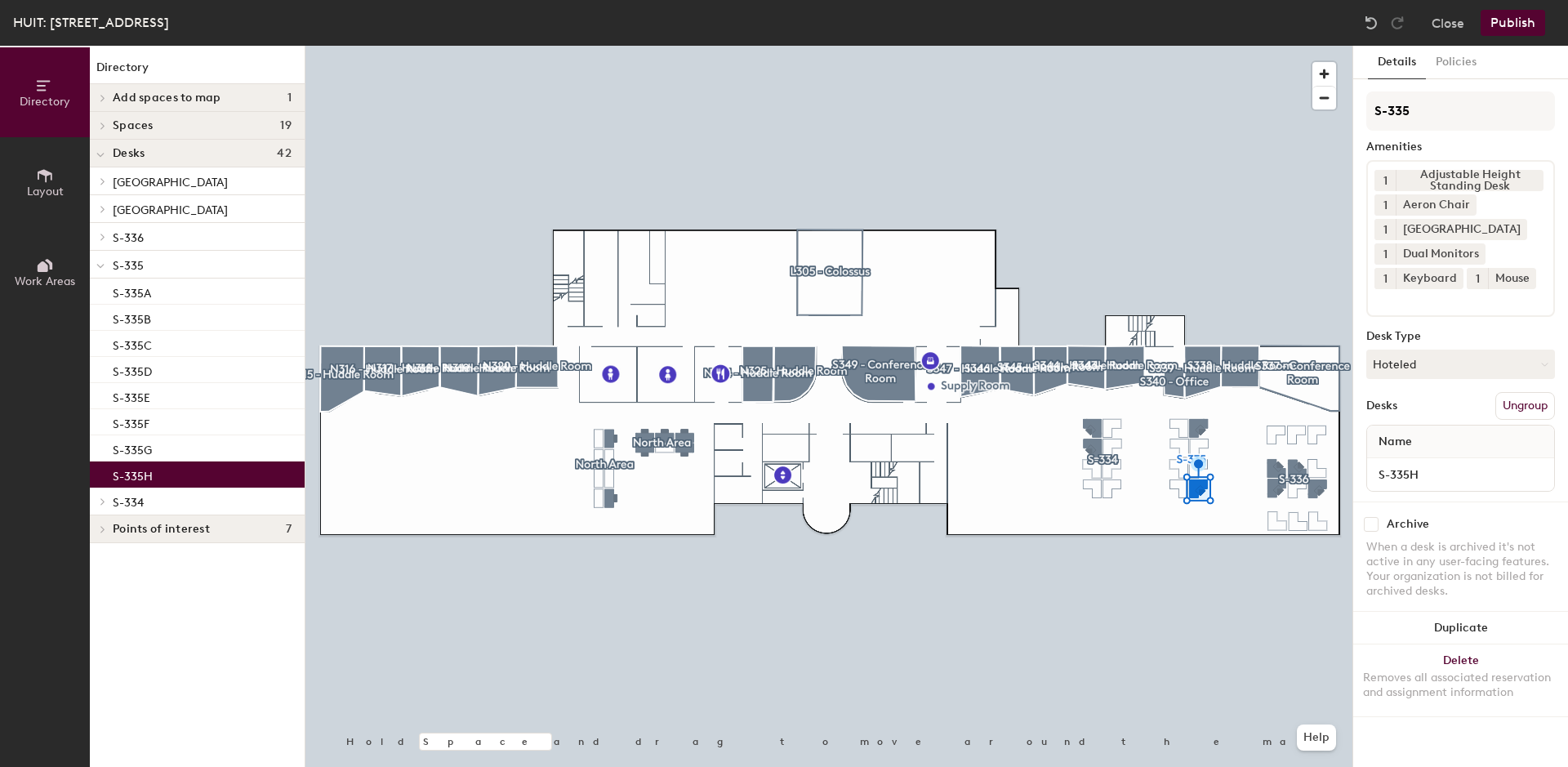
click at [1504, 26] on button "Publish" at bounding box center [1512, 23] width 65 height 26
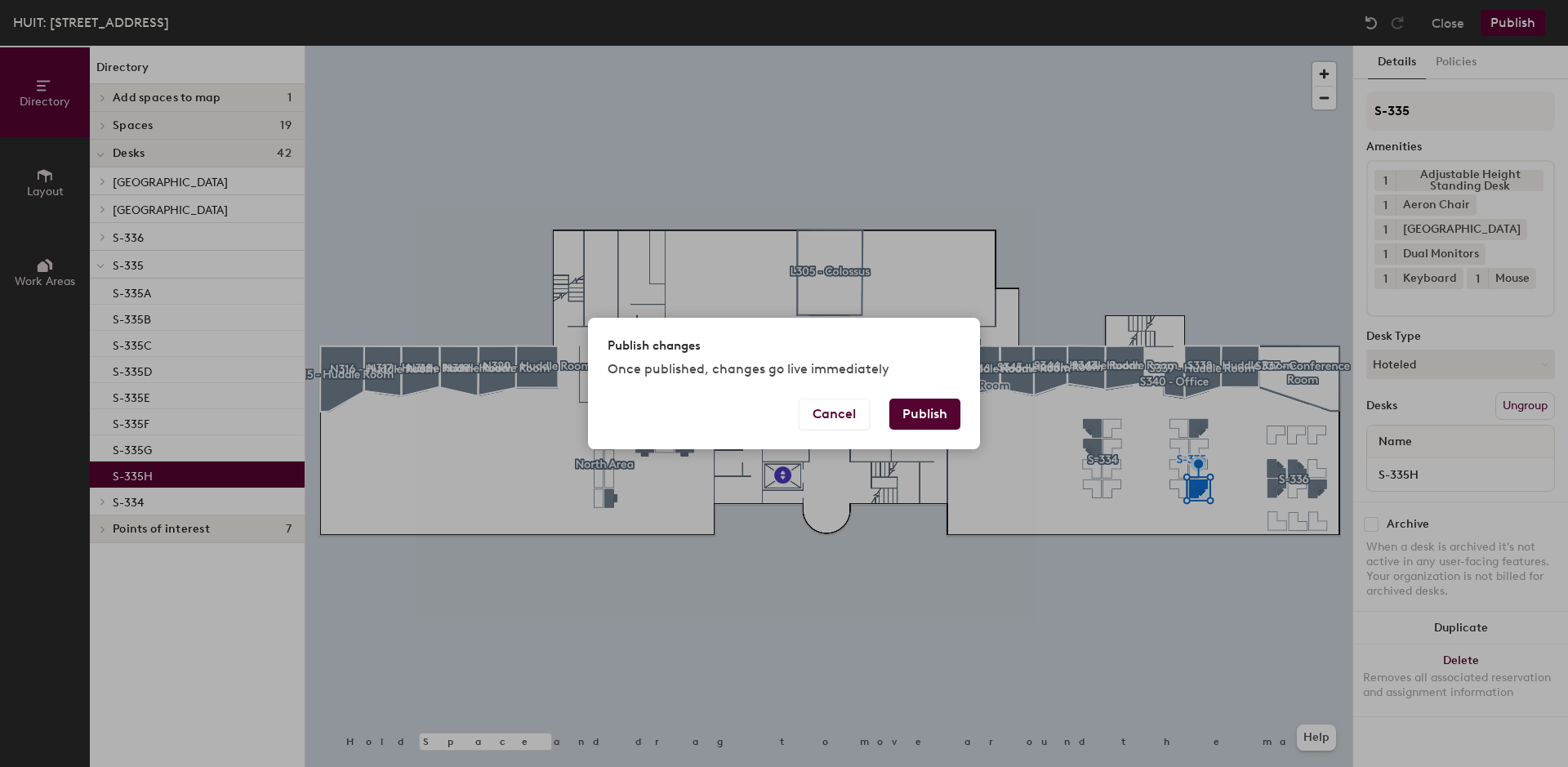
click at [926, 419] on button "Publish" at bounding box center [925, 414] width 71 height 31
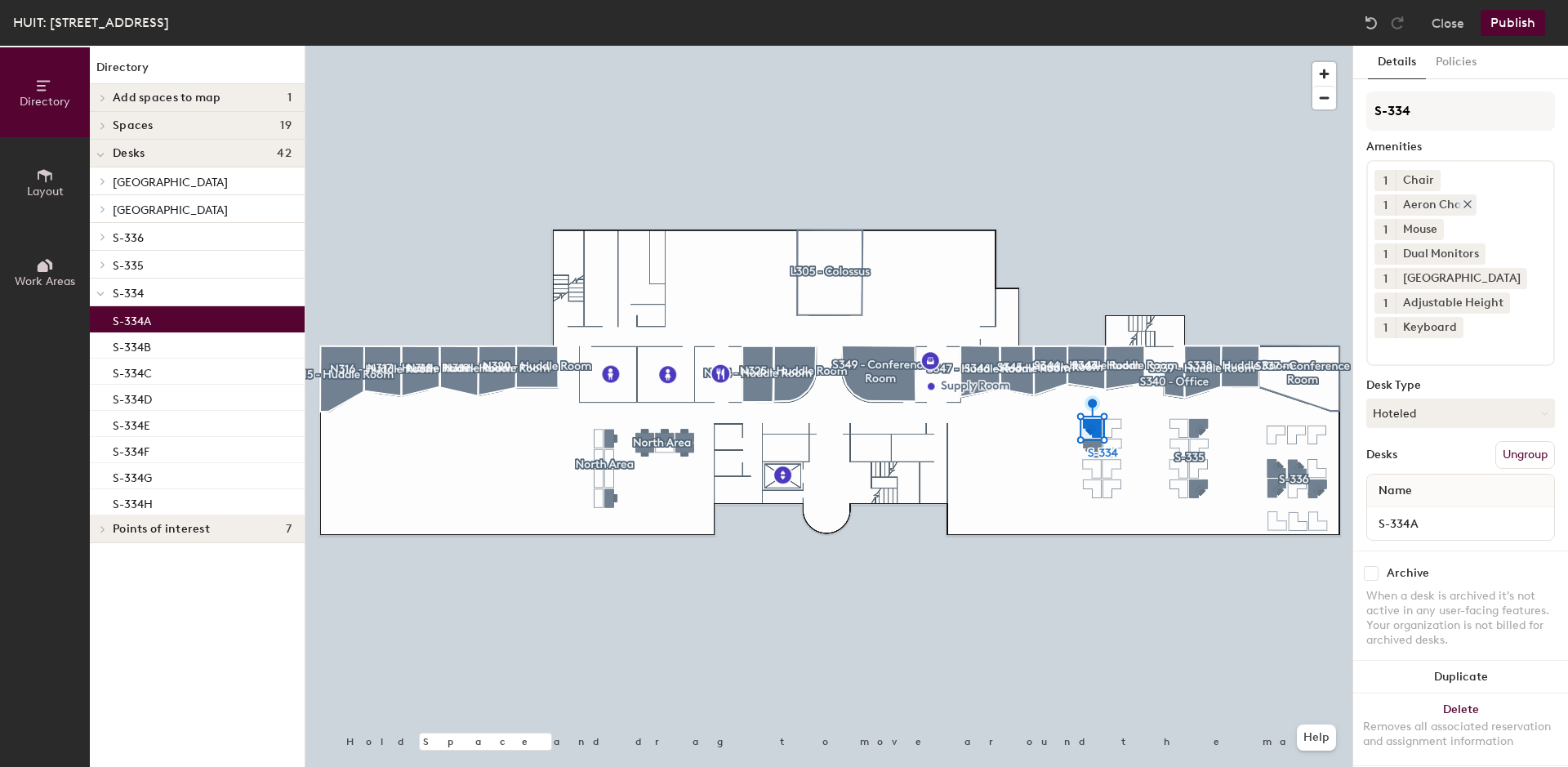
click at [1471, 201] on icon at bounding box center [1467, 204] width 7 height 7
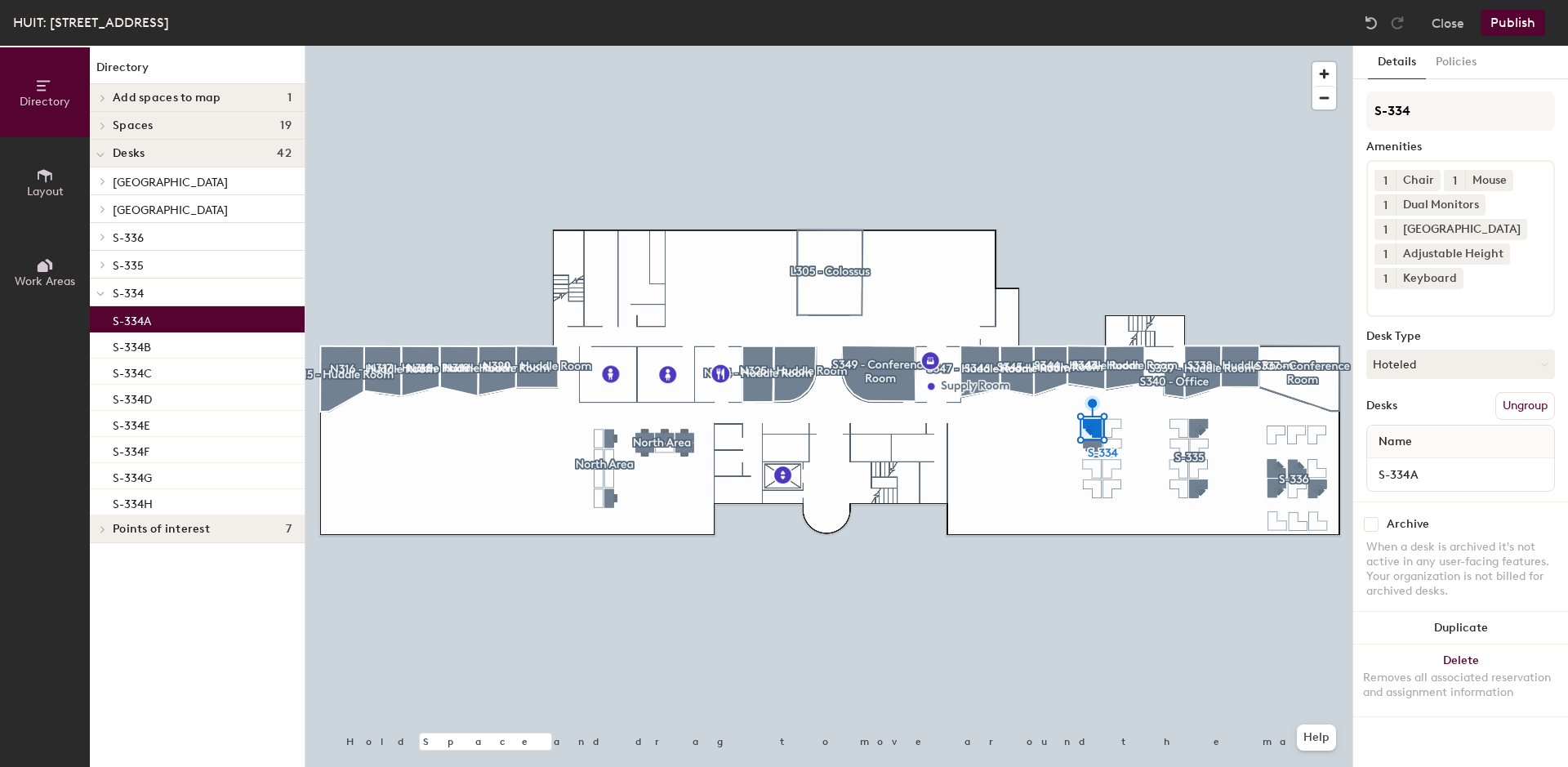
click at [1502, 25] on button "Publish" at bounding box center [1512, 23] width 65 height 26
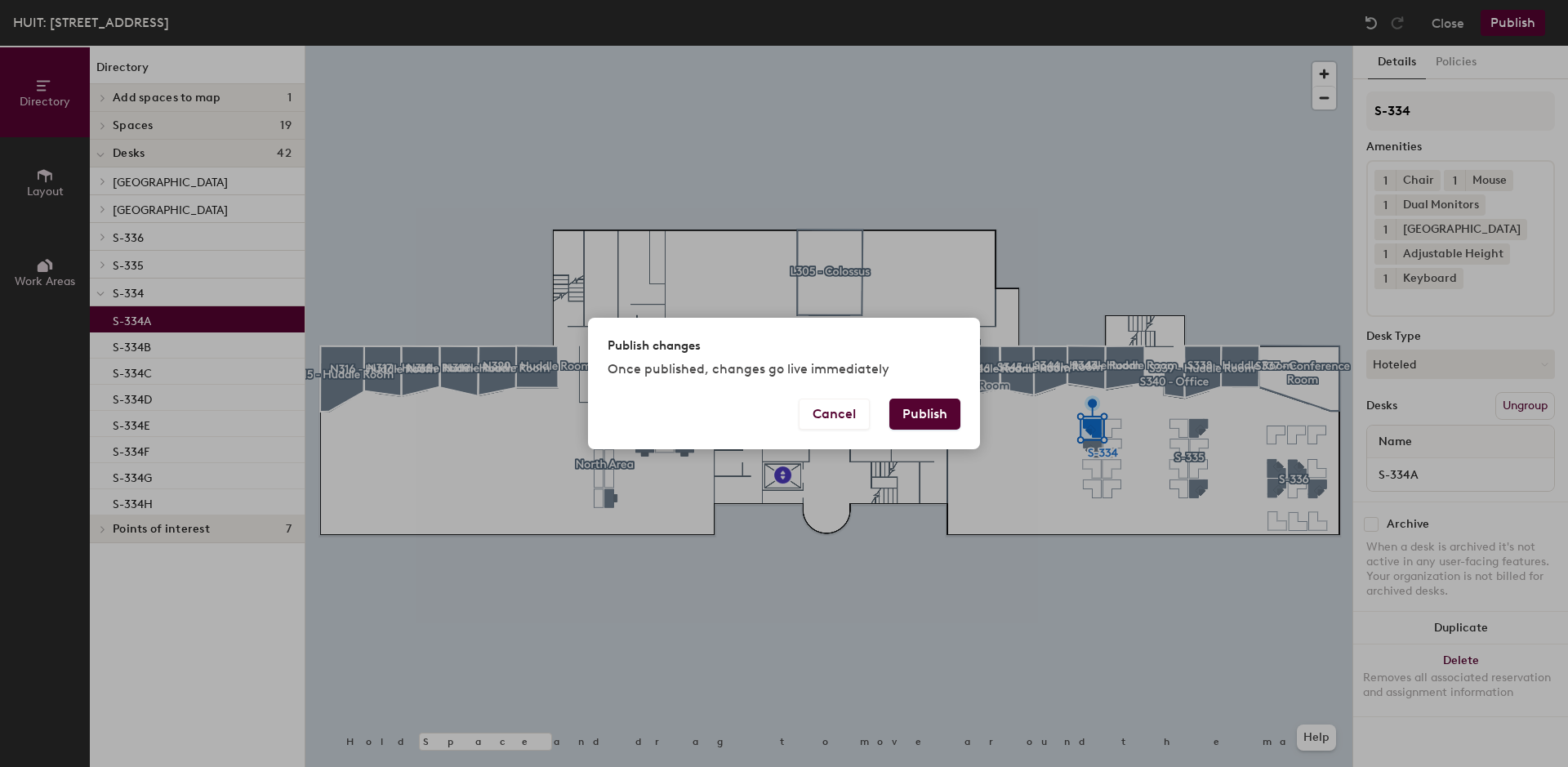
click at [942, 418] on button "Publish" at bounding box center [925, 414] width 71 height 31
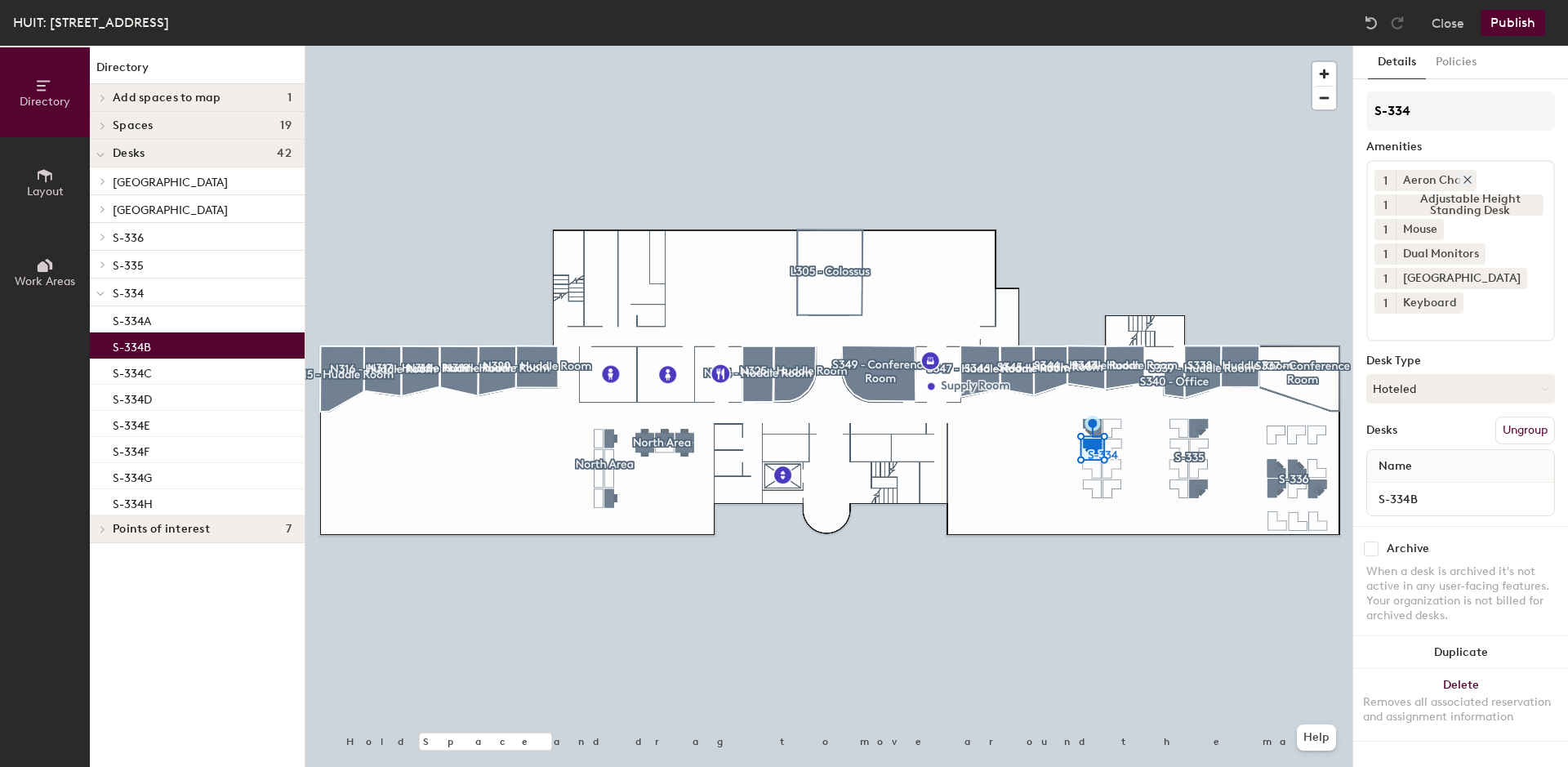
click at [1465, 180] on icon at bounding box center [1467, 180] width 7 height 7
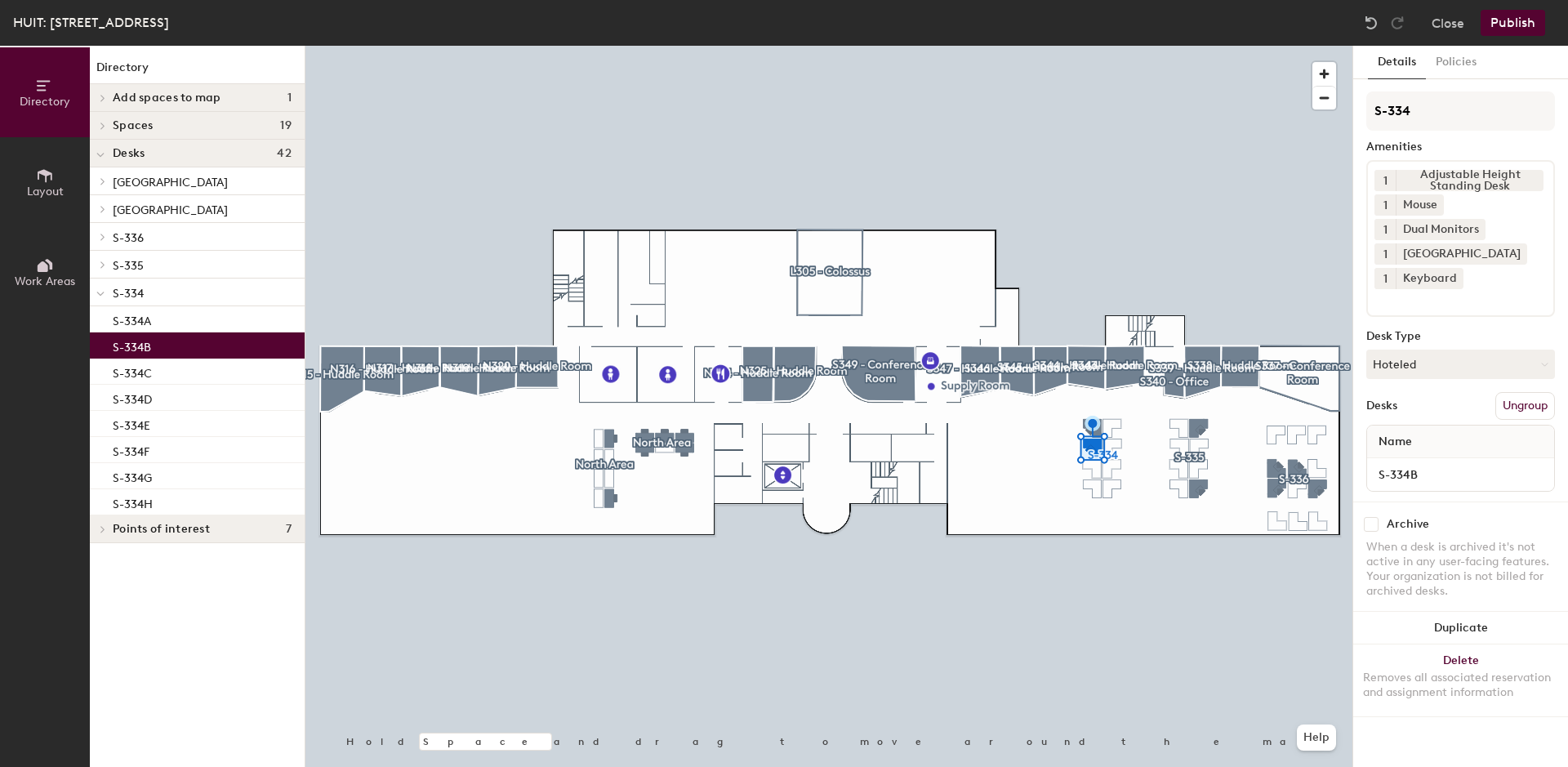
click at [1386, 149] on div "Amenities" at bounding box center [1460, 147] width 189 height 13
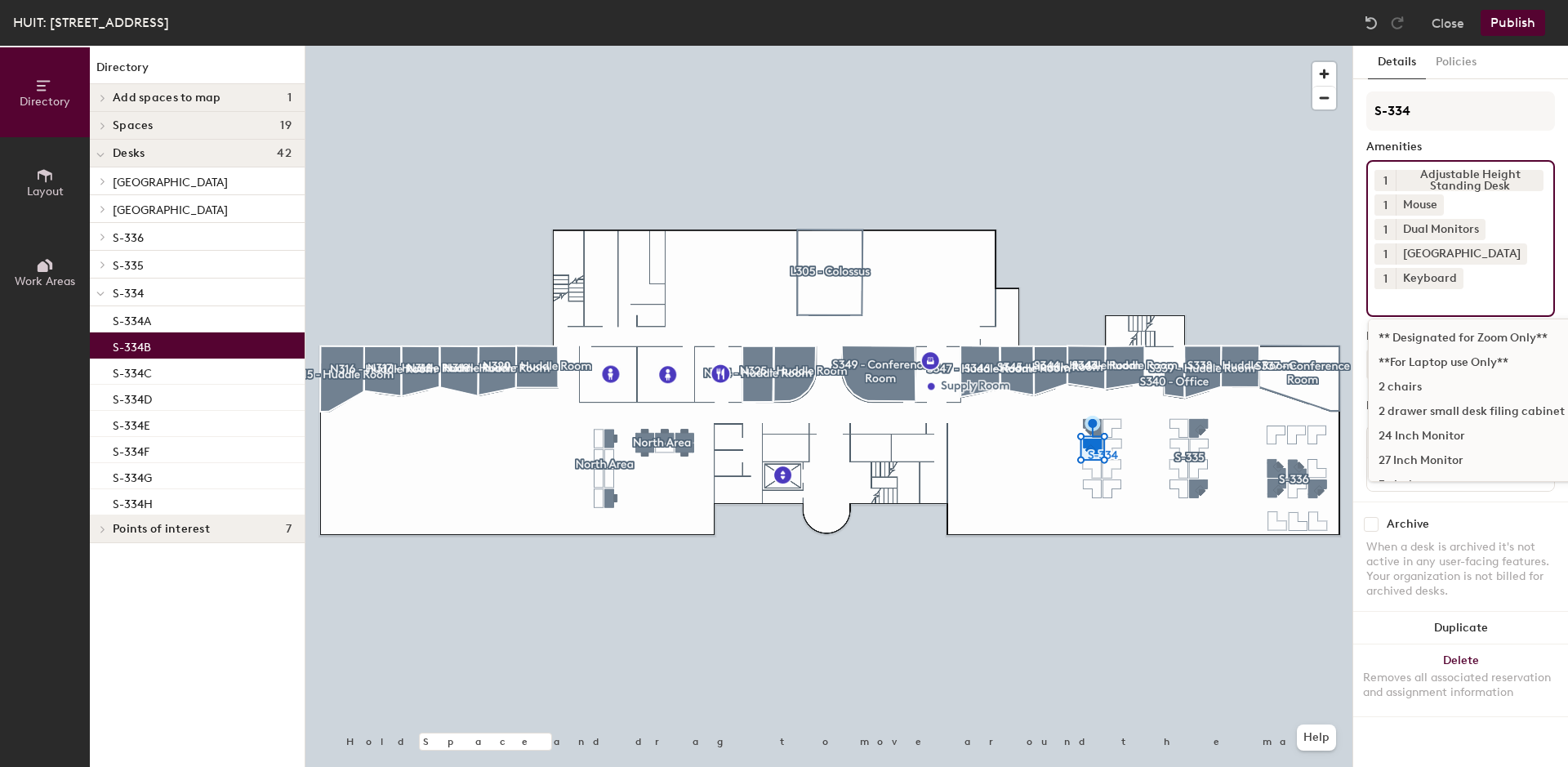
click at [1390, 303] on input at bounding box center [1448, 299] width 147 height 20
click at [1399, 469] on div "Chair" at bounding box center [1553, 470] width 370 height 25
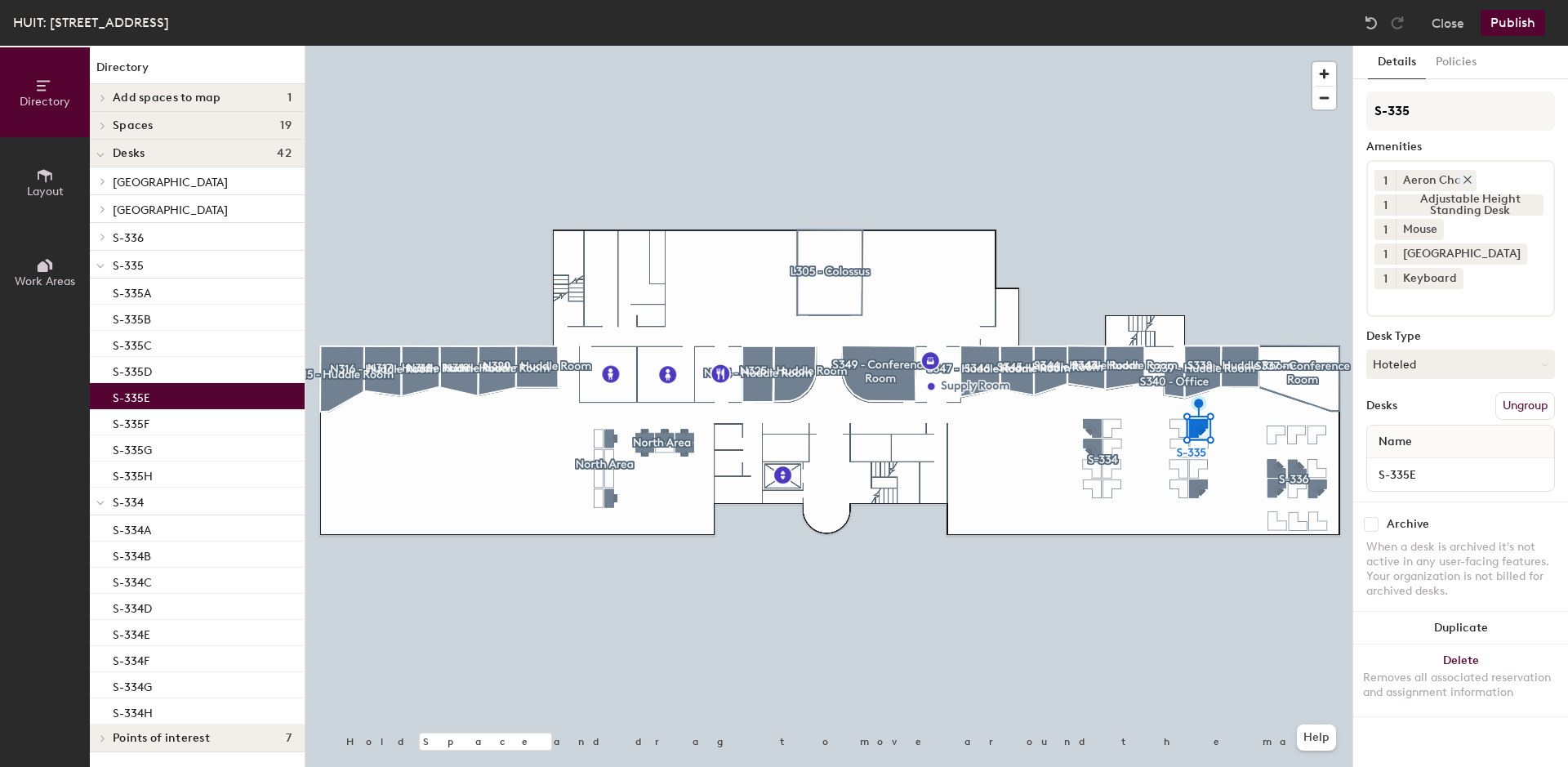
click at [1467, 180] on icon at bounding box center [1467, 180] width 11 height 11
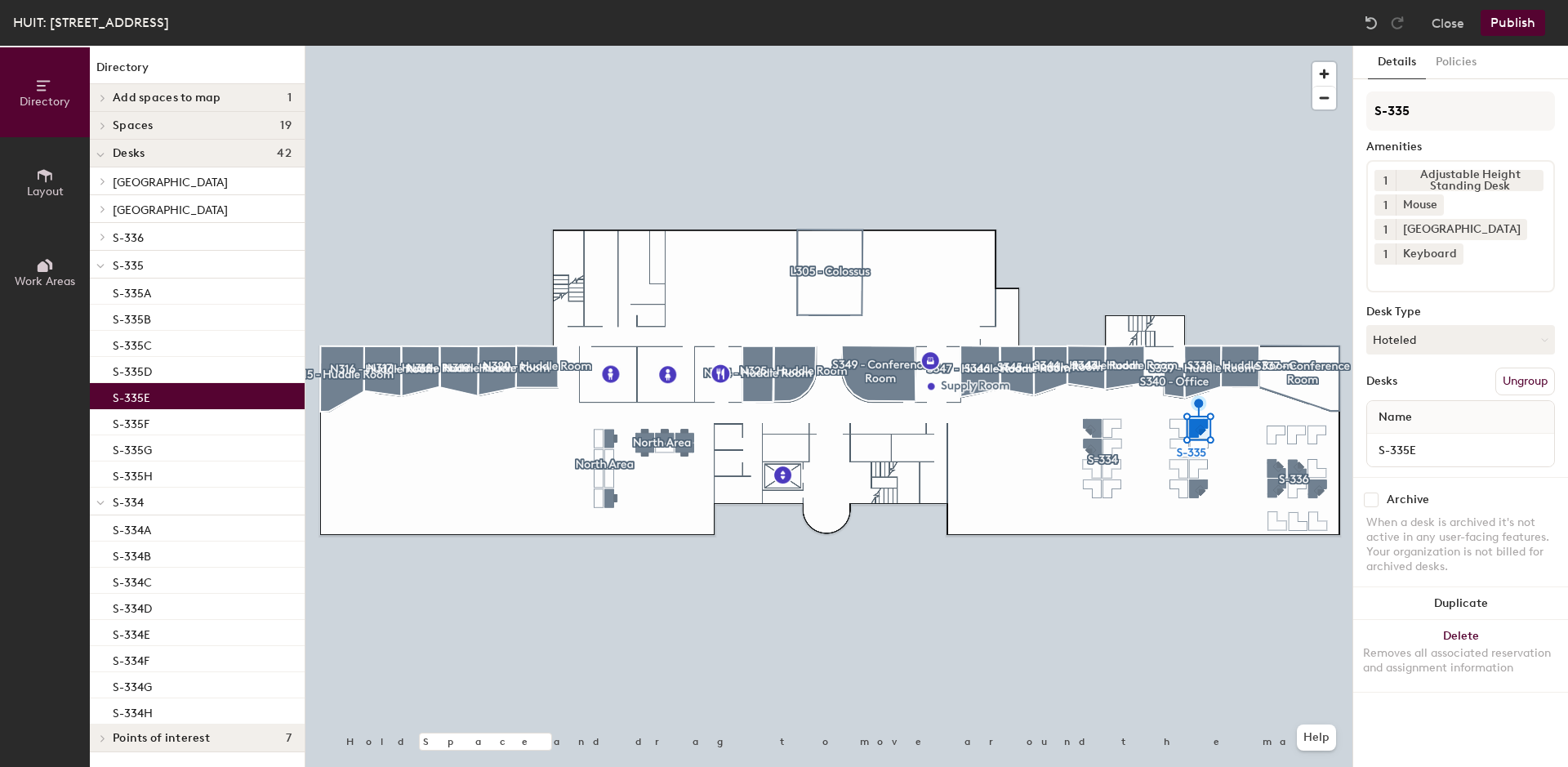
click at [1393, 150] on div "Amenities" at bounding box center [1460, 147] width 189 height 13
click at [1373, 151] on div "Amenities" at bounding box center [1460, 147] width 189 height 13
click at [1395, 272] on input at bounding box center [1448, 275] width 147 height 20
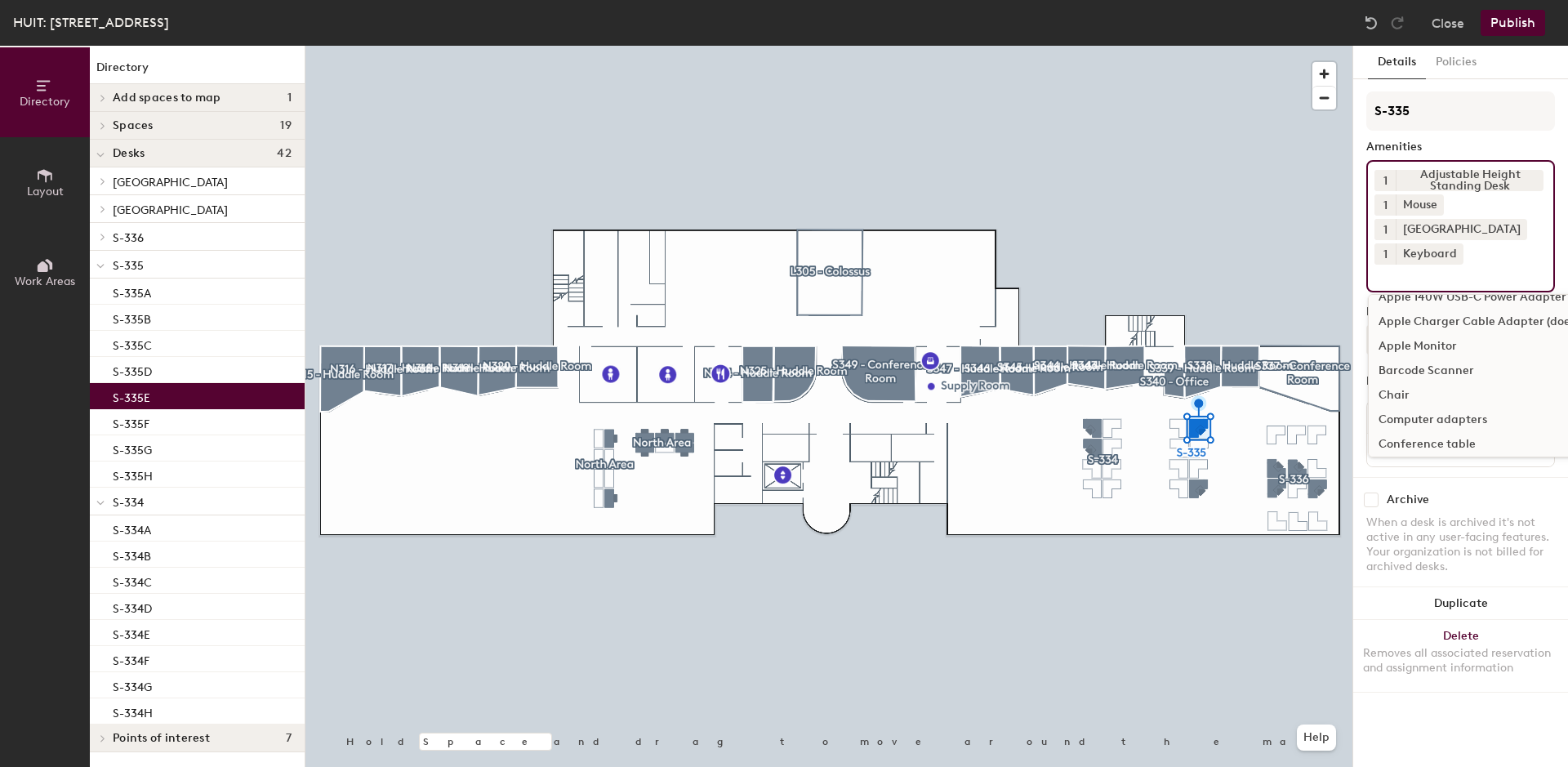
scroll to position [416, 0]
click at [1398, 362] on div "Chair" at bounding box center [1553, 362] width 370 height 25
click at [1400, 376] on div "Dual Monitors" at bounding box center [1553, 377] width 370 height 25
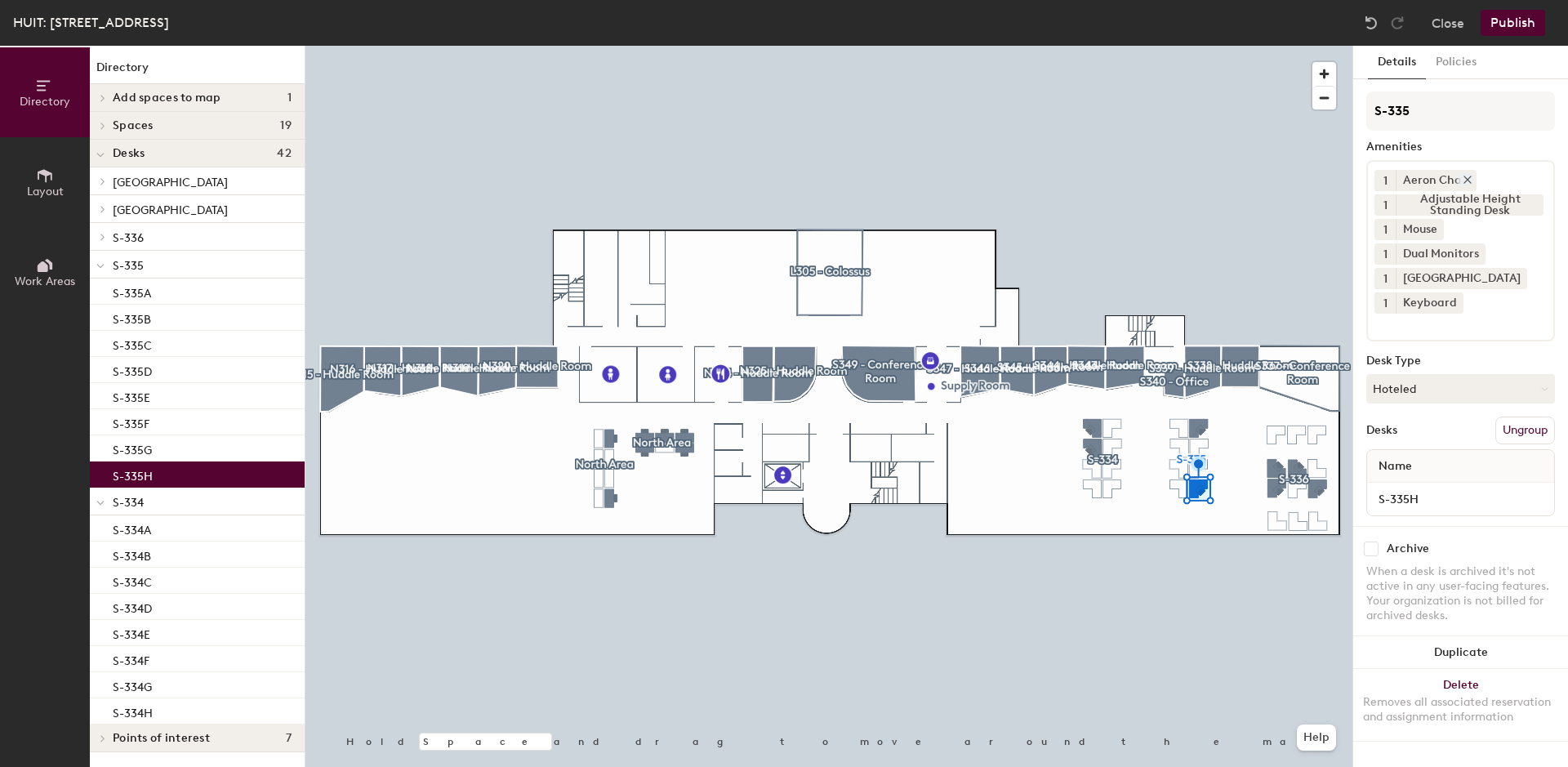
click at [1467, 177] on icon at bounding box center [1467, 180] width 11 height 11
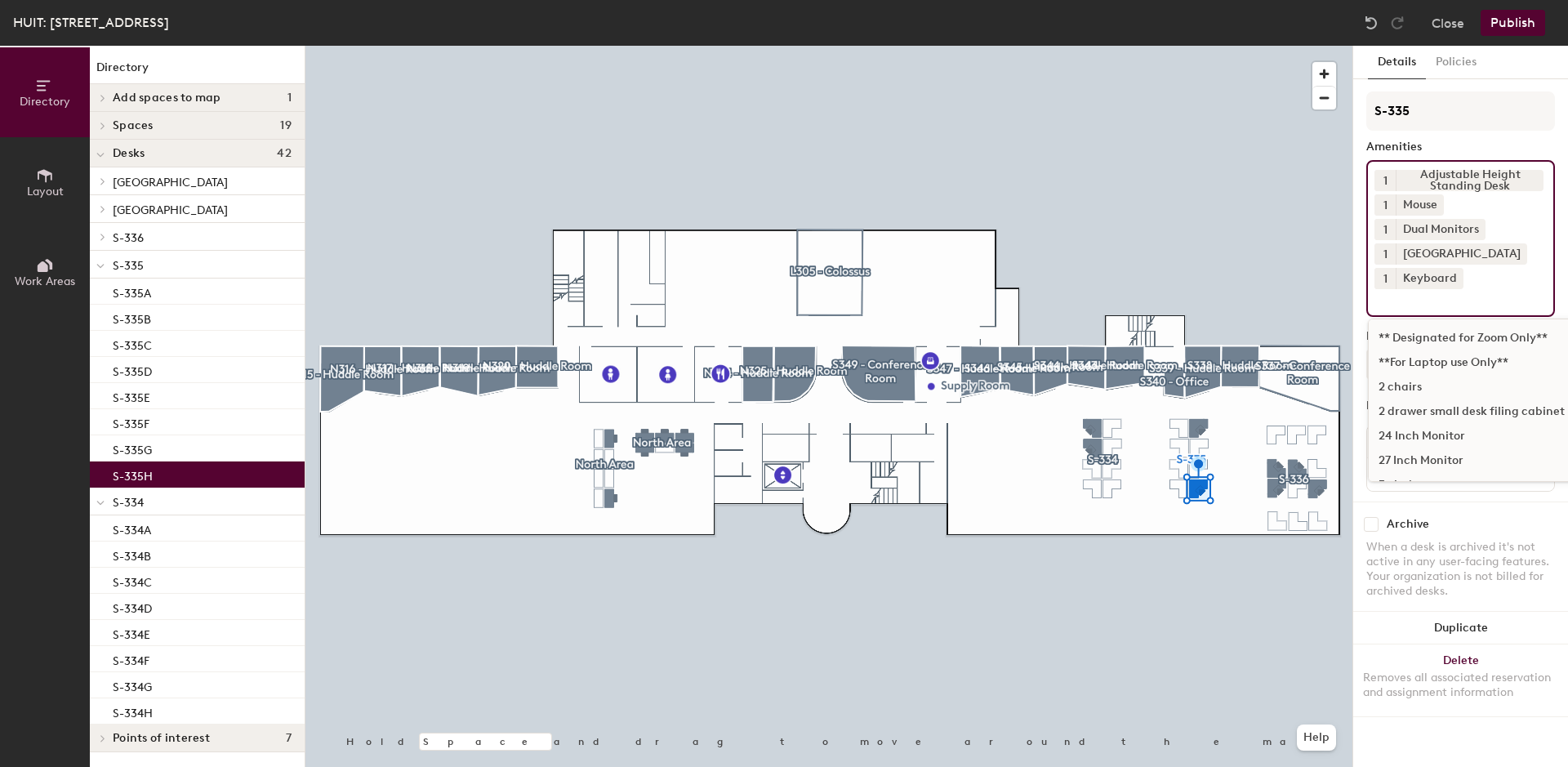
click at [1417, 300] on input at bounding box center [1448, 299] width 147 height 20
click at [1393, 388] on div "Chair" at bounding box center [1553, 387] width 370 height 25
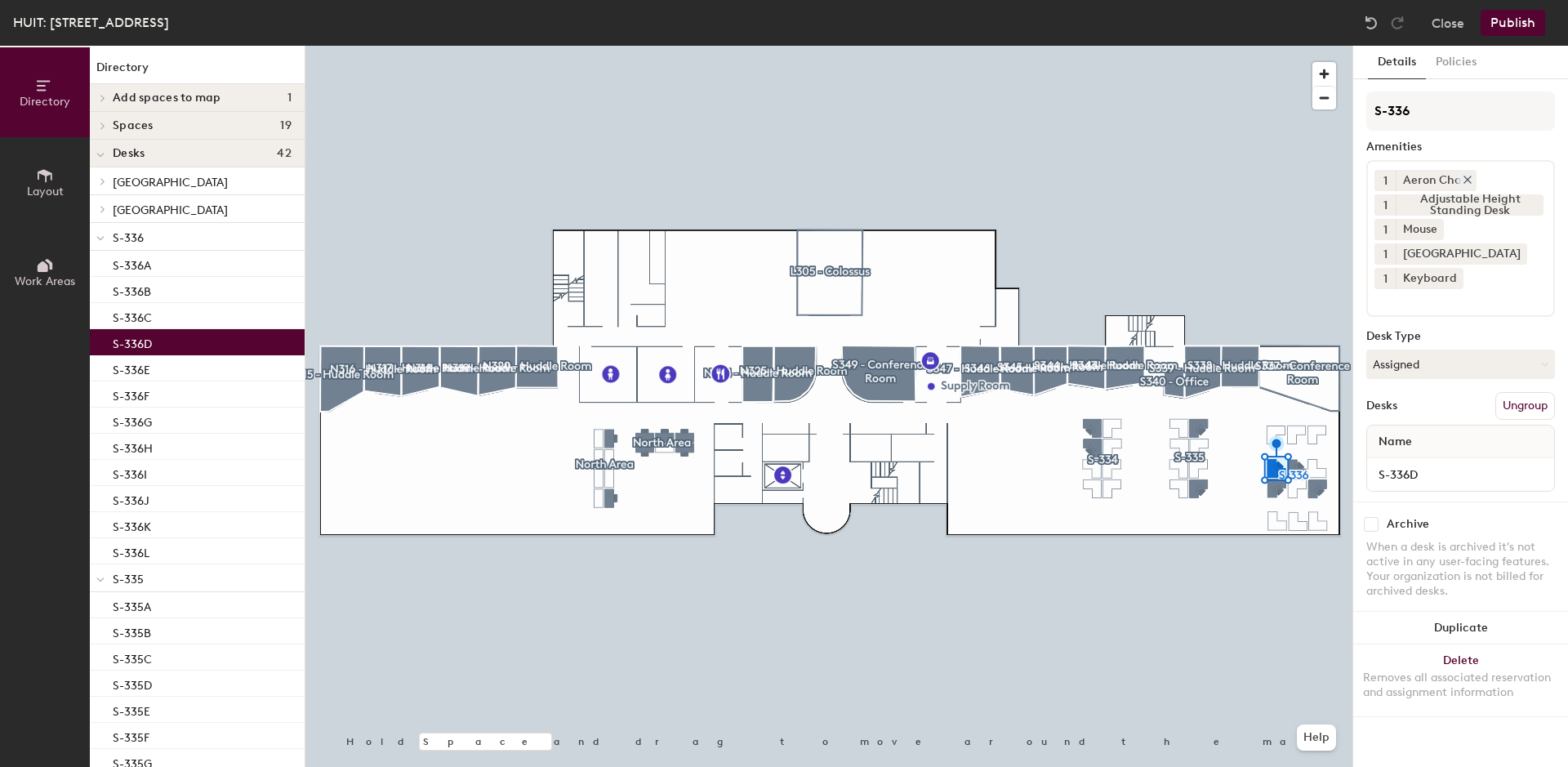
click at [1463, 177] on icon at bounding box center [1467, 180] width 11 height 11
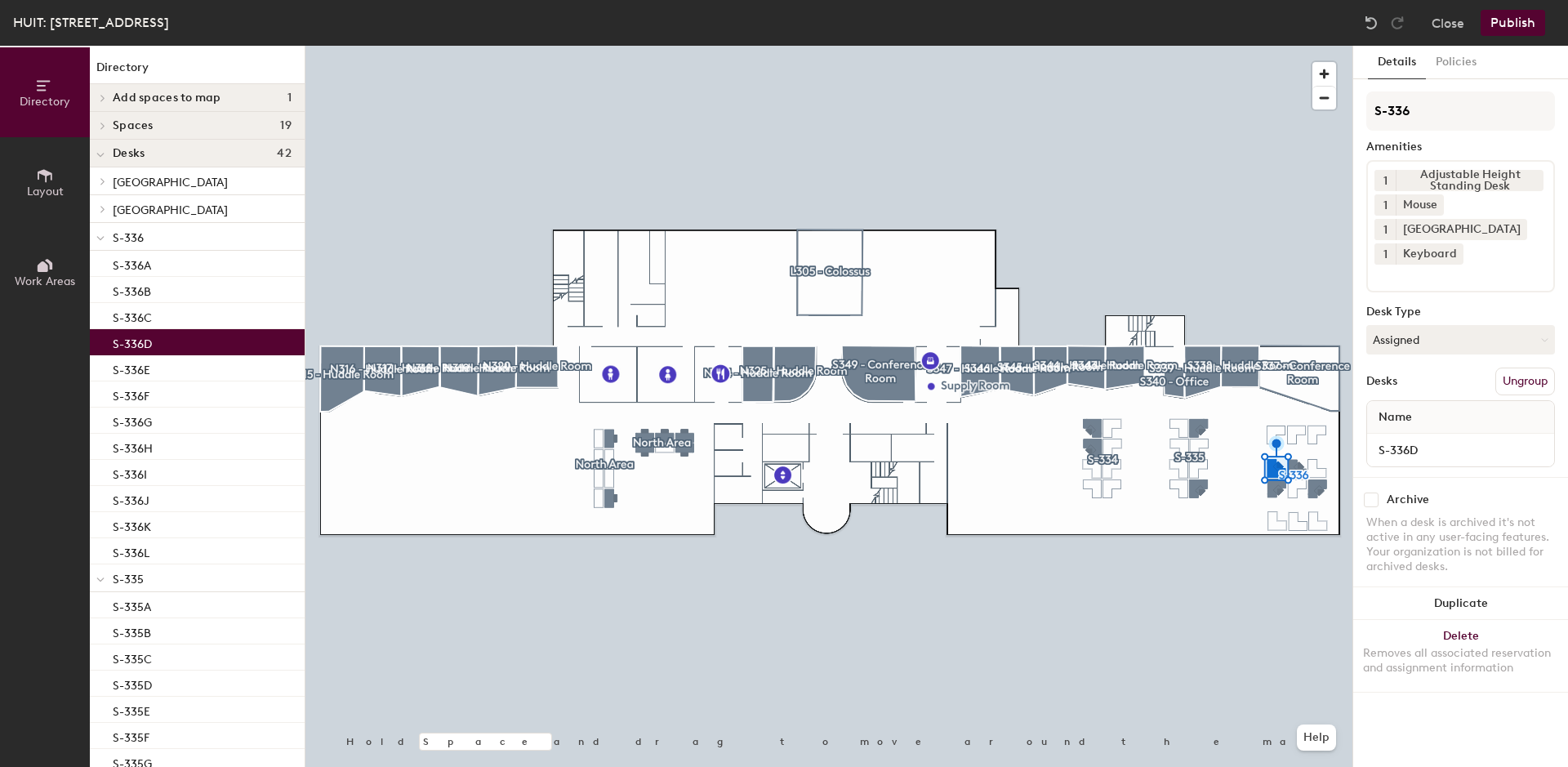
click at [1416, 281] on input at bounding box center [1448, 275] width 147 height 20
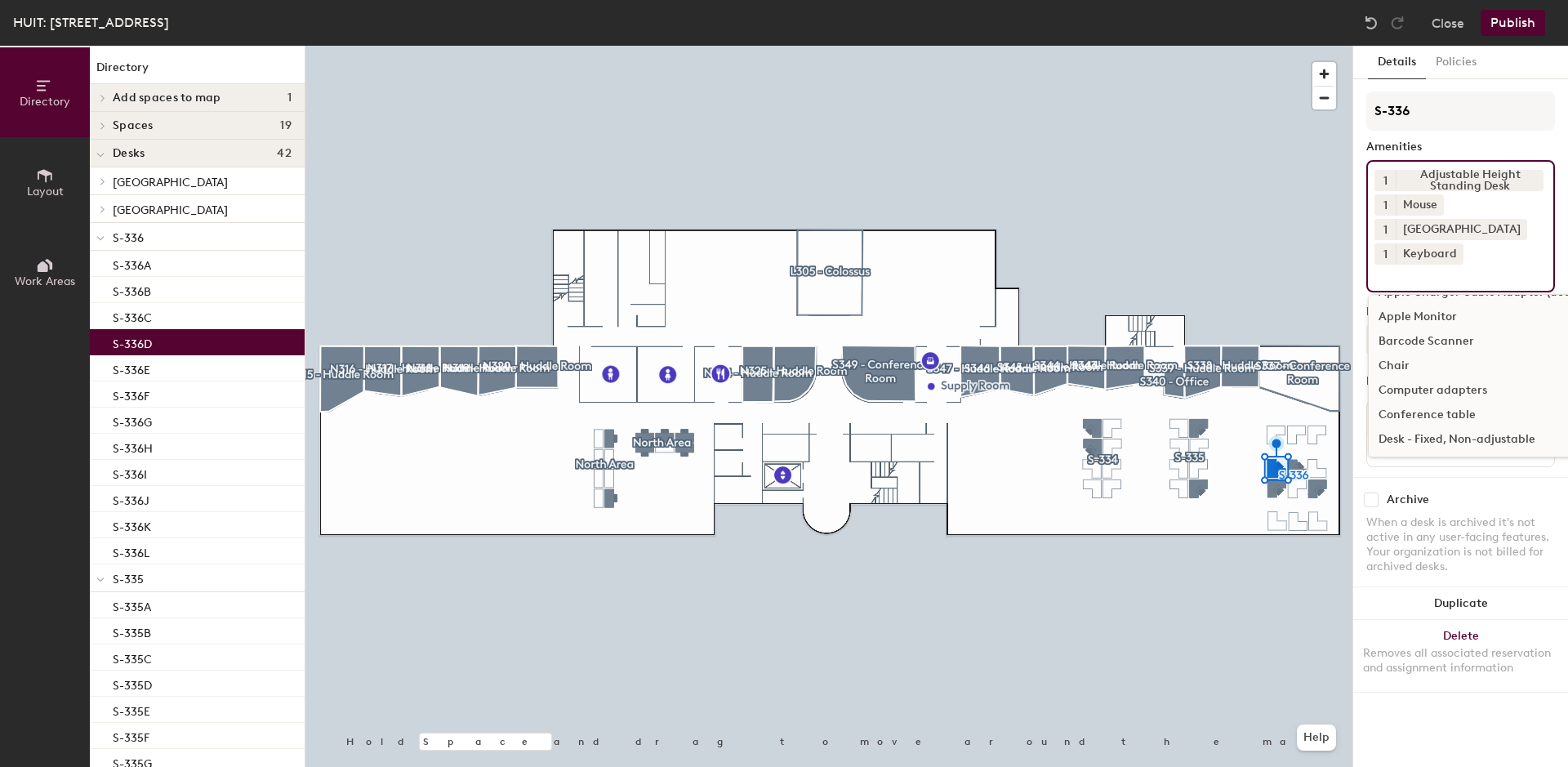
scroll to position [333, 0]
click at [1391, 442] on div "Chair" at bounding box center [1553, 446] width 370 height 25
click at [1392, 281] on input at bounding box center [1448, 275] width 147 height 20
click at [1402, 274] on input at bounding box center [1448, 275] width 147 height 20
click at [1447, 272] on input at bounding box center [1448, 275] width 147 height 20
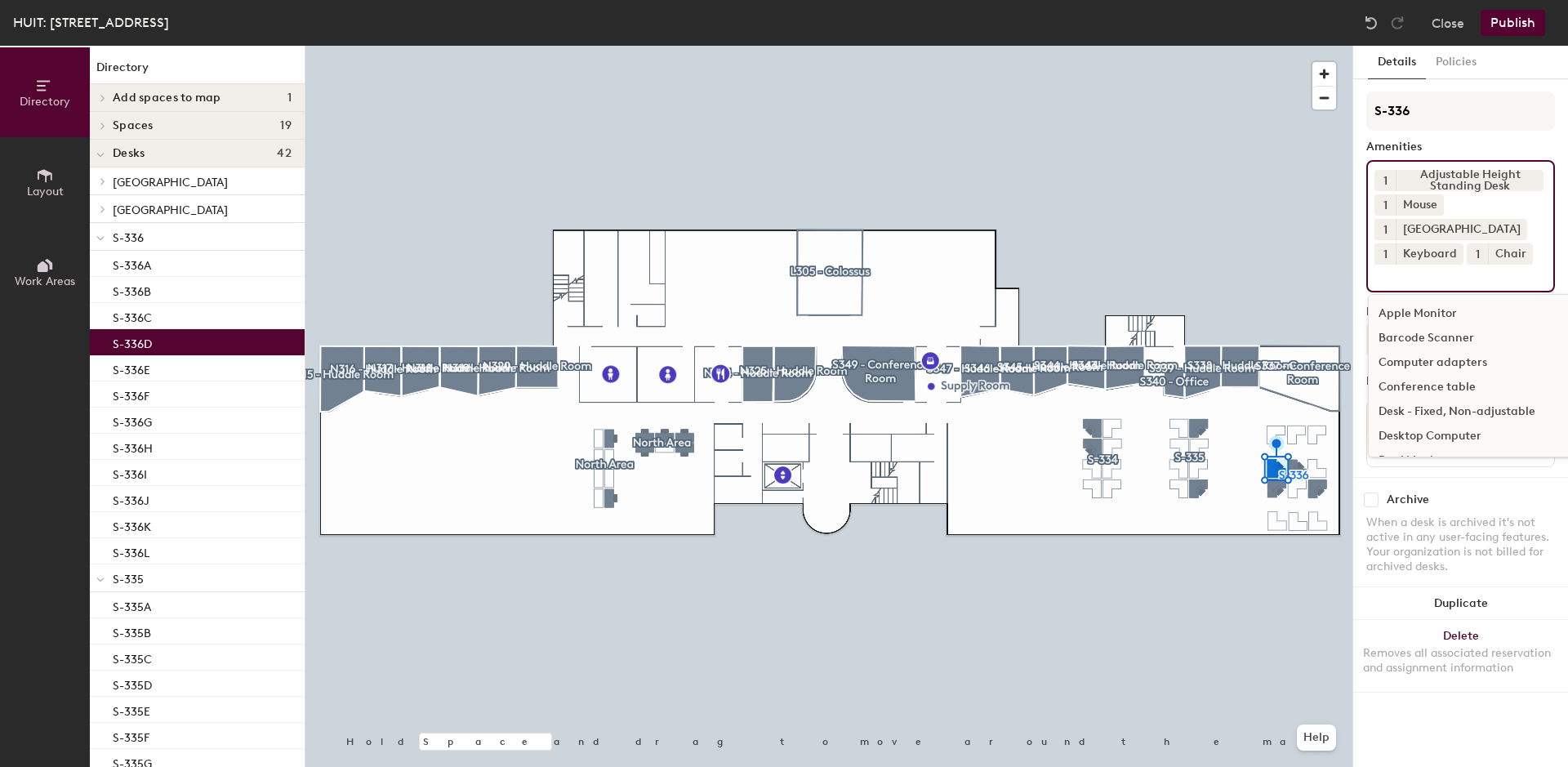
scroll to position [500, 0]
click at [1421, 377] on div "Dual Monitors" at bounding box center [1553, 377] width 370 height 25
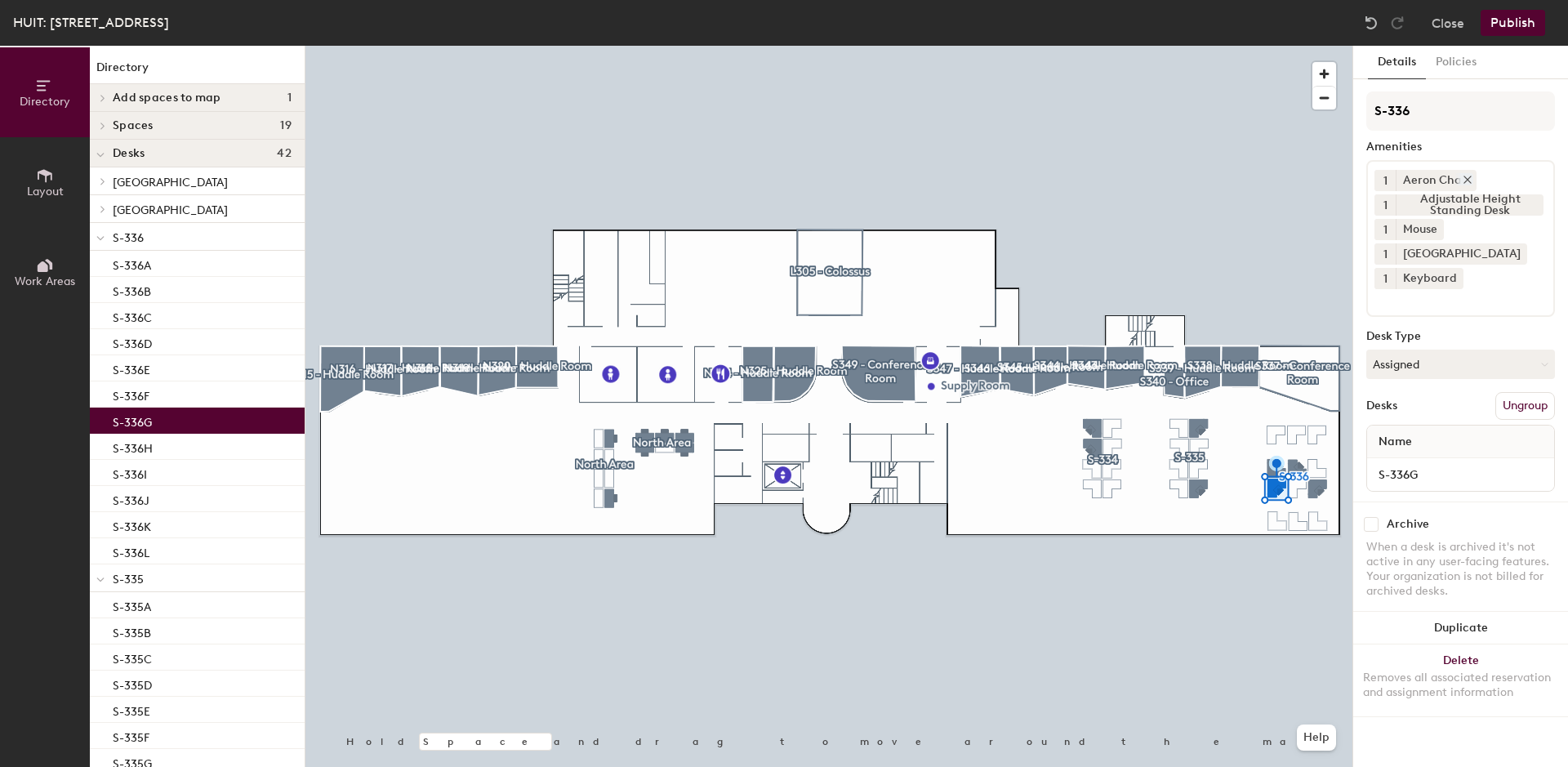
click at [1465, 180] on icon at bounding box center [1467, 180] width 7 height 7
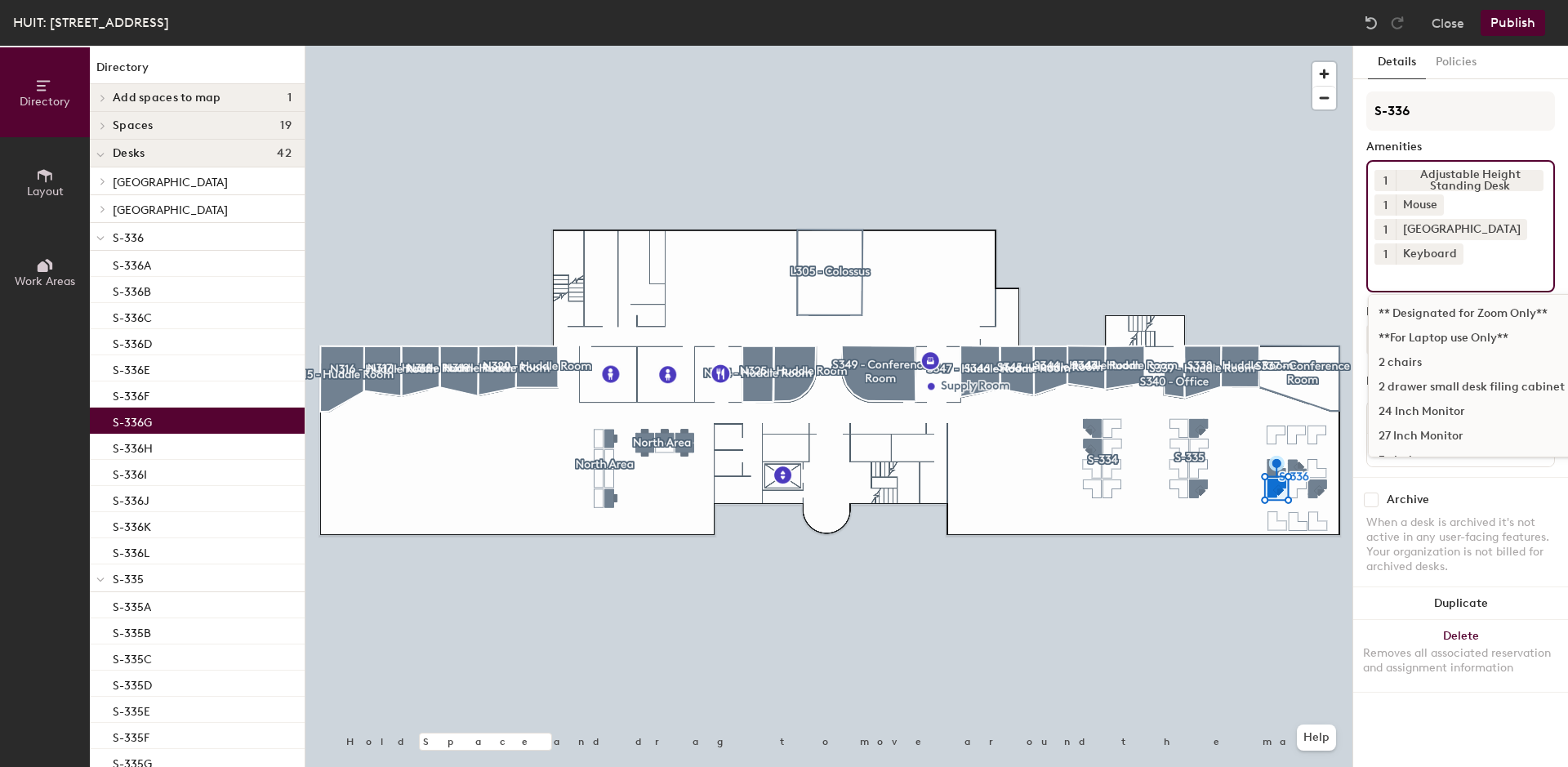
click at [1417, 276] on input at bounding box center [1448, 275] width 147 height 20
click at [1404, 360] on div "Chair" at bounding box center [1553, 362] width 370 height 25
click at [1418, 377] on div "Dual Monitors" at bounding box center [1553, 377] width 370 height 25
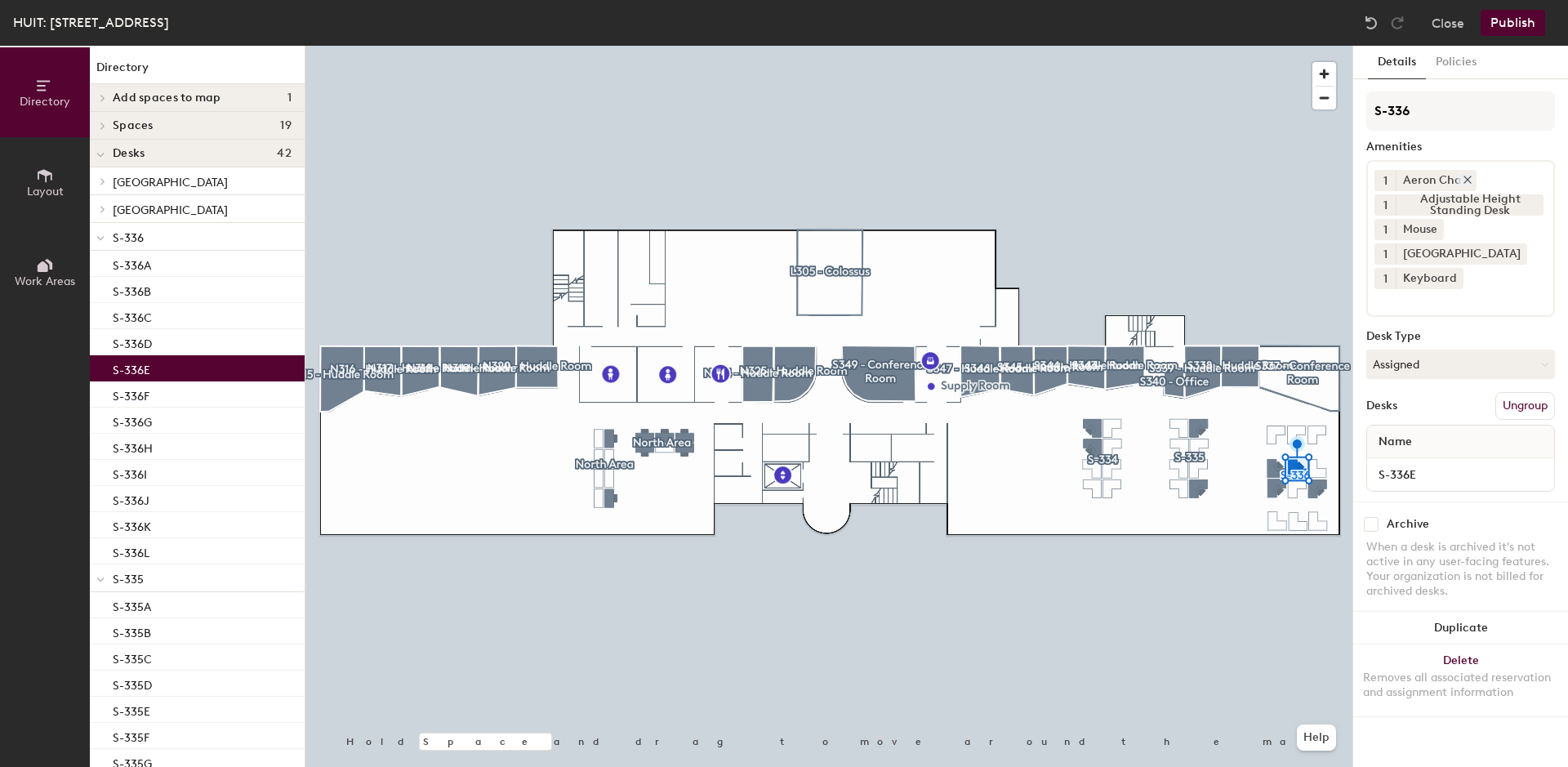
click at [1467, 182] on icon at bounding box center [1467, 180] width 11 height 11
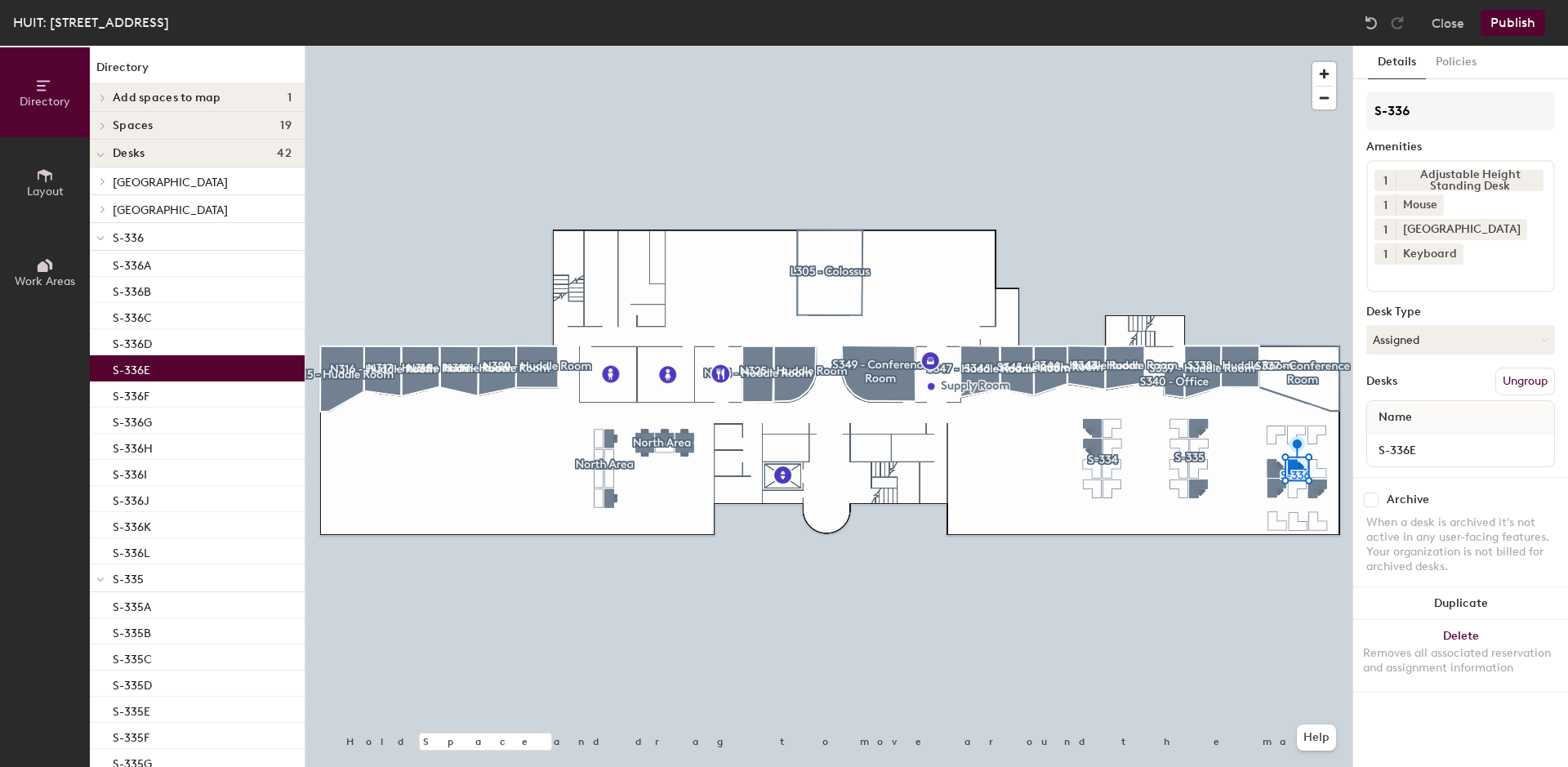
click at [1412, 277] on input at bounding box center [1448, 275] width 147 height 20
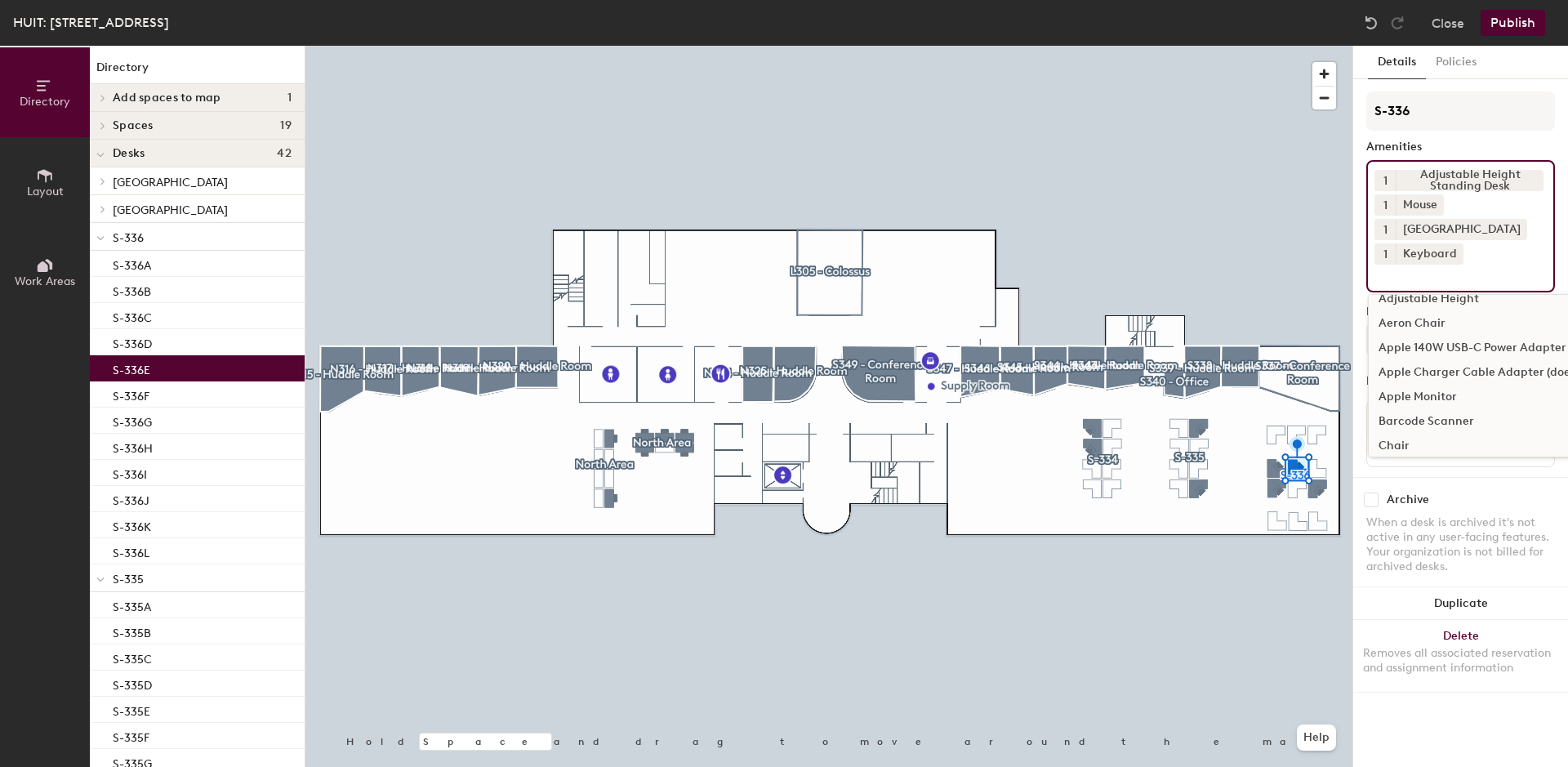
scroll to position [416, 0]
click at [1398, 363] on div "Chair" at bounding box center [1553, 362] width 370 height 25
click at [1416, 379] on div "Dual Monitors" at bounding box center [1553, 377] width 370 height 25
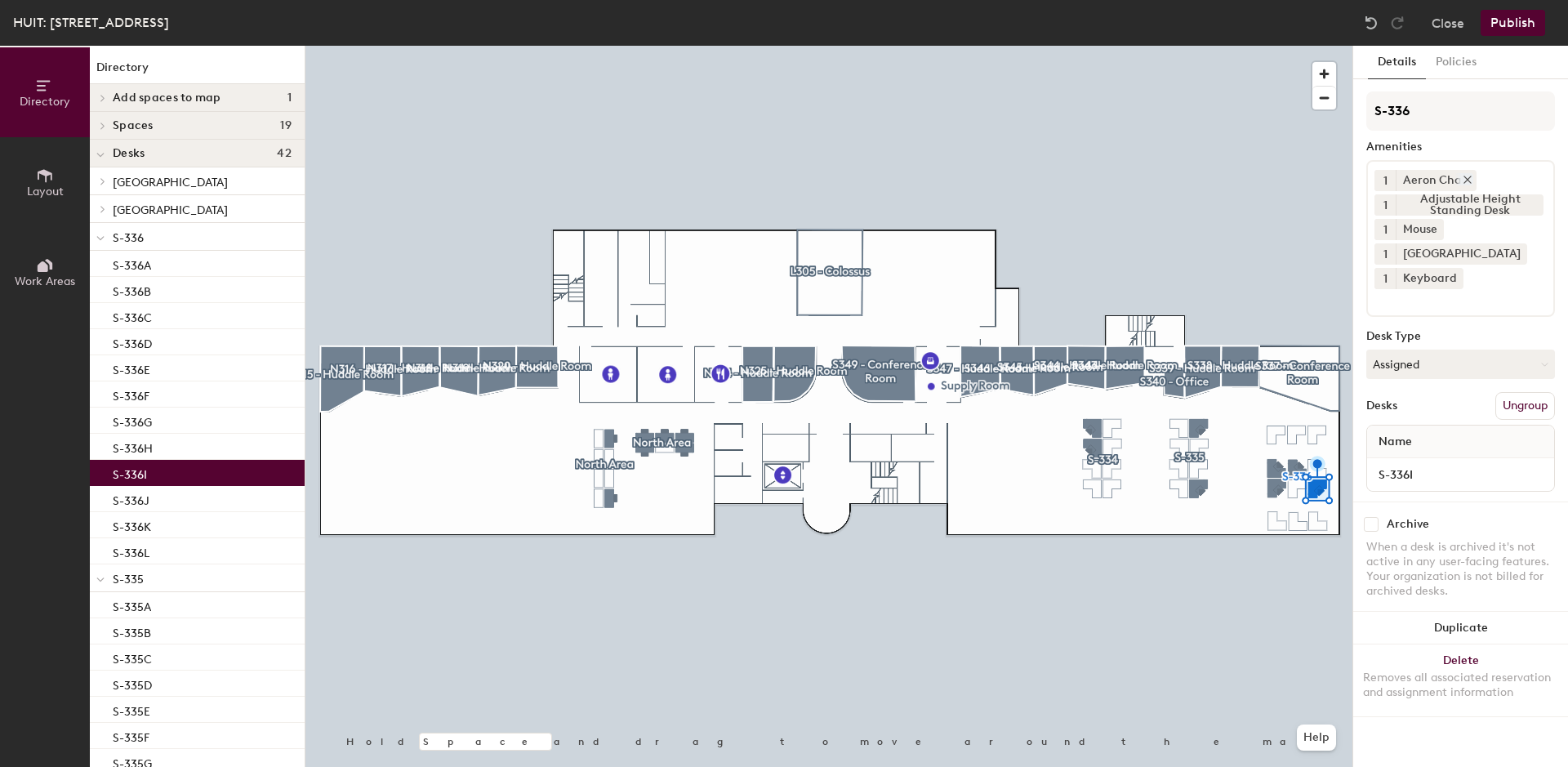
click at [1469, 181] on icon at bounding box center [1467, 180] width 11 height 11
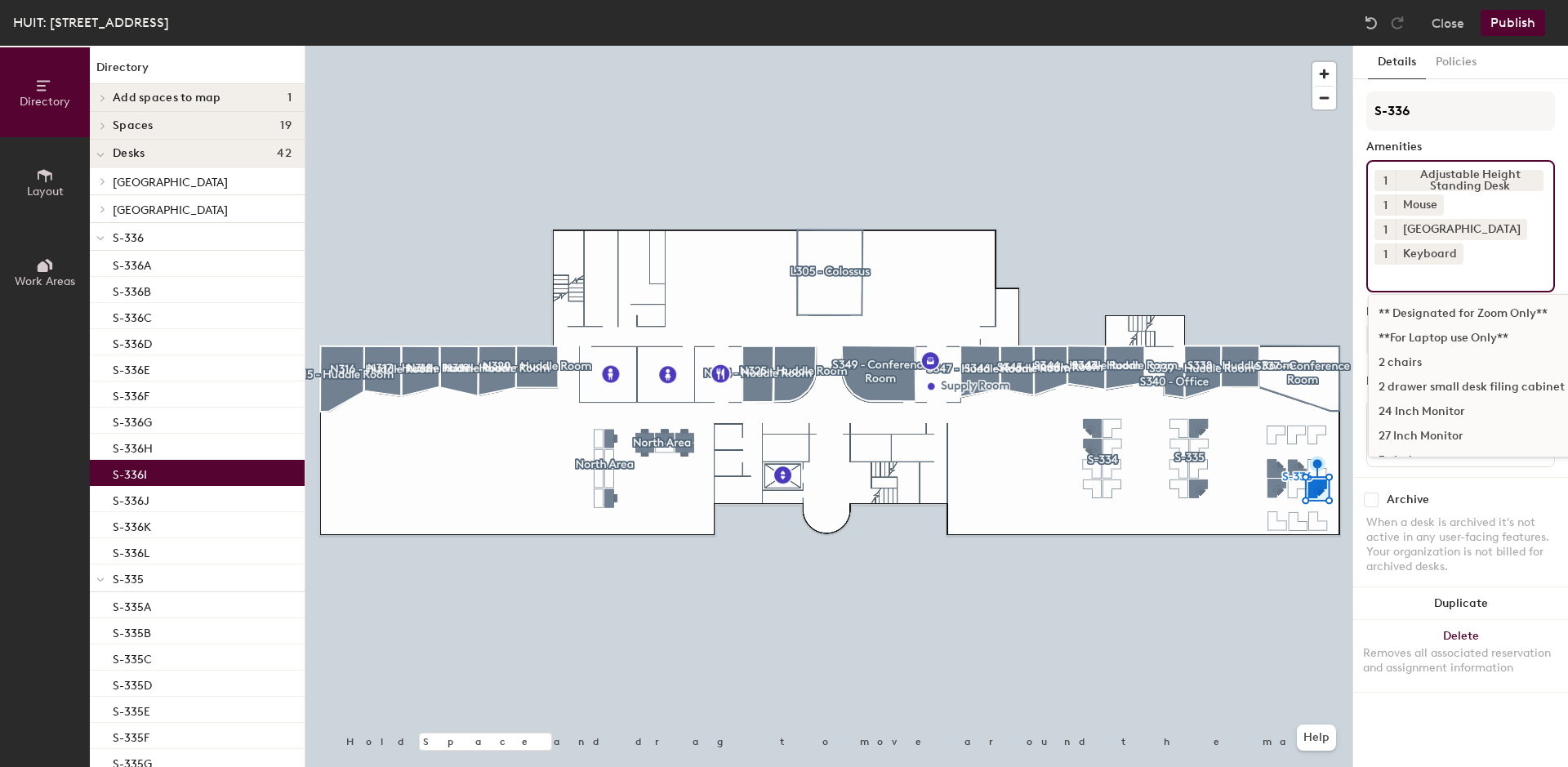
click at [1405, 282] on input at bounding box center [1448, 275] width 147 height 20
click at [1396, 366] on div "Chair" at bounding box center [1553, 362] width 370 height 25
click at [1416, 377] on div "Dual Monitors" at bounding box center [1553, 377] width 370 height 25
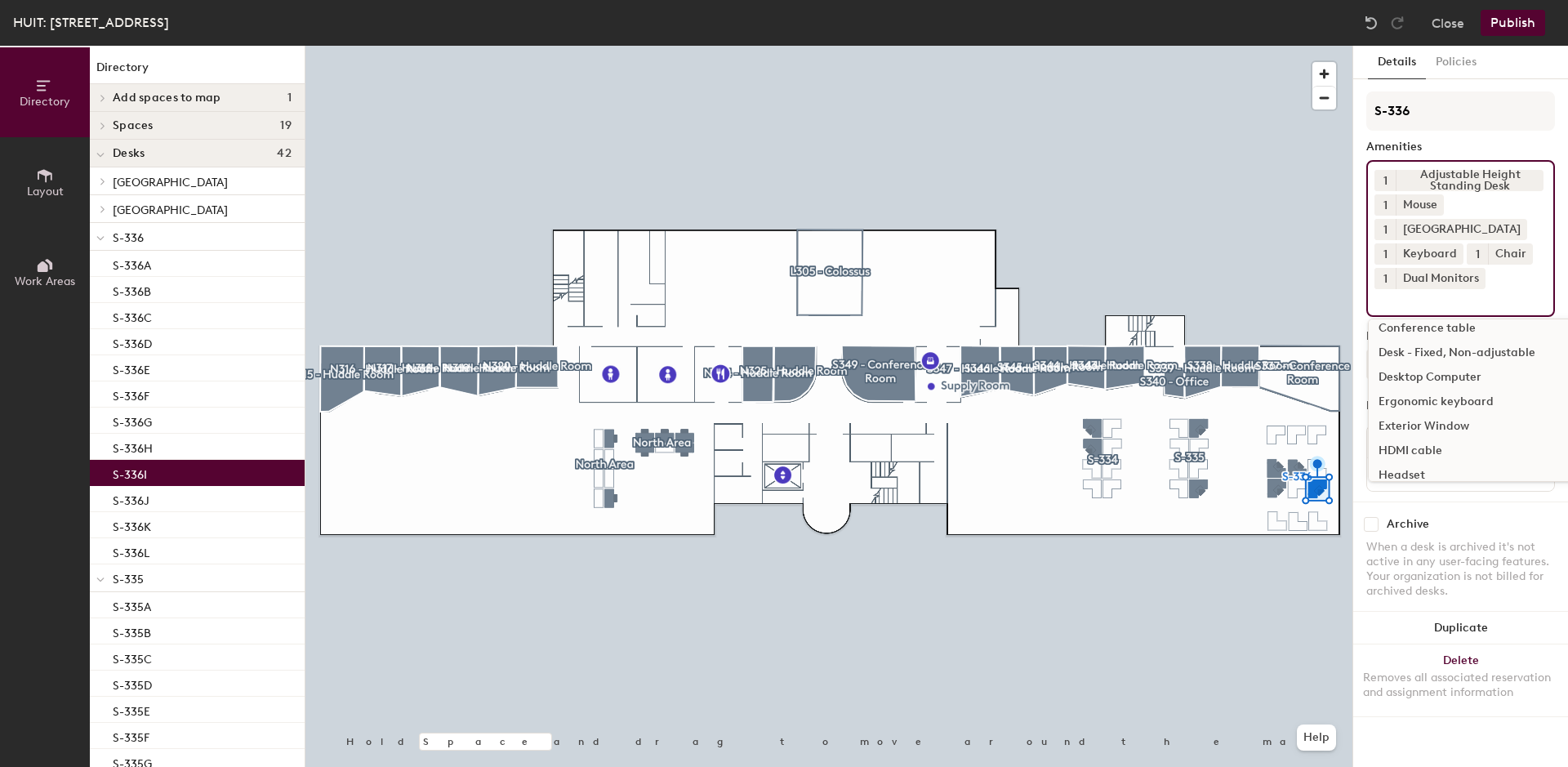
click at [1508, 25] on button "Publish" at bounding box center [1512, 23] width 65 height 26
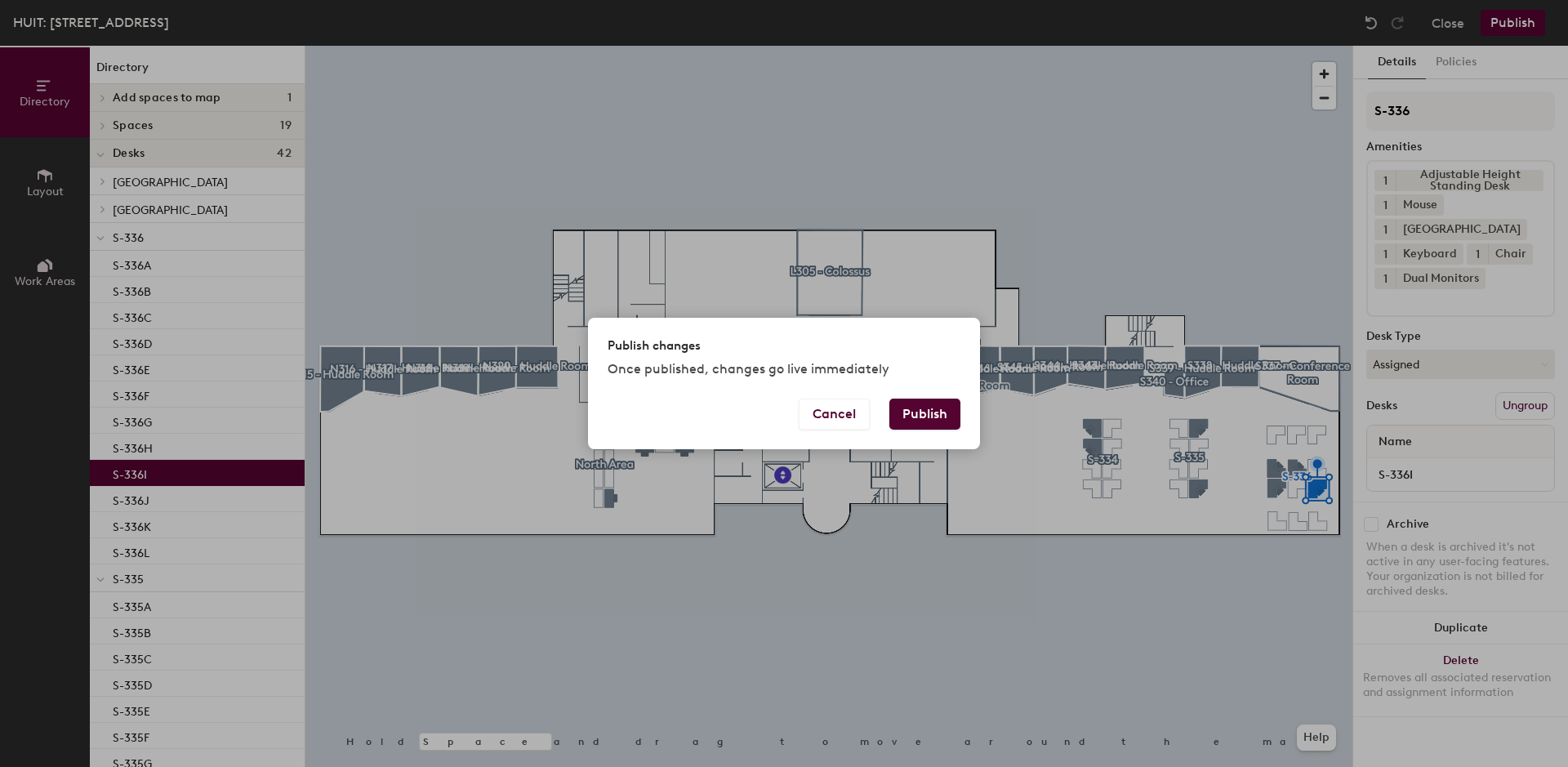
click at [921, 414] on button "Publish" at bounding box center [925, 414] width 71 height 31
